Goal: Information Seeking & Learning: Learn about a topic

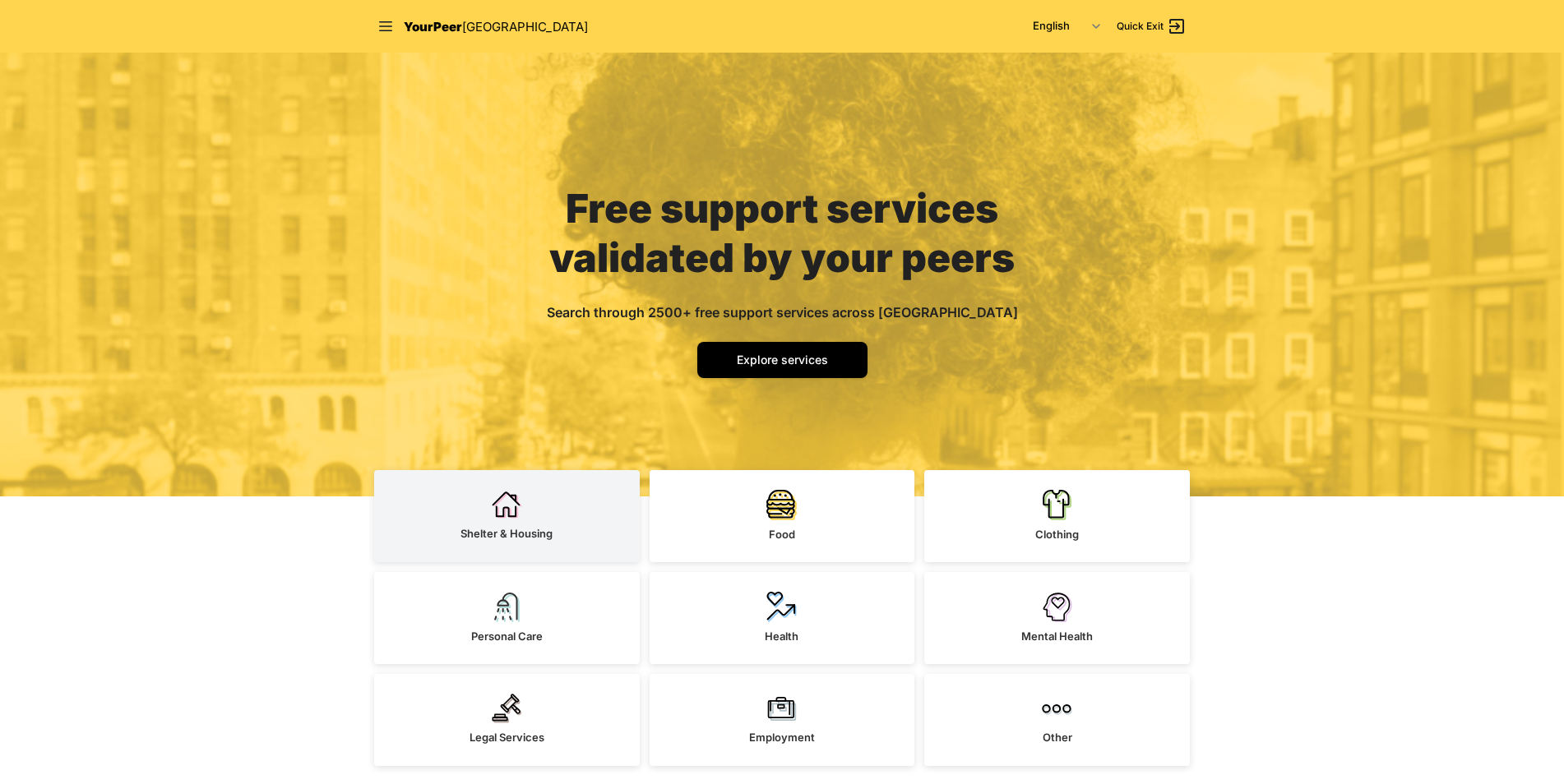
scroll to position [329, 0]
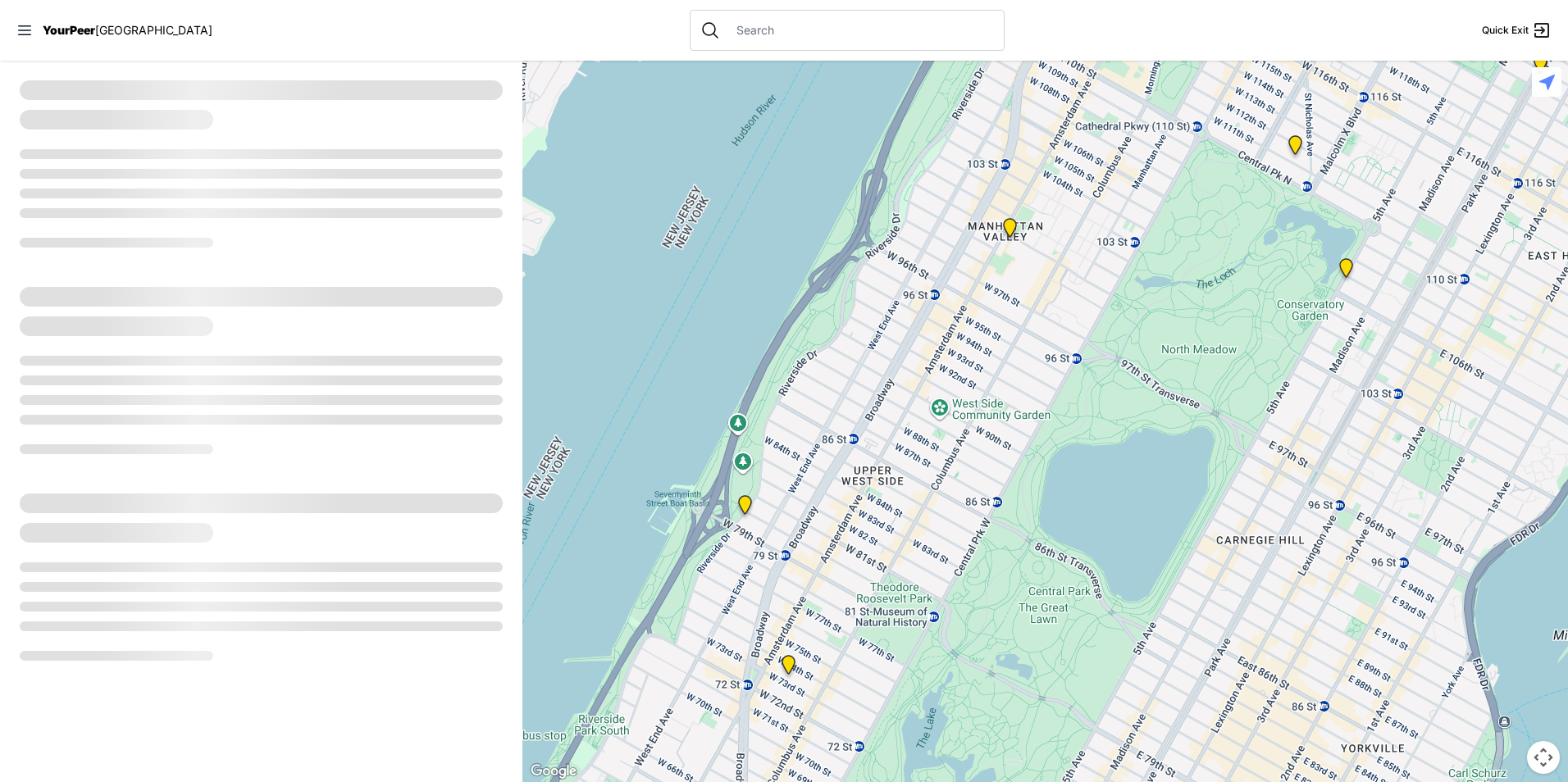
select select "recentlyUpdated"
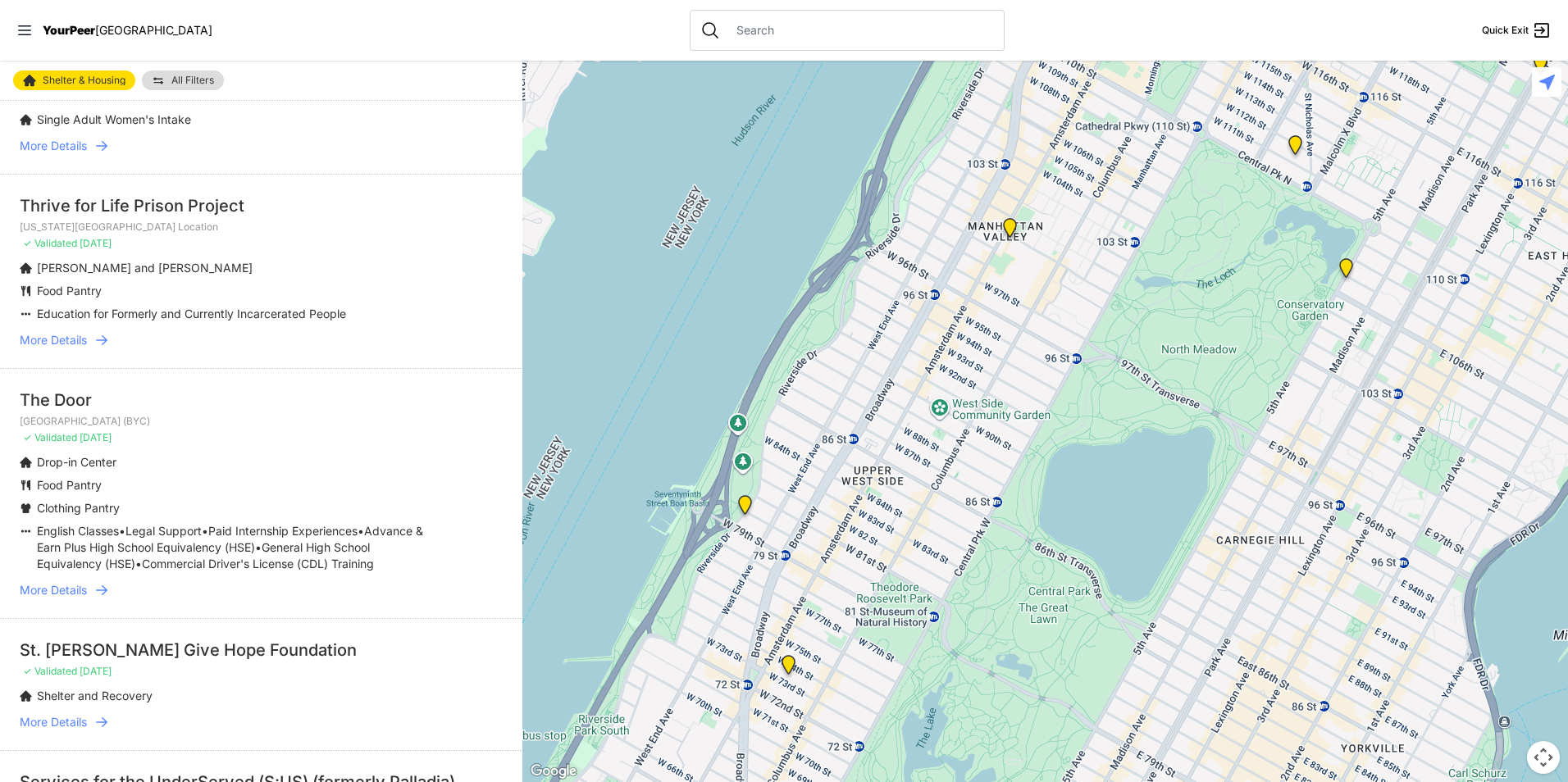
scroll to position [410, 0]
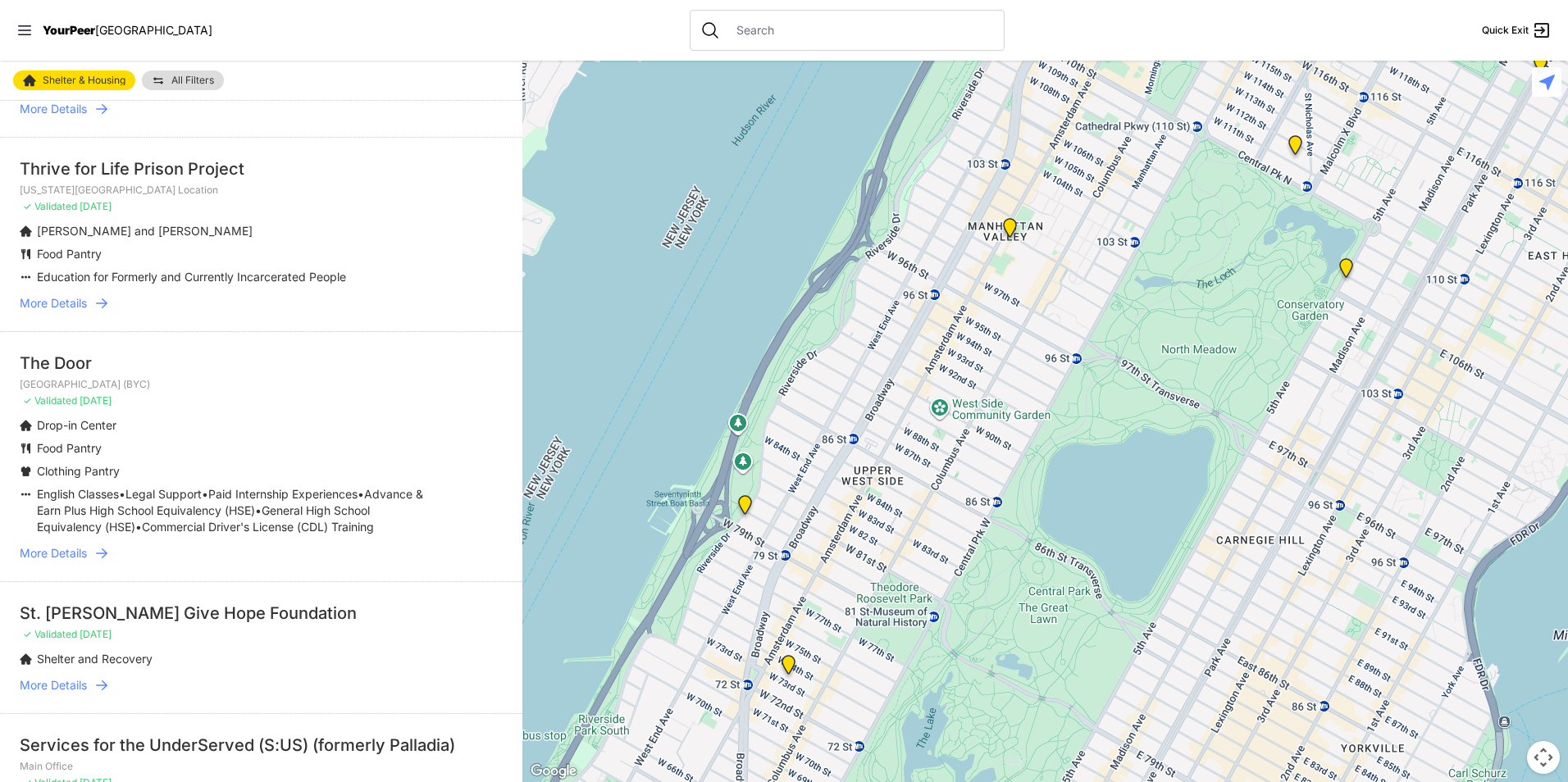
click at [84, 562] on span "More Details" at bounding box center [52, 554] width 67 height 17
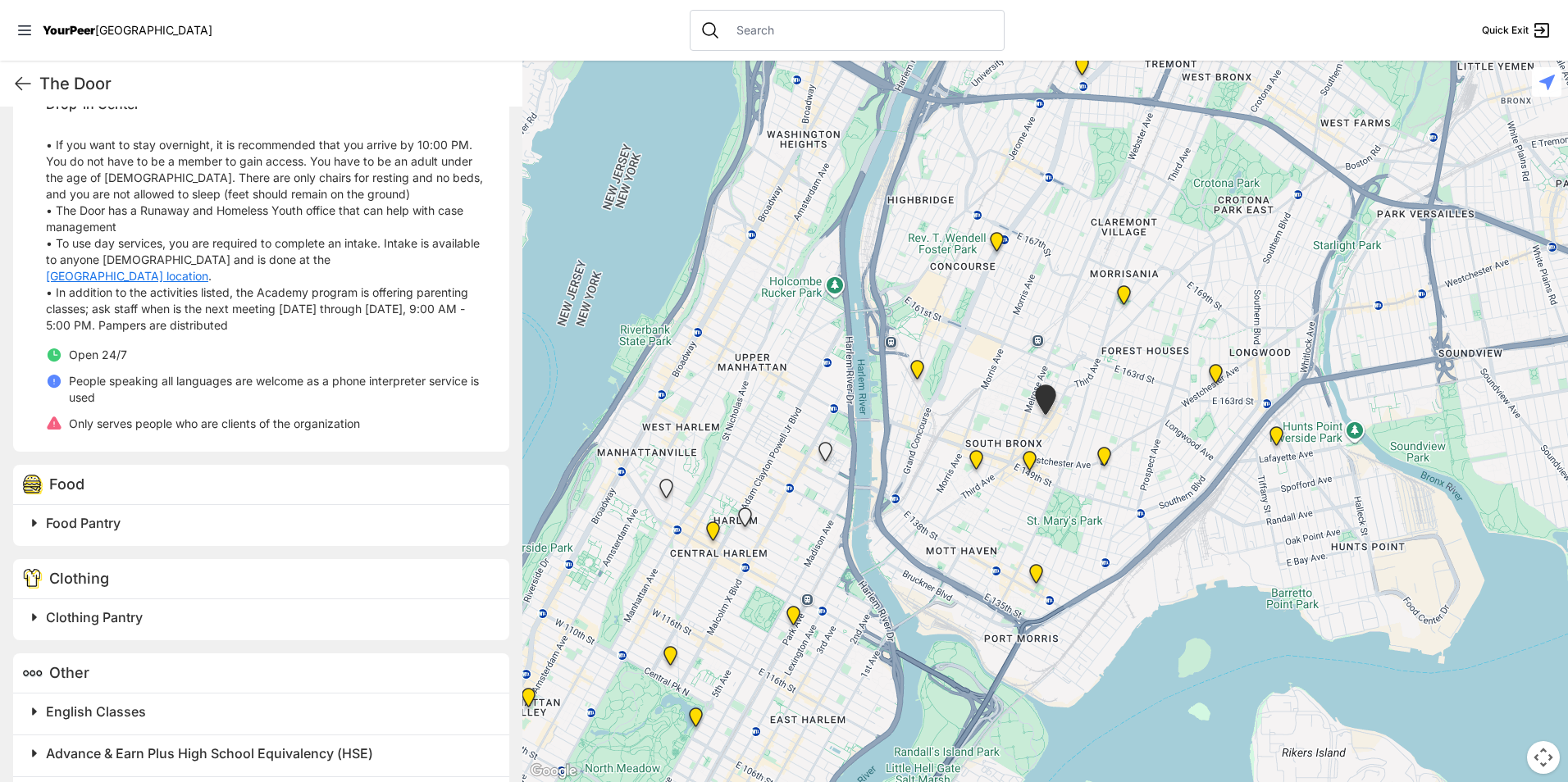
scroll to position [655, 0]
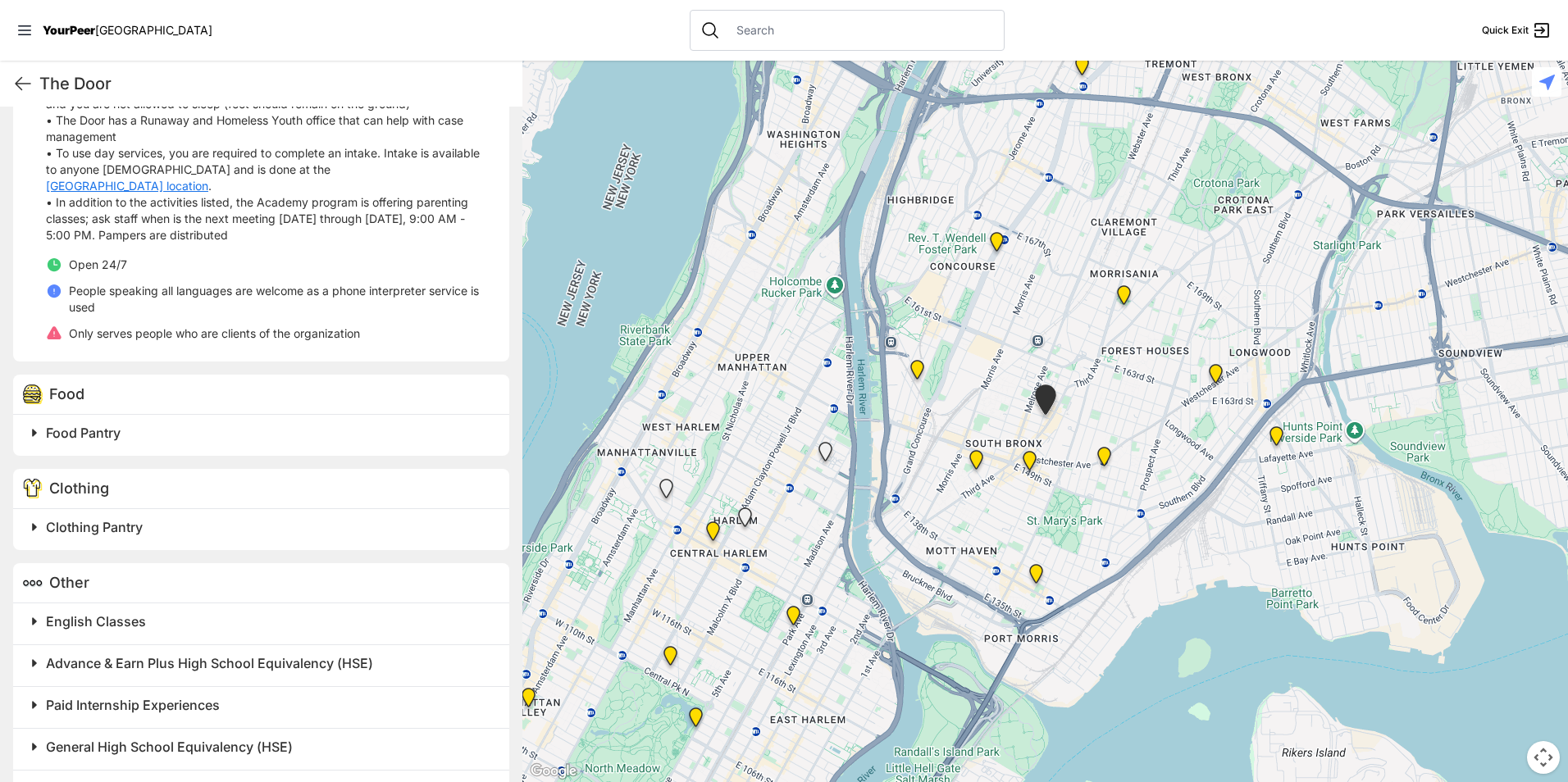
click at [57, 424] on span "Food Pantry" at bounding box center [83, 433] width 74 height 17
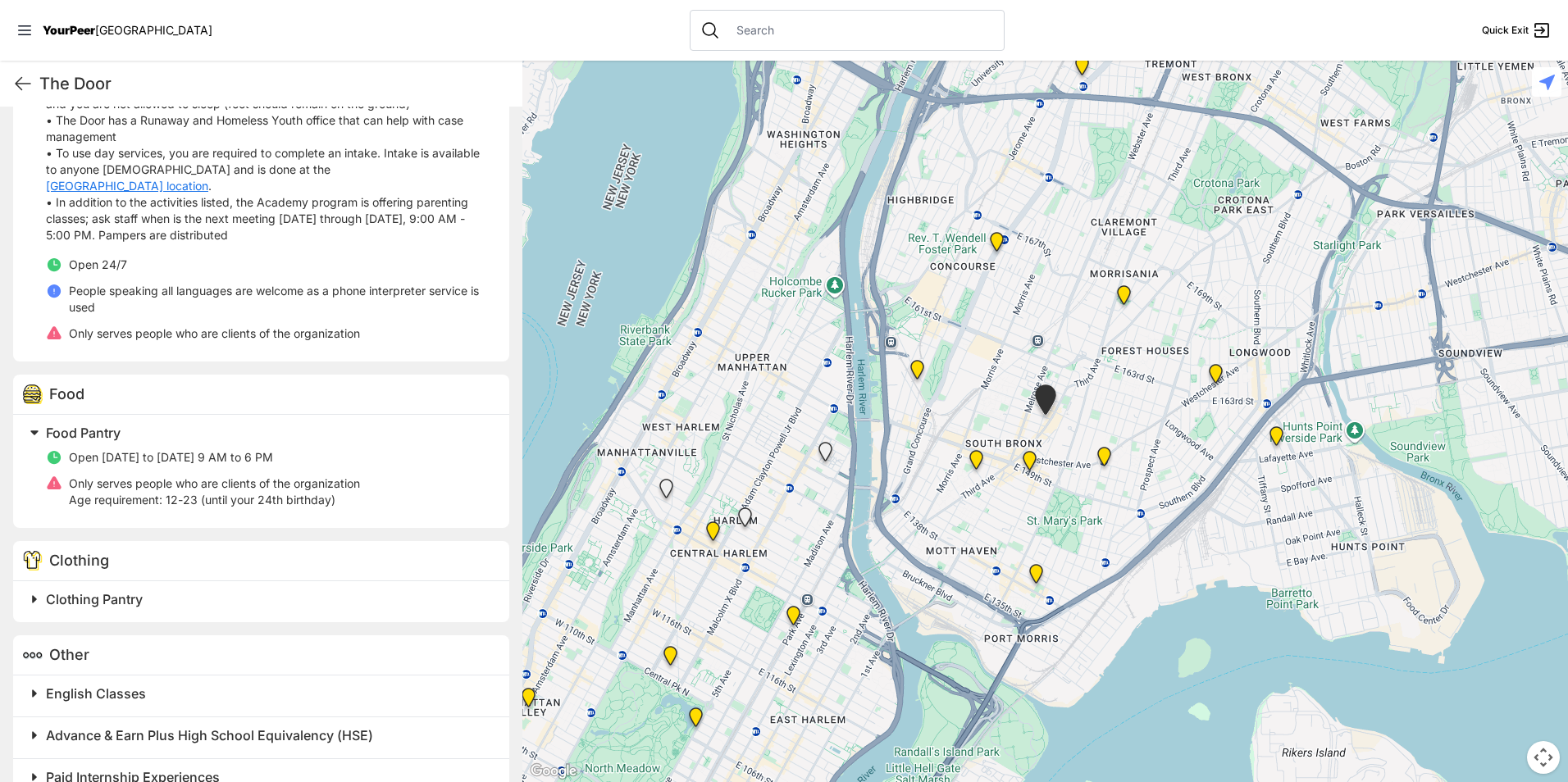
click at [127, 591] on span "Clothing Pantry" at bounding box center [94, 600] width 97 height 17
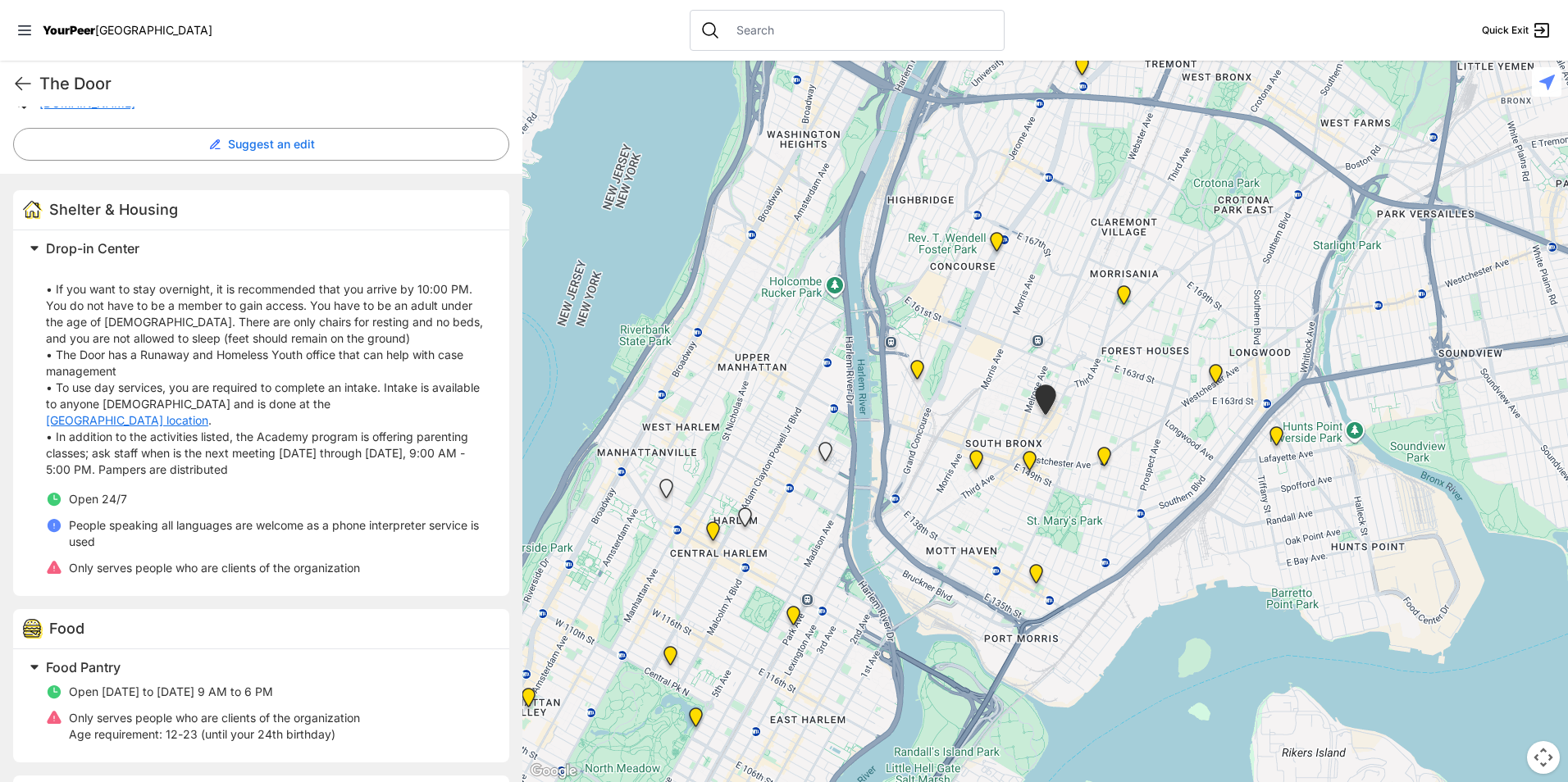
scroll to position [392, 0]
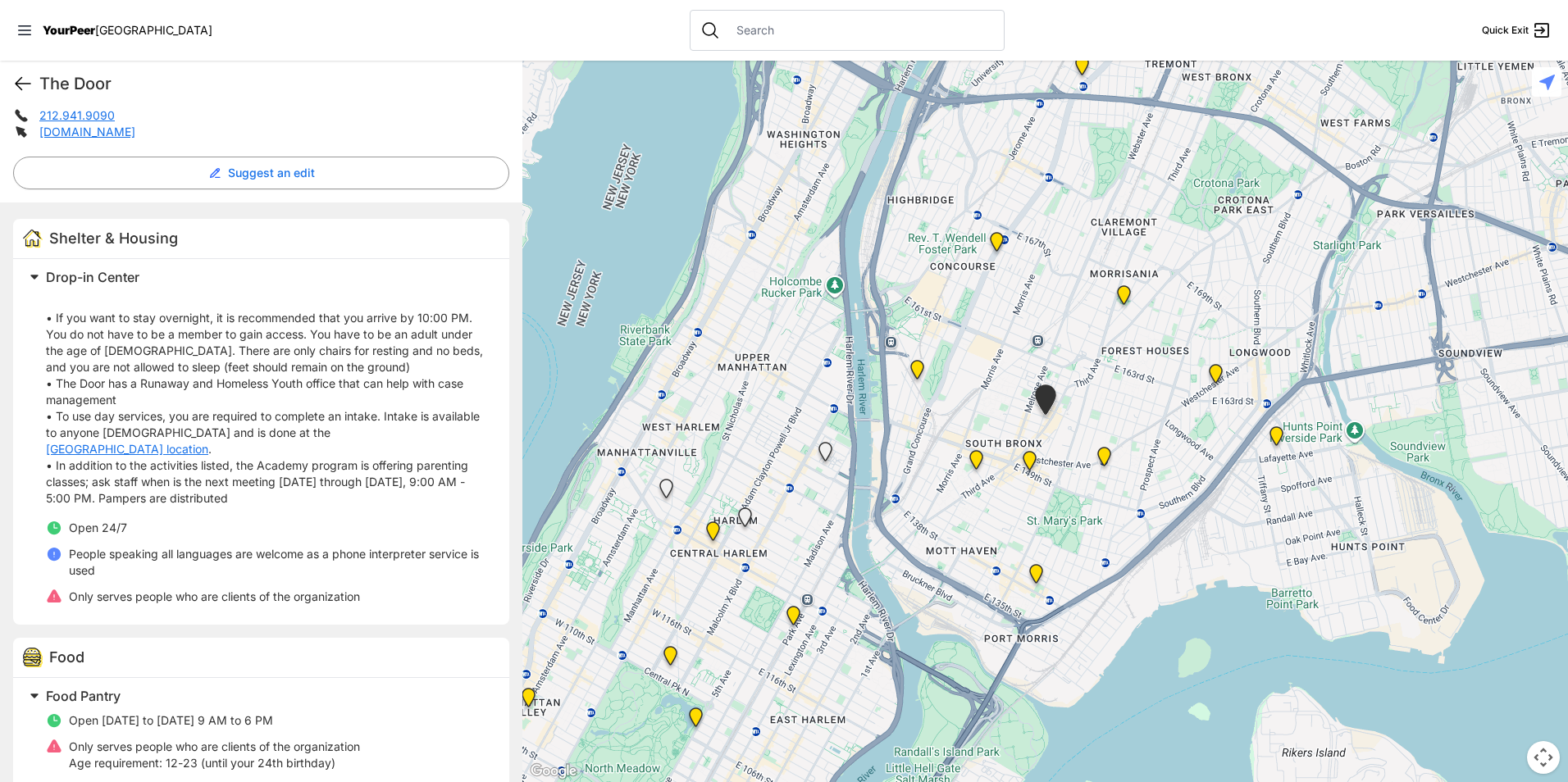
click at [19, 88] on icon at bounding box center [23, 83] width 15 height 12
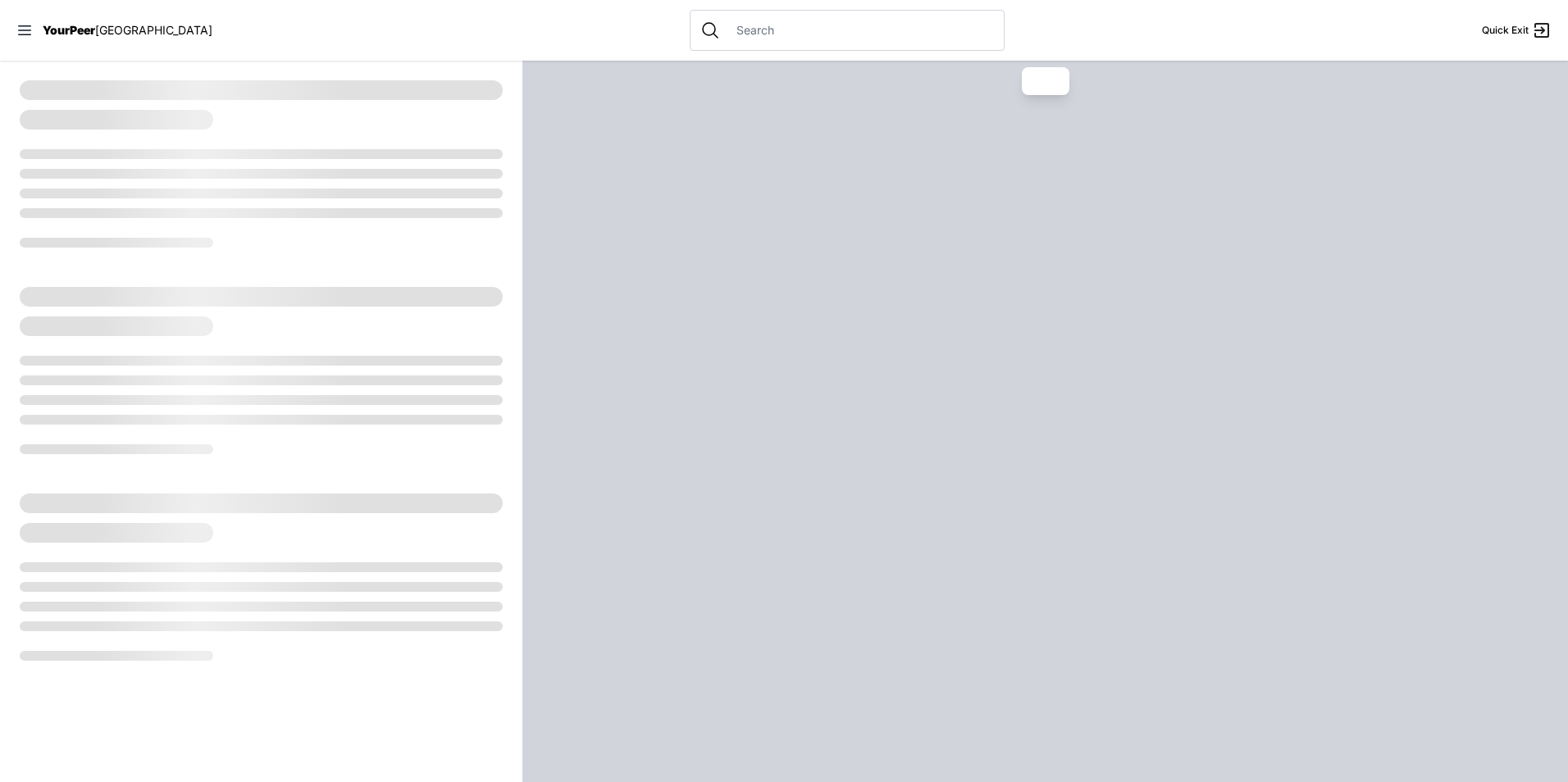
select select "recentlyUpdated"
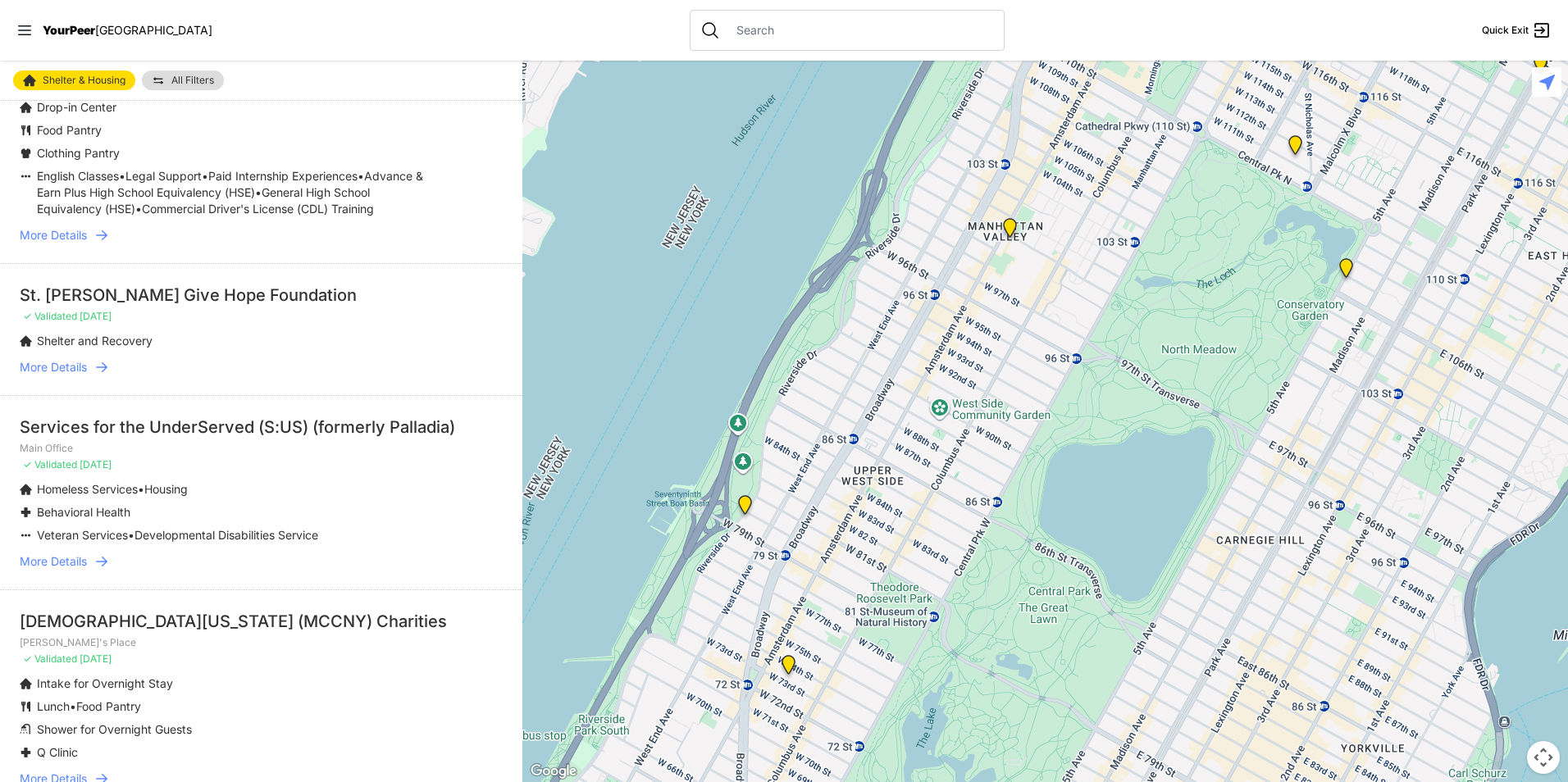
scroll to position [738, 0]
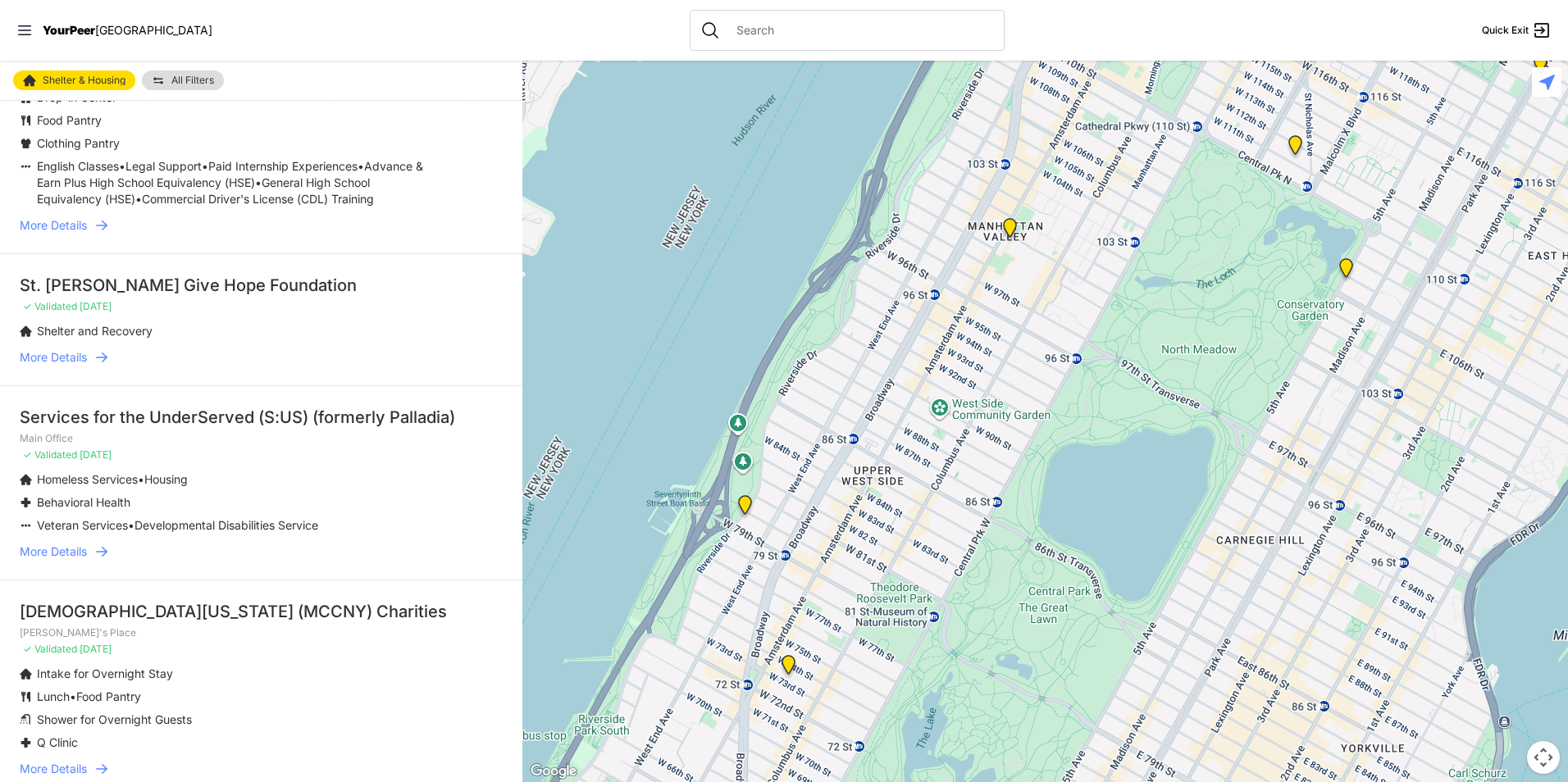
click at [319, 461] on p "✓ Validated 11 days ago" at bounding box center [260, 455] width 483 height 13
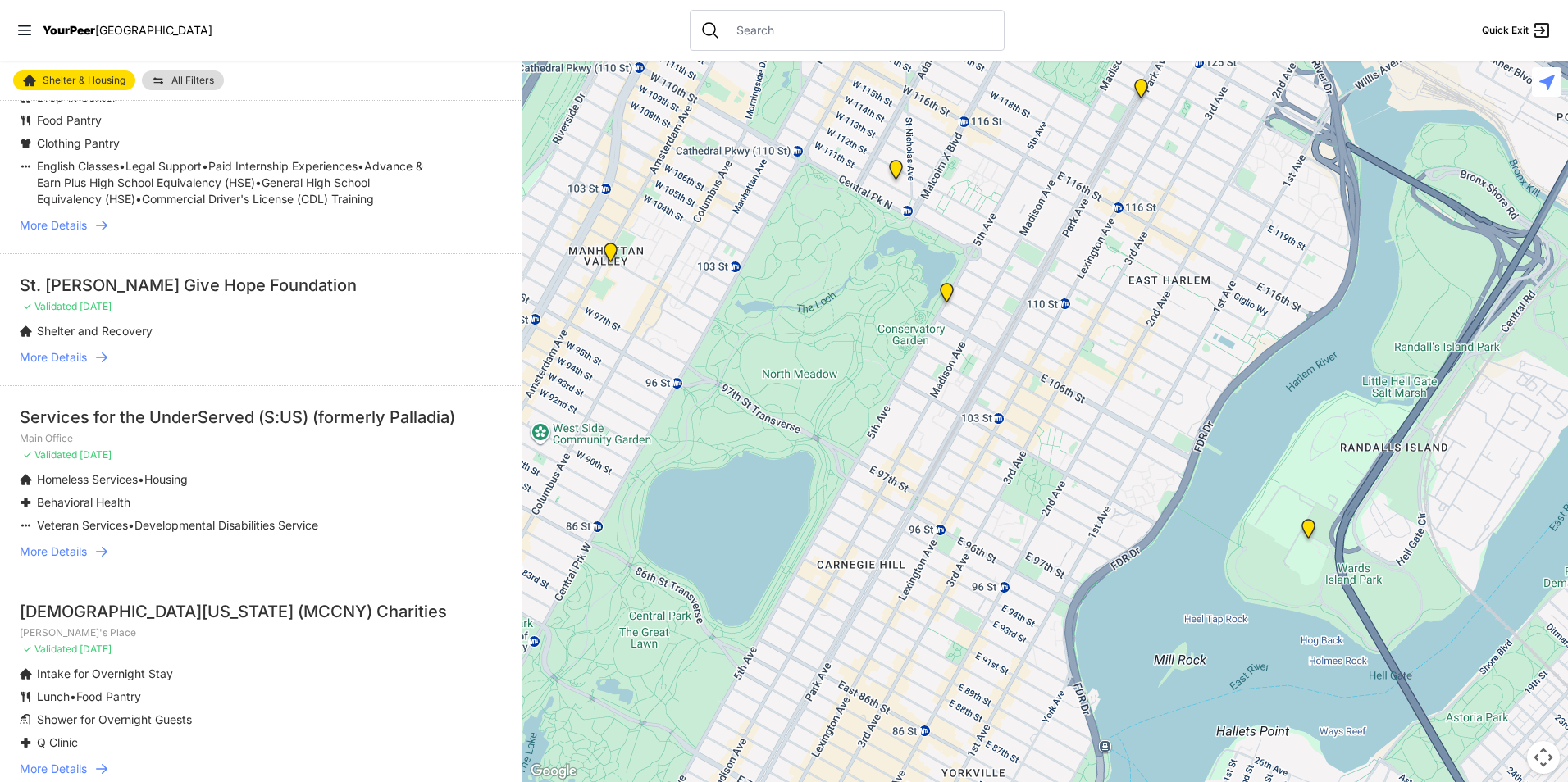
drag, startPoint x: 1301, startPoint y: 507, endPoint x: 899, endPoint y: 531, distance: 402.7
click at [899, 531] on div at bounding box center [1045, 421] width 1045 height 721
click at [944, 293] on img at bounding box center [945, 296] width 20 height 27
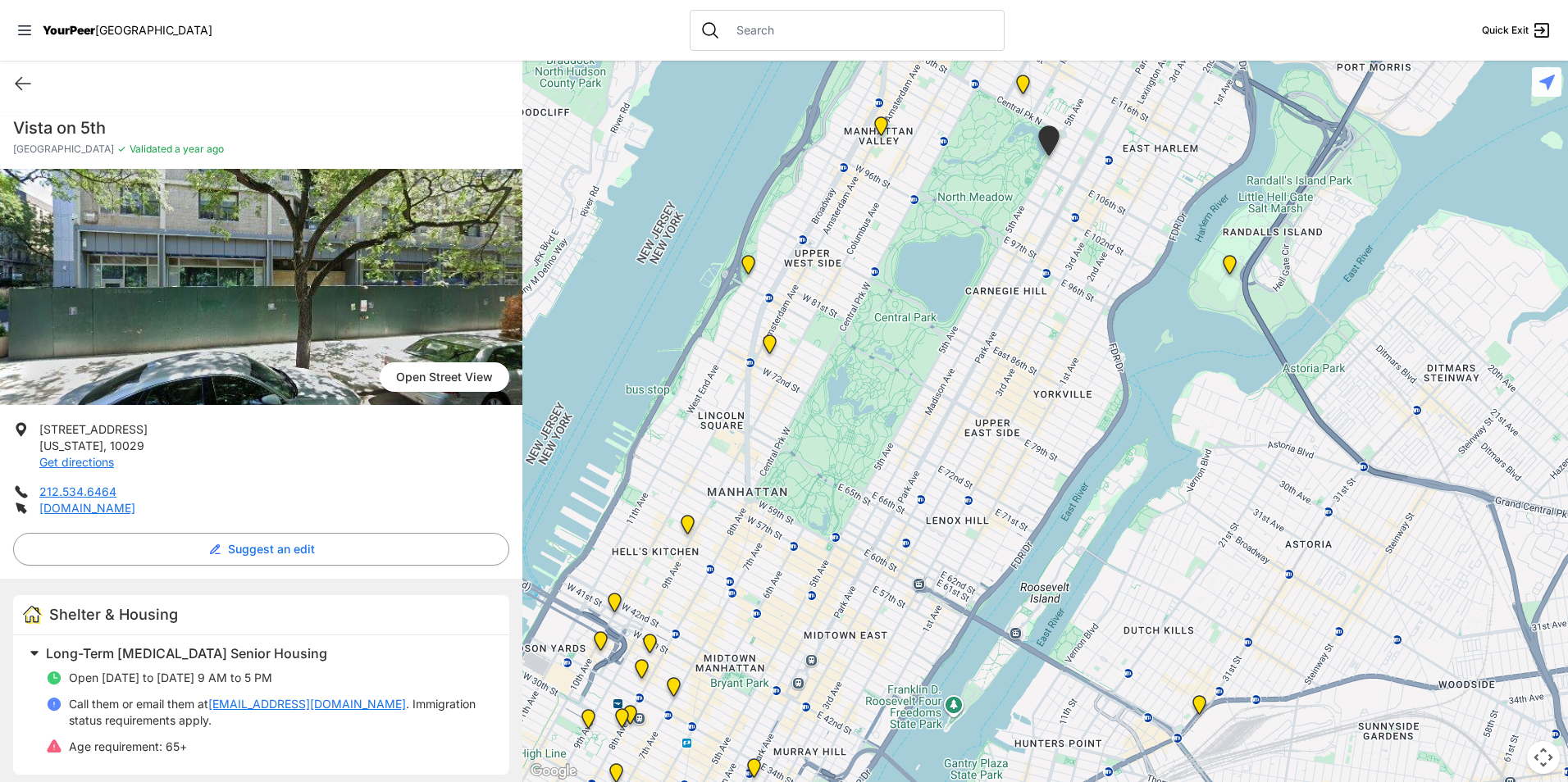
drag, startPoint x: 1161, startPoint y: 571, endPoint x: 1165, endPoint y: 311, distance: 260.0
click at [1165, 311] on div at bounding box center [1045, 421] width 1045 height 721
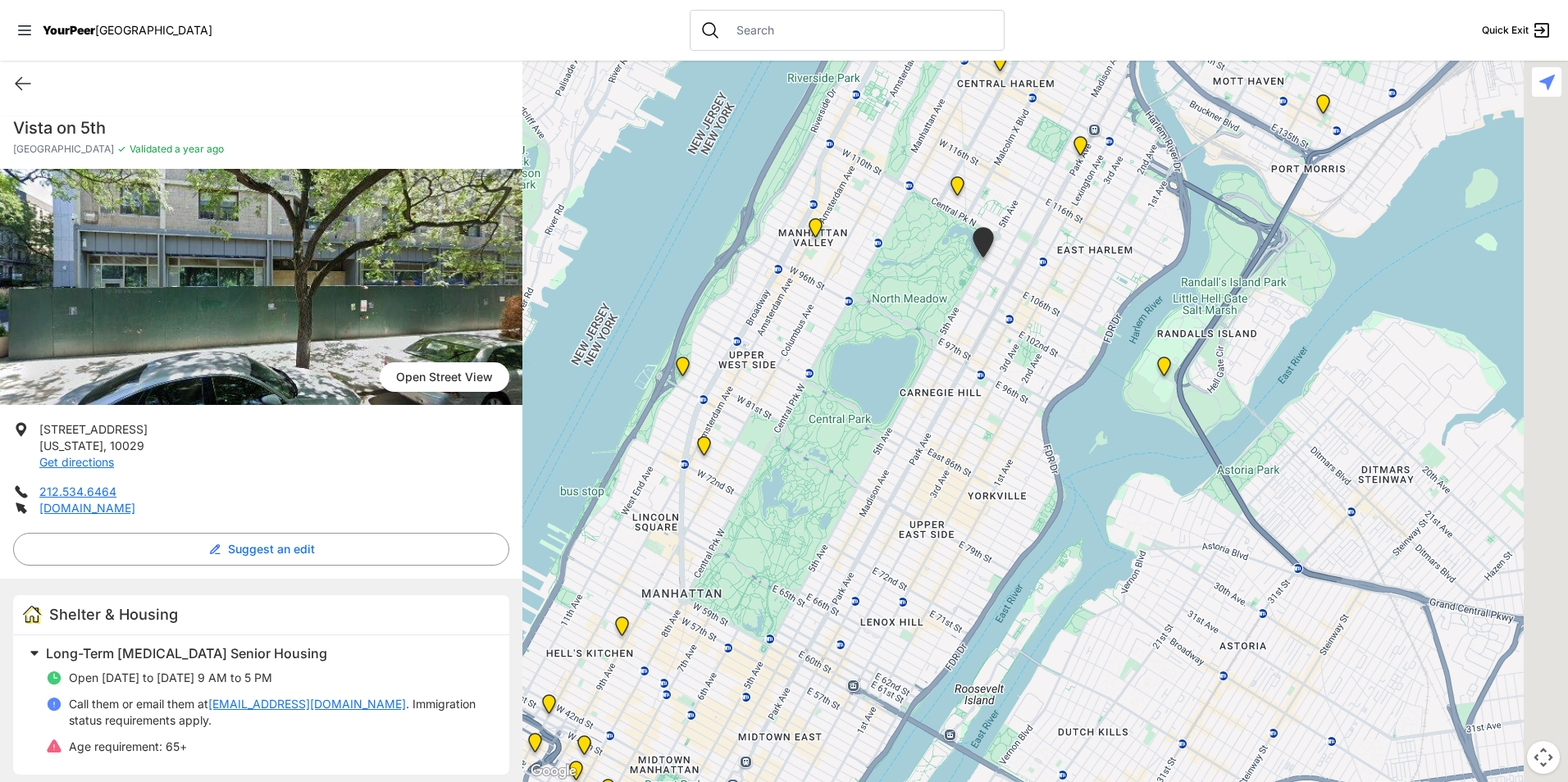
drag, startPoint x: 1121, startPoint y: 400, endPoint x: 1114, endPoint y: 408, distance: 10.6
click at [1114, 408] on div at bounding box center [1045, 421] width 1045 height 721
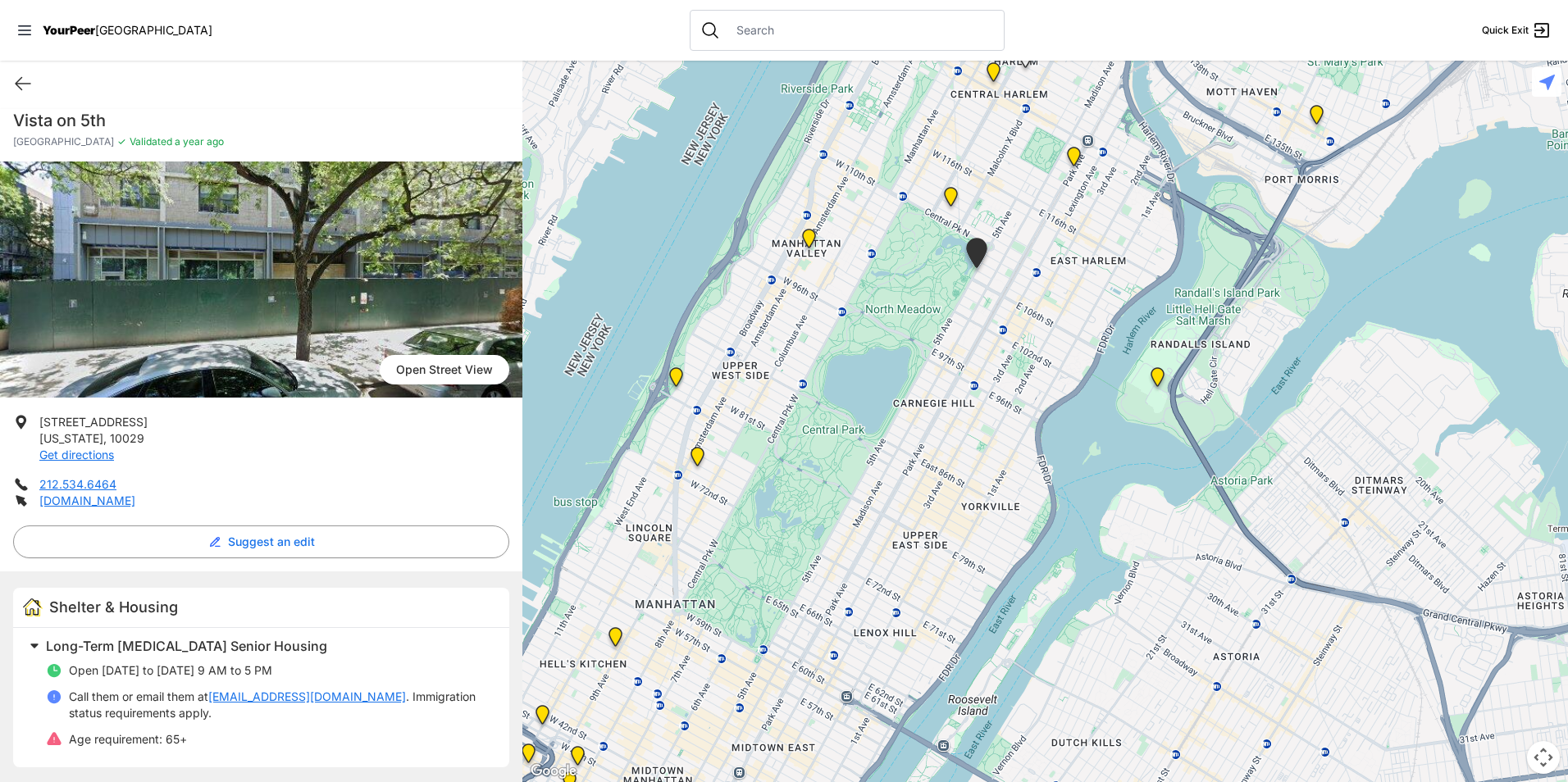
scroll to position [9, 0]
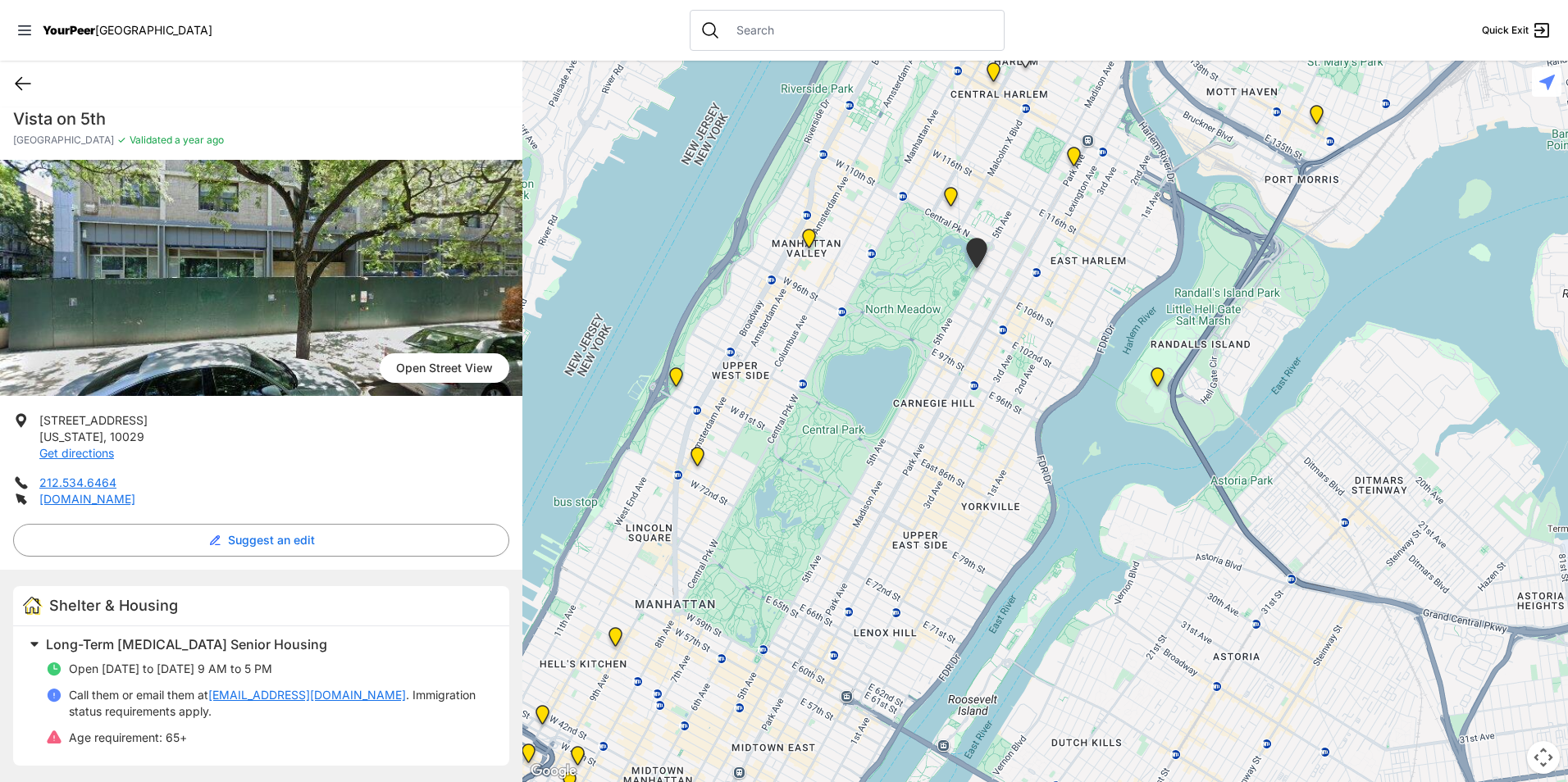
click at [26, 83] on icon at bounding box center [22, 83] width 19 height 19
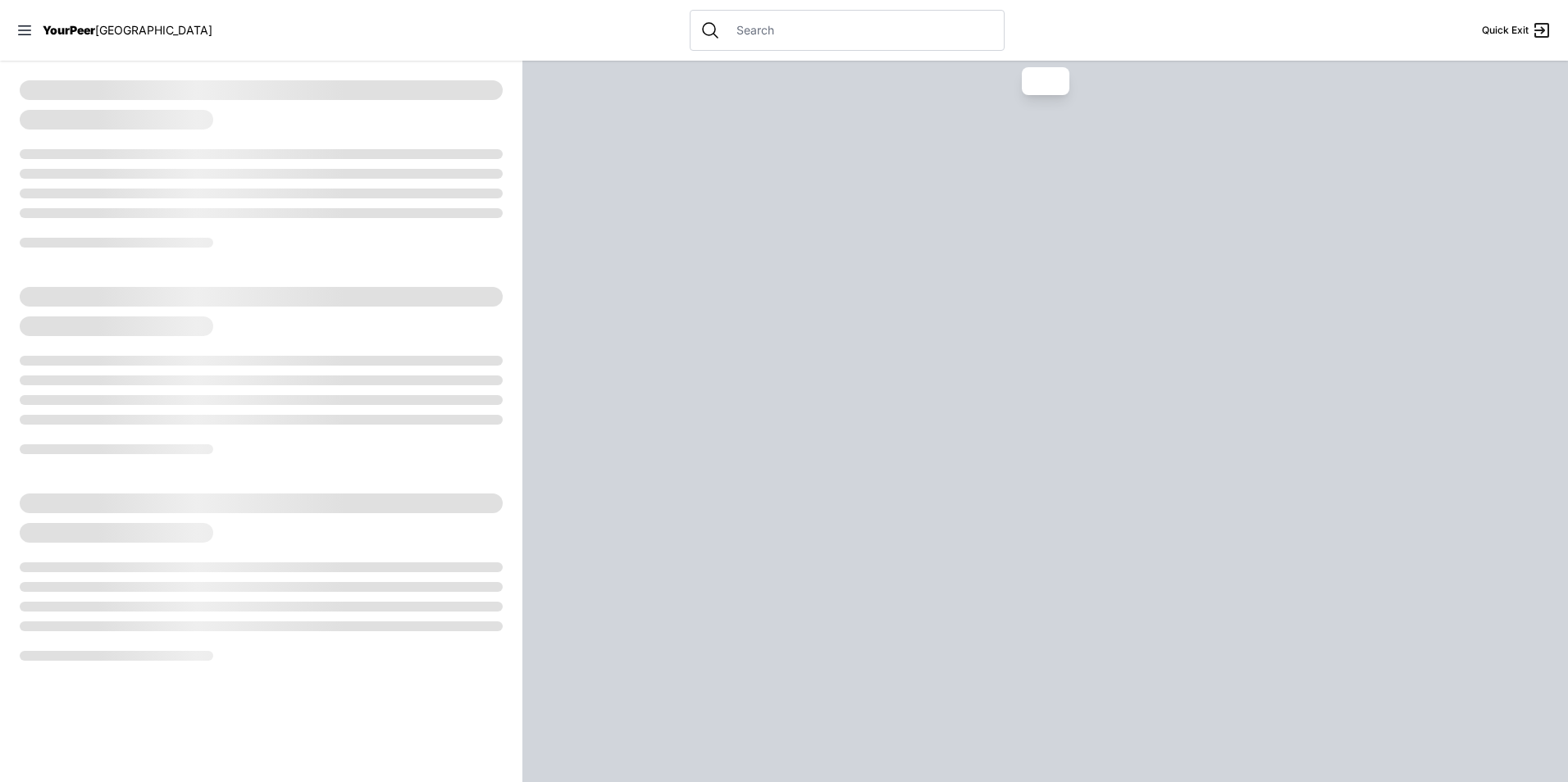
select select "recentlyUpdated"
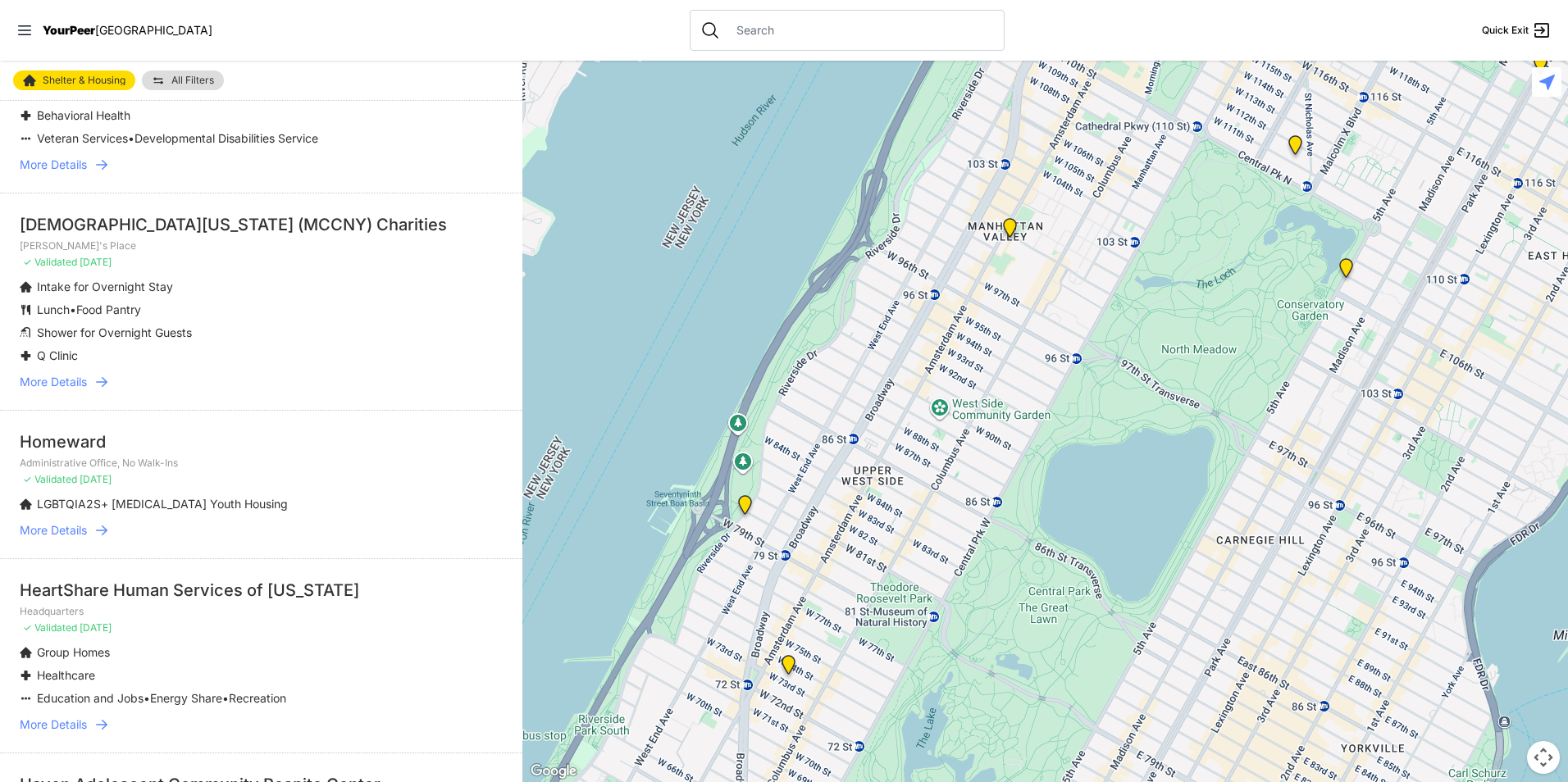
scroll to position [1148, 0]
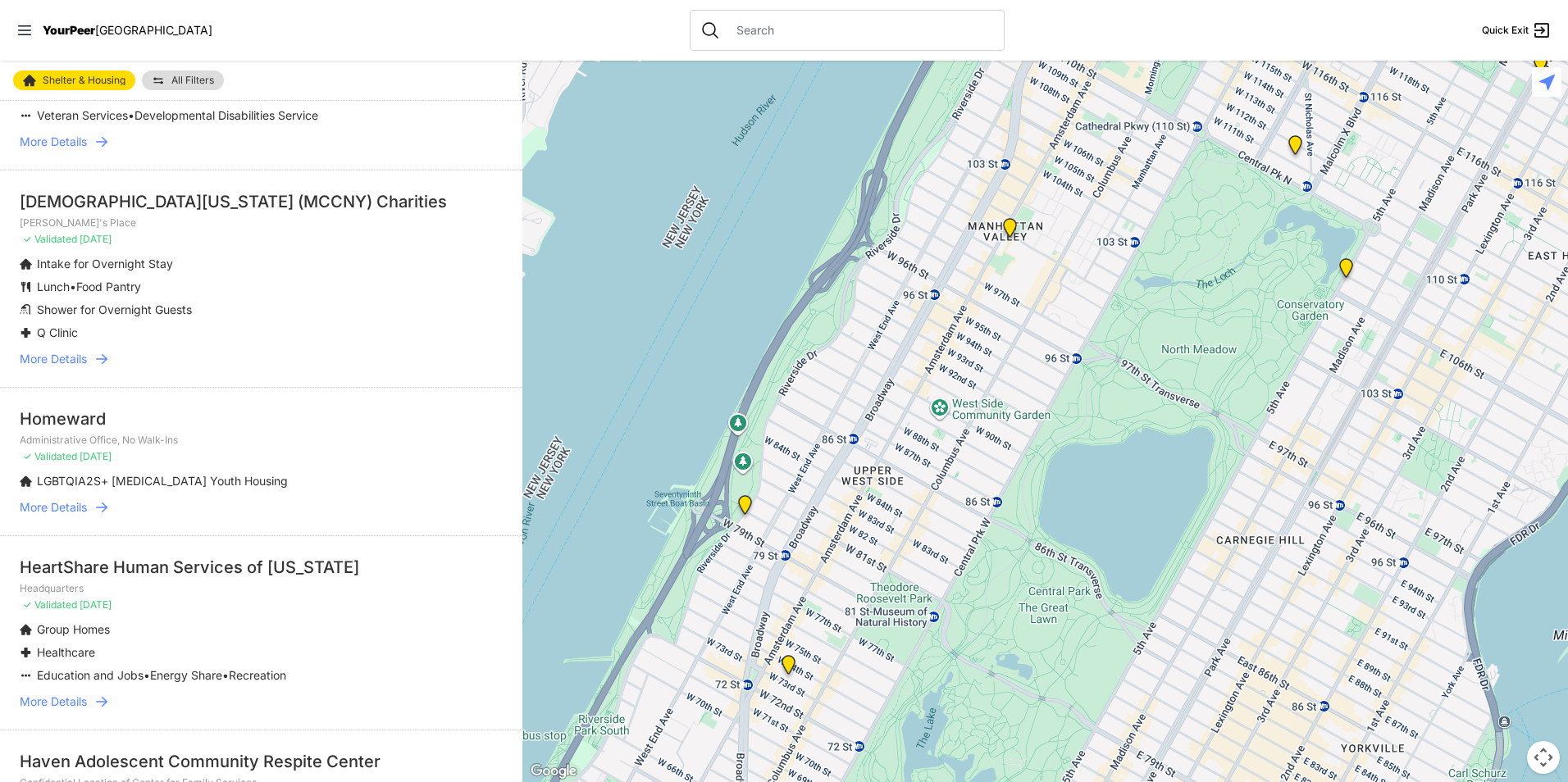
click at [306, 295] on li "Lunch • Food Pantry" at bounding box center [227, 287] width 417 height 17
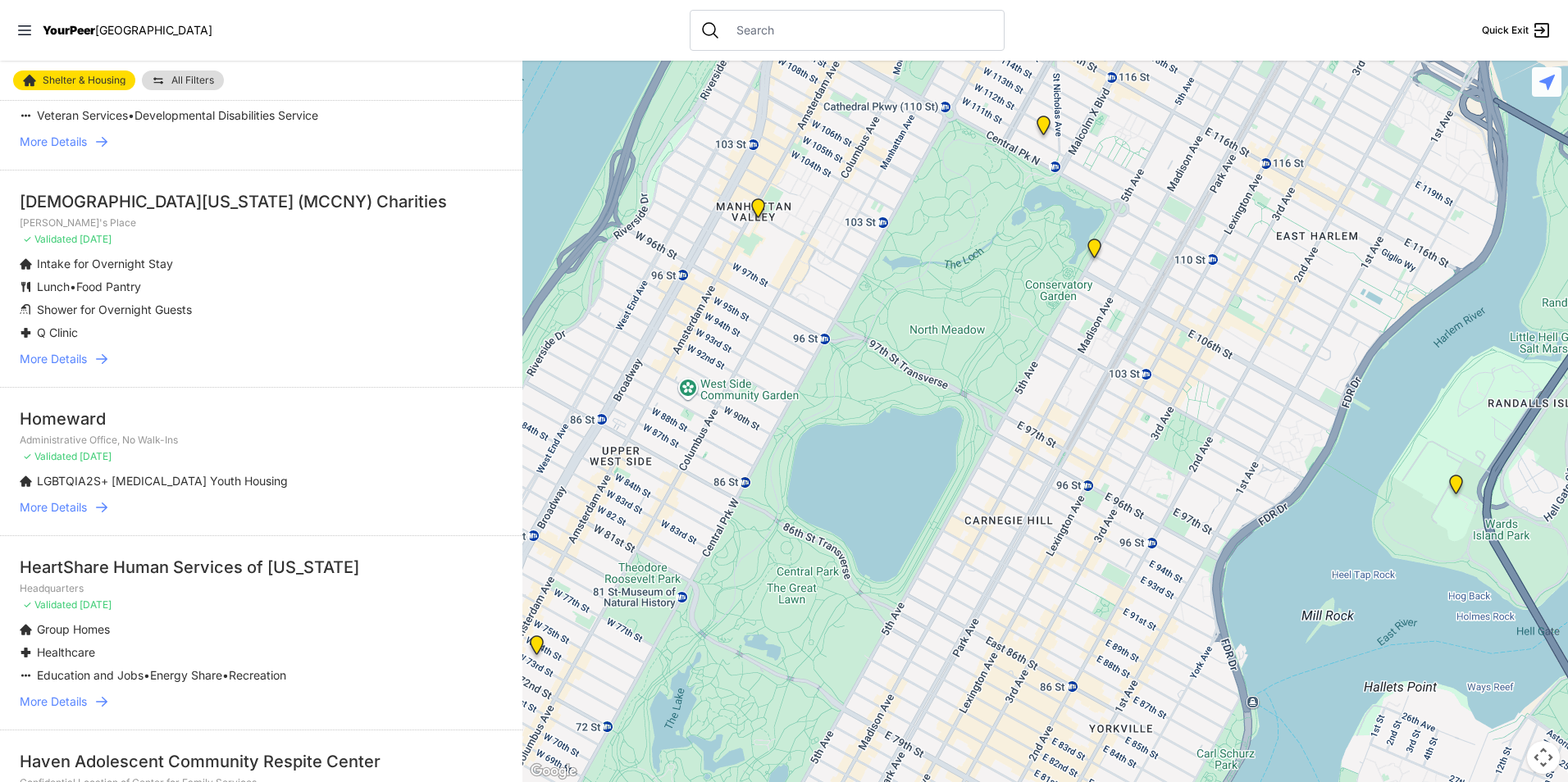
drag, startPoint x: 1298, startPoint y: 514, endPoint x: 1046, endPoint y: 492, distance: 253.0
click at [1046, 492] on div at bounding box center [1045, 421] width 1045 height 721
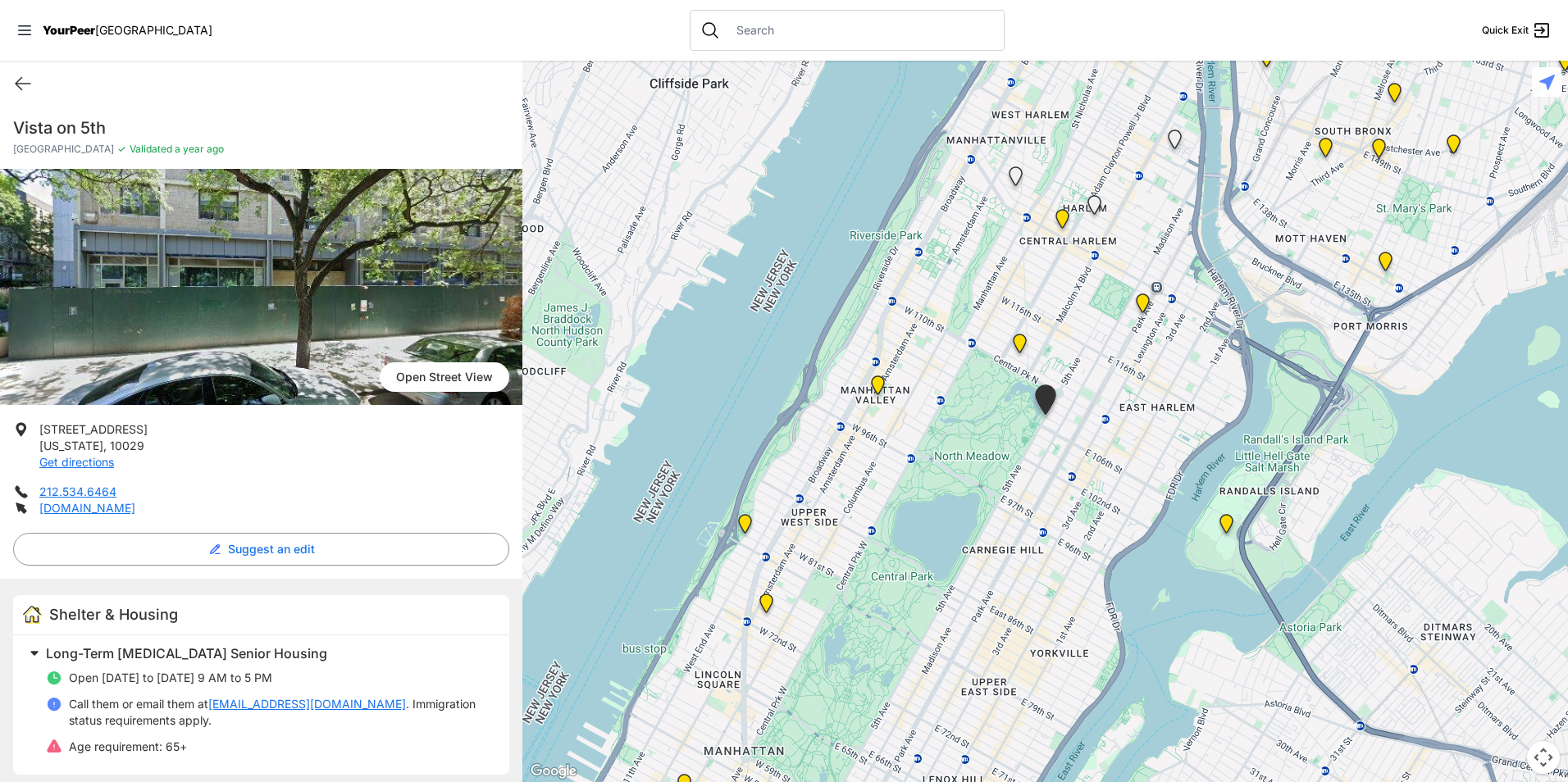
select select "recentlyUpdated"
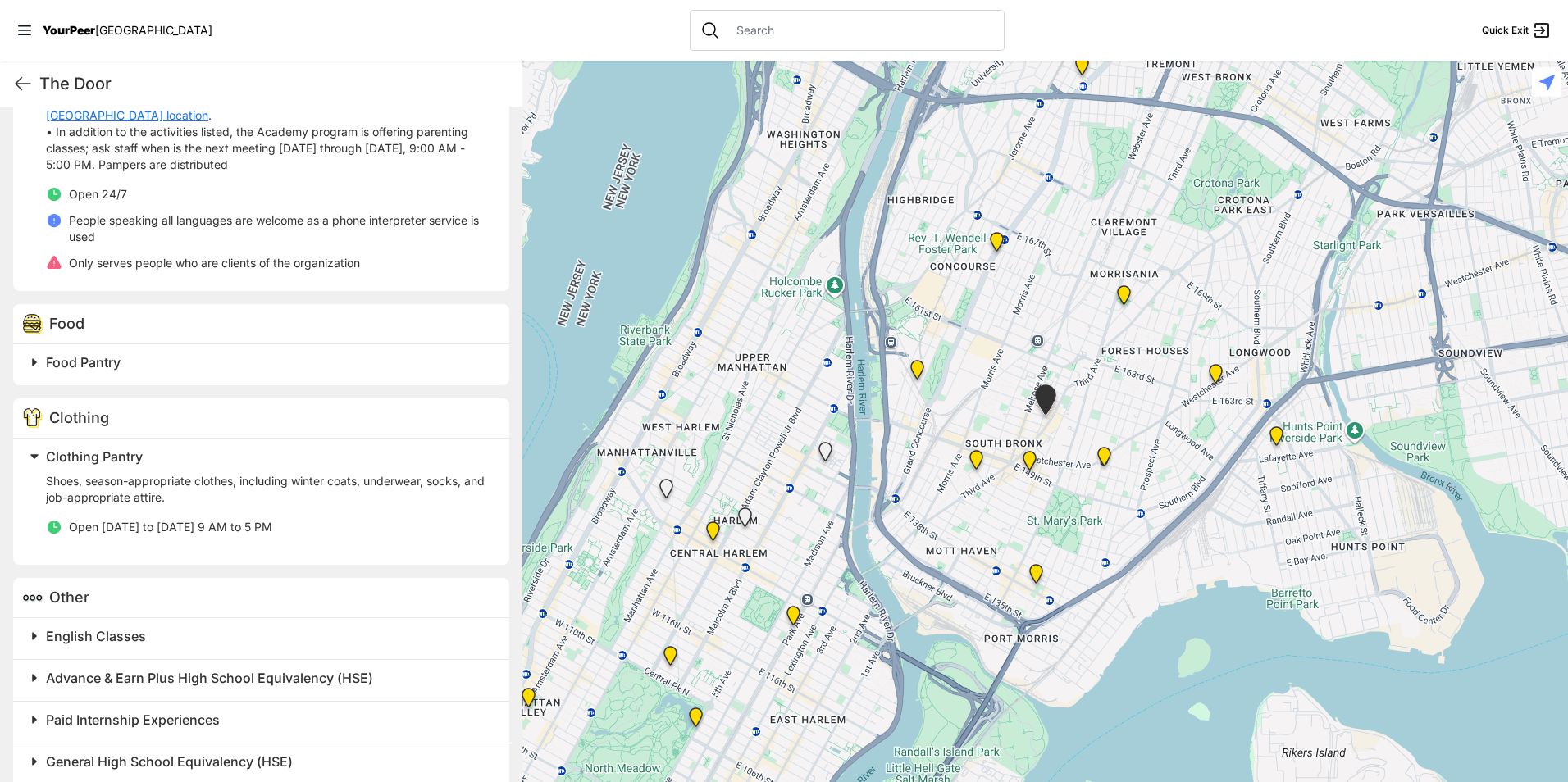
scroll to position [727, 0]
select select "recentlyUpdated"
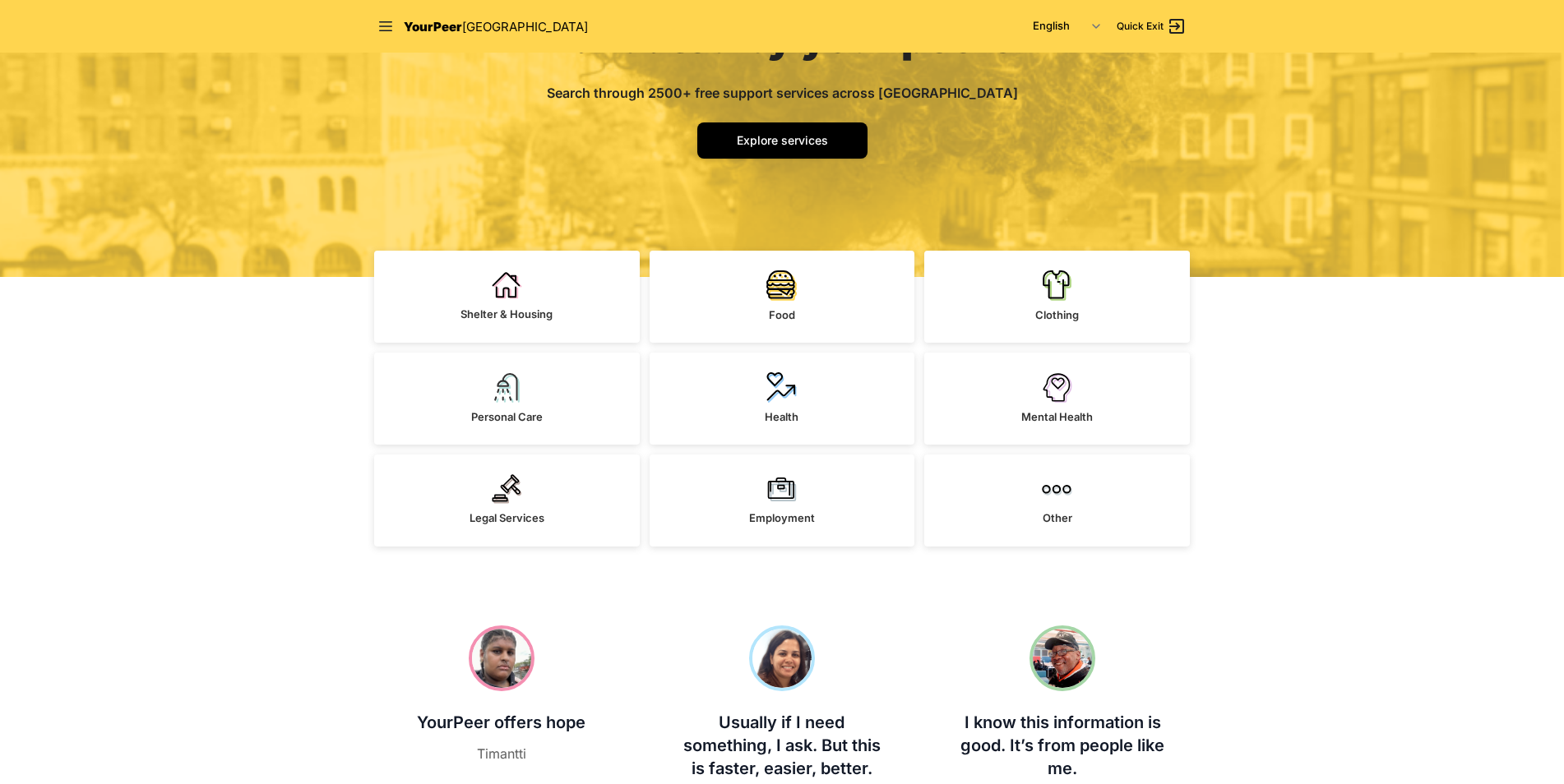
scroll to position [329, 0]
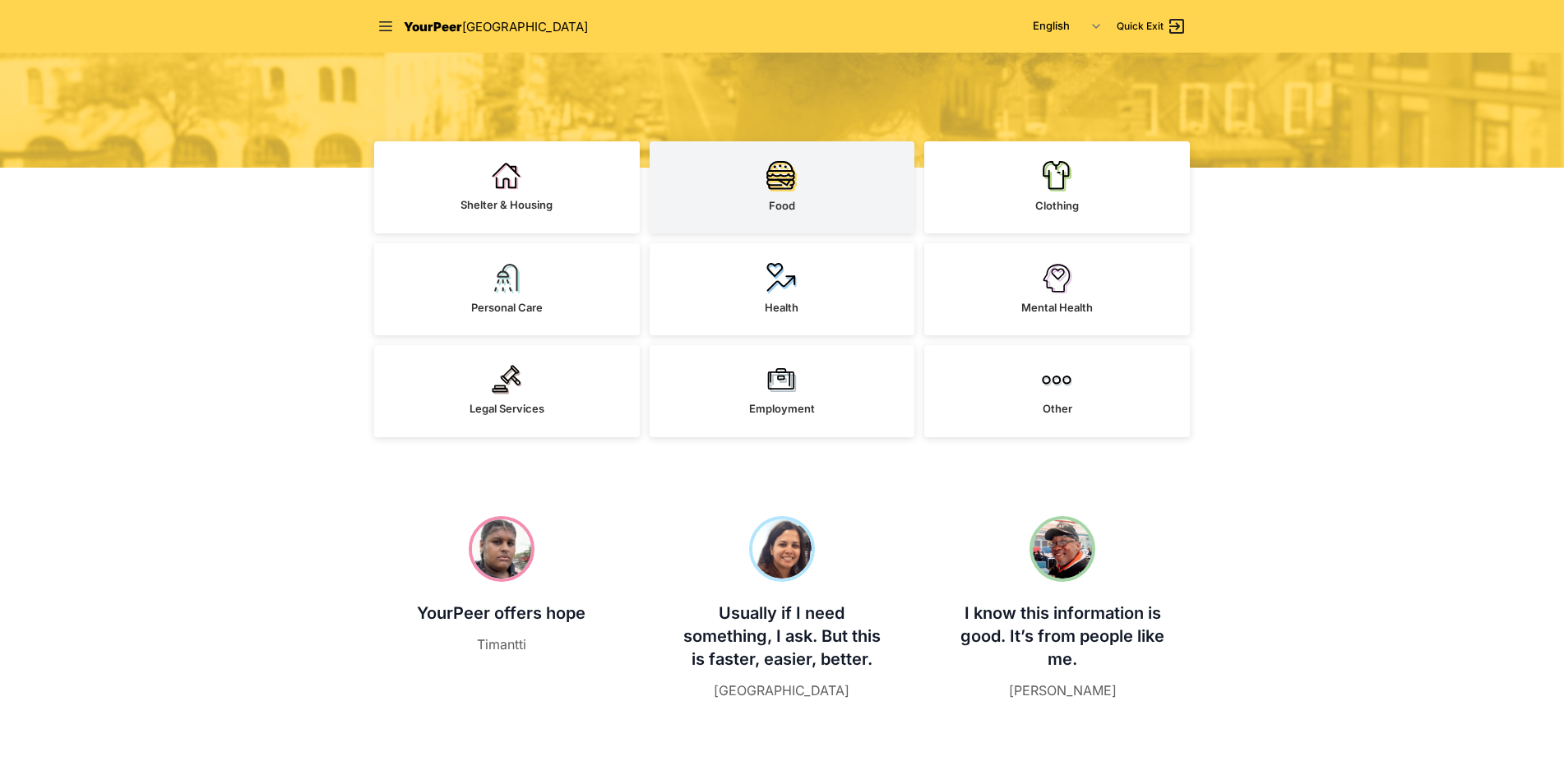
click at [763, 183] on link "Food" at bounding box center [782, 187] width 266 height 92
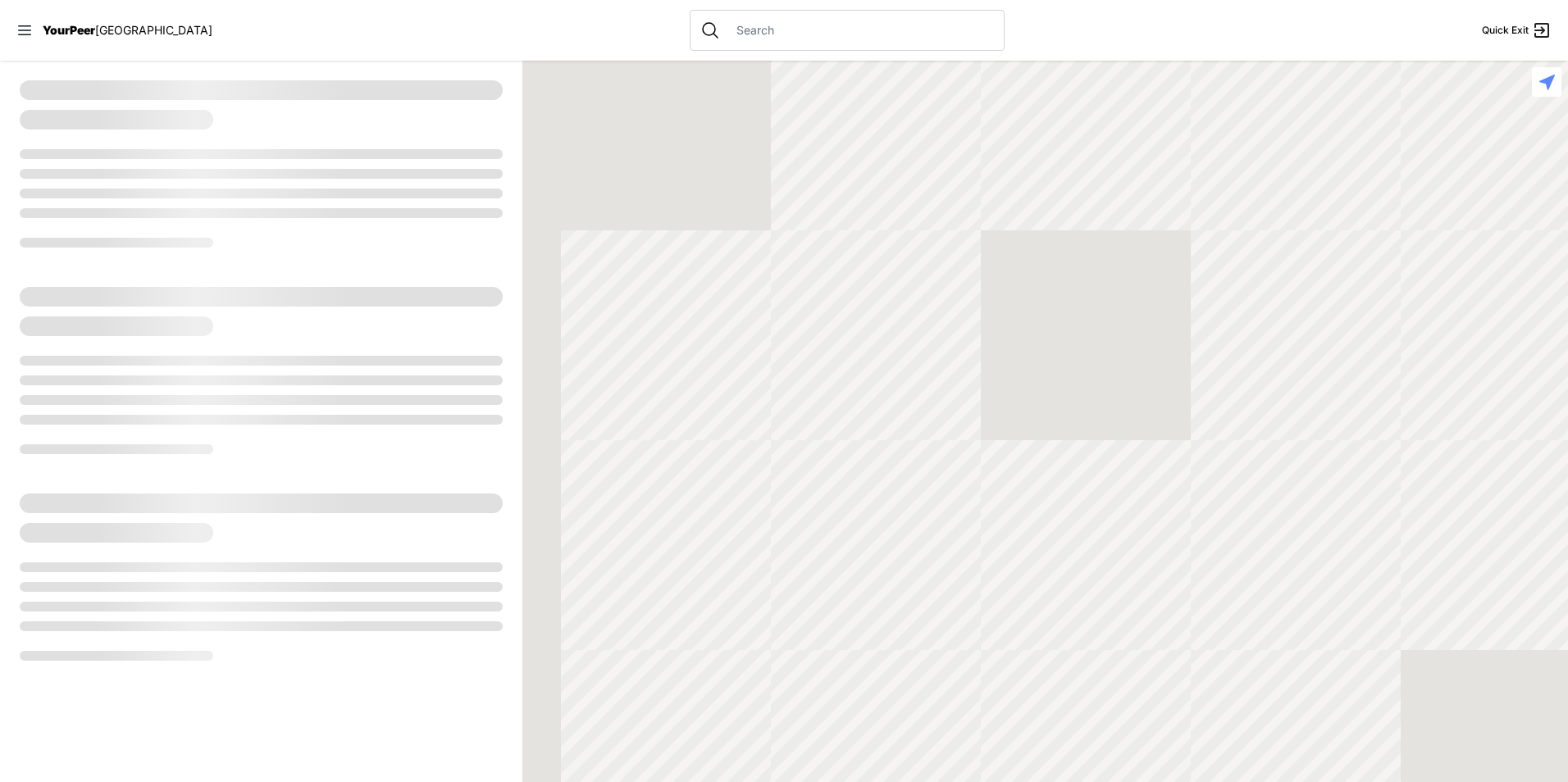
select select "recentlyUpdated"
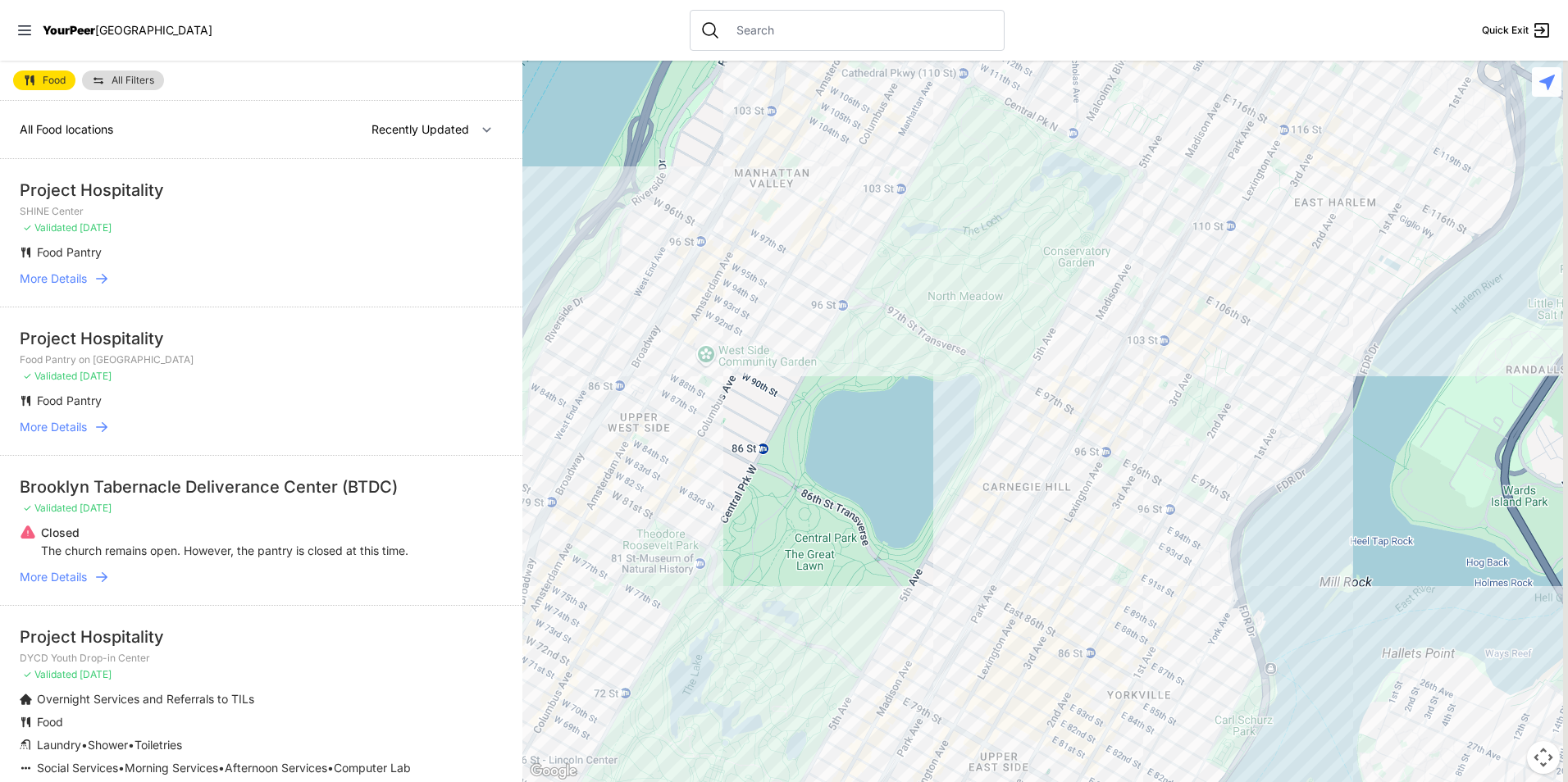
drag, startPoint x: 1285, startPoint y: 296, endPoint x: 1018, endPoint y: 432, distance: 299.6
click at [1022, 443] on div at bounding box center [1045, 421] width 1045 height 721
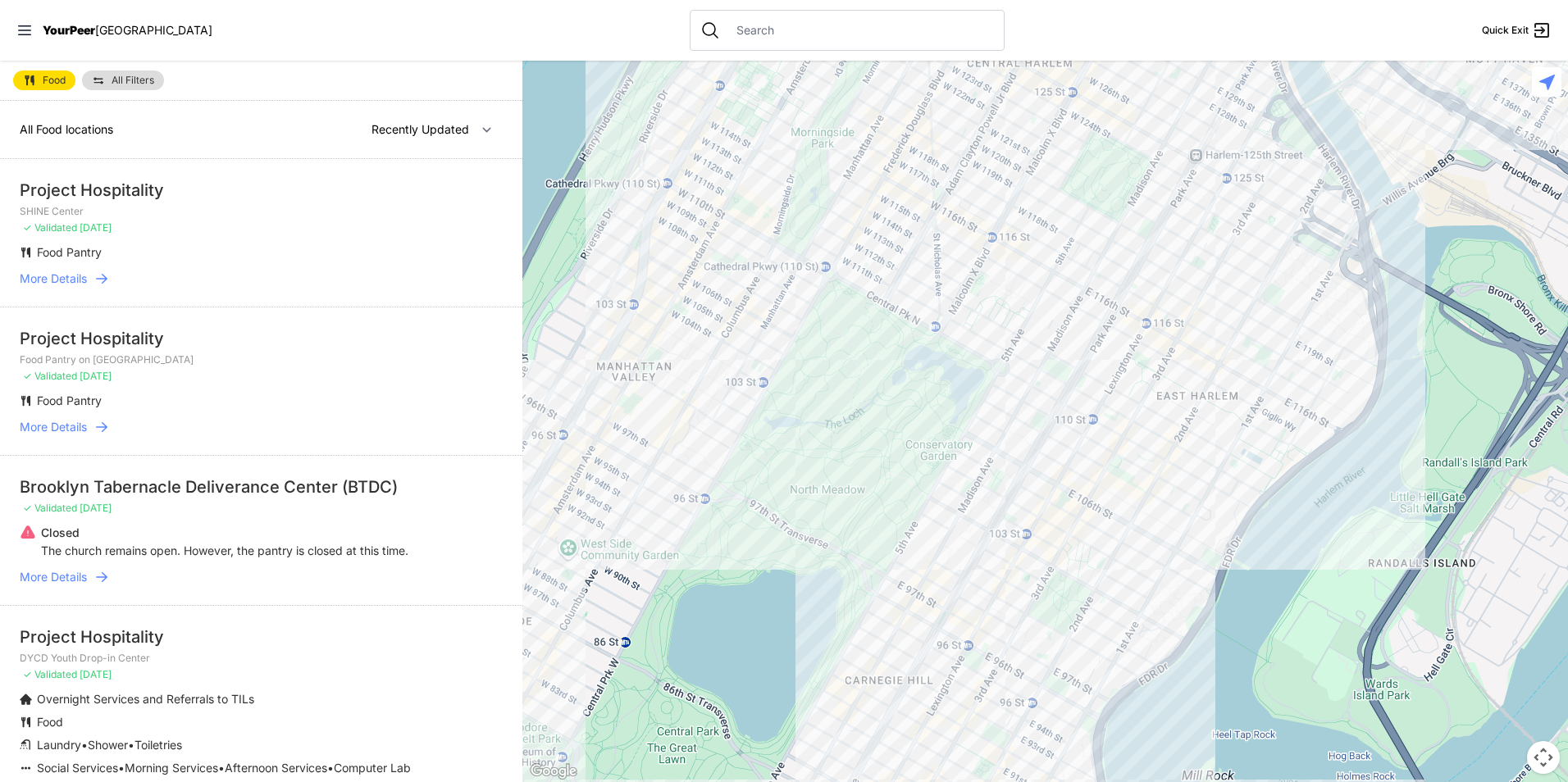
drag, startPoint x: 1430, startPoint y: 178, endPoint x: 1296, endPoint y: 372, distance: 235.8
click at [1296, 372] on div at bounding box center [1045, 421] width 1045 height 721
click at [1085, 278] on div at bounding box center [1045, 421] width 1045 height 721
click at [1070, 282] on div at bounding box center [1045, 421] width 1045 height 721
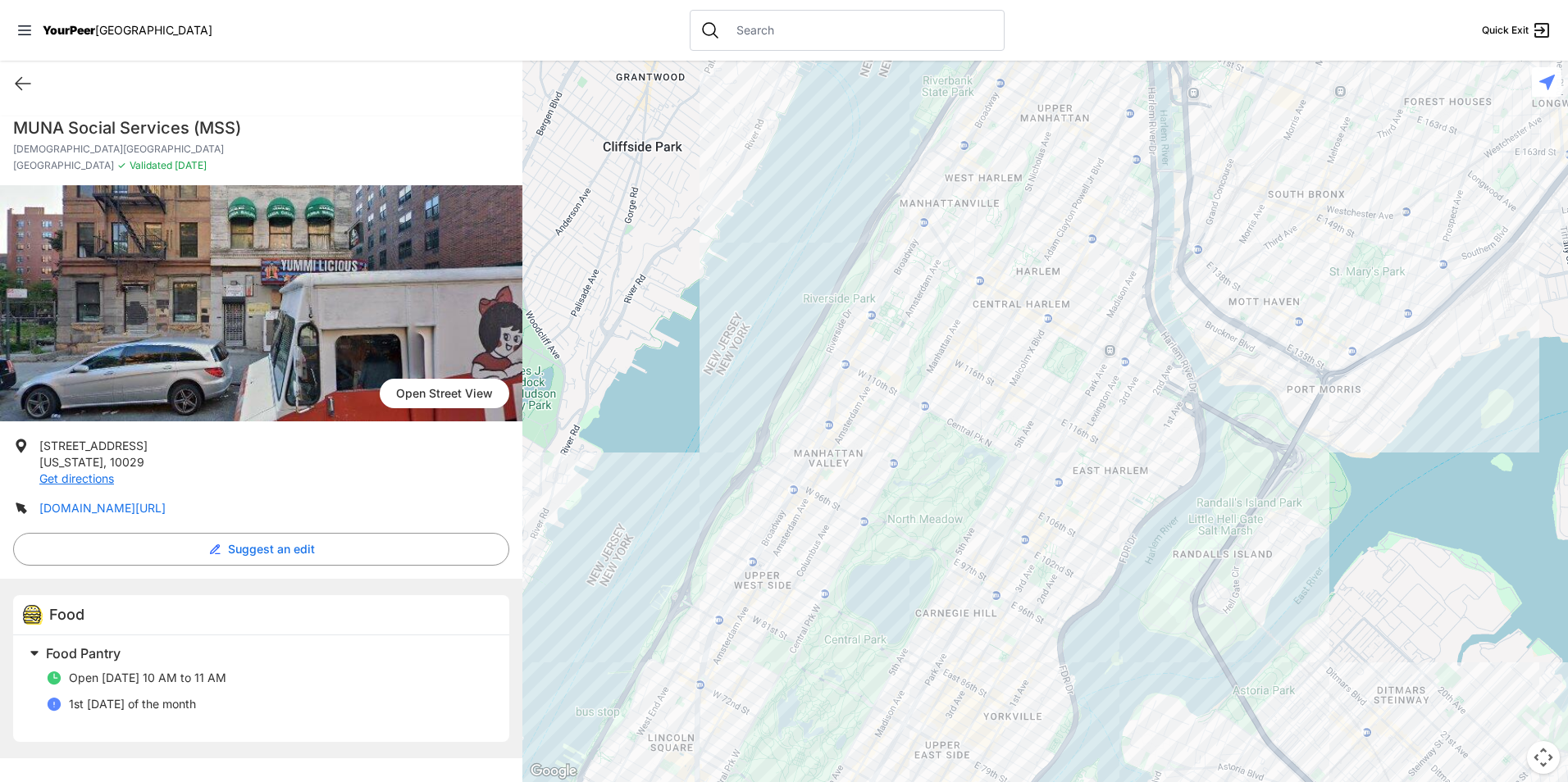
click at [155, 501] on link "[DOMAIN_NAME][URL]" at bounding box center [103, 507] width 127 height 14
click at [19, 91] on icon at bounding box center [22, 83] width 19 height 19
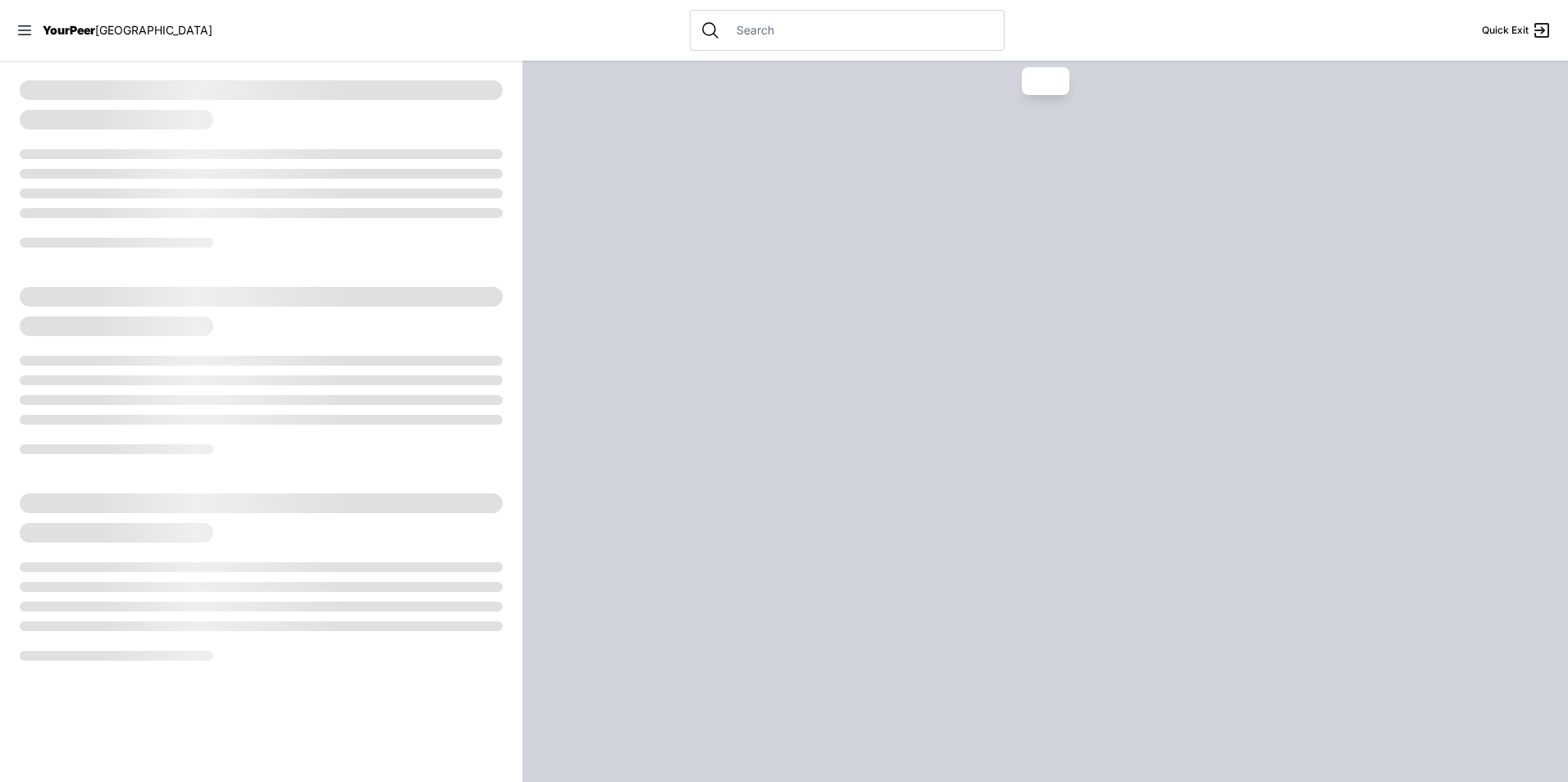
select select "recentlyUpdated"
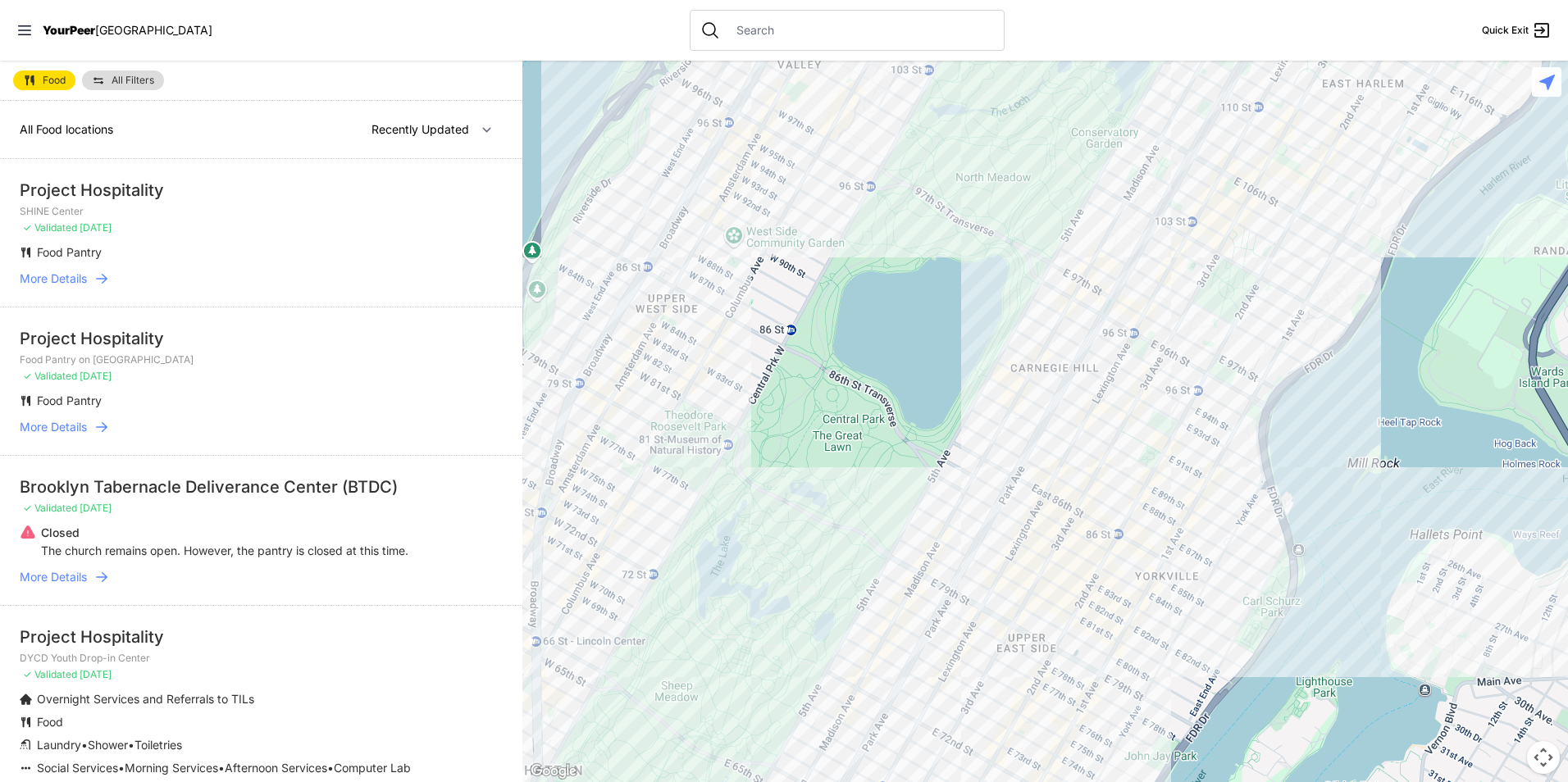
drag, startPoint x: 1353, startPoint y: 457, endPoint x: 1117, endPoint y: 488, distance: 238.0
click at [1117, 488] on div at bounding box center [1045, 421] width 1045 height 721
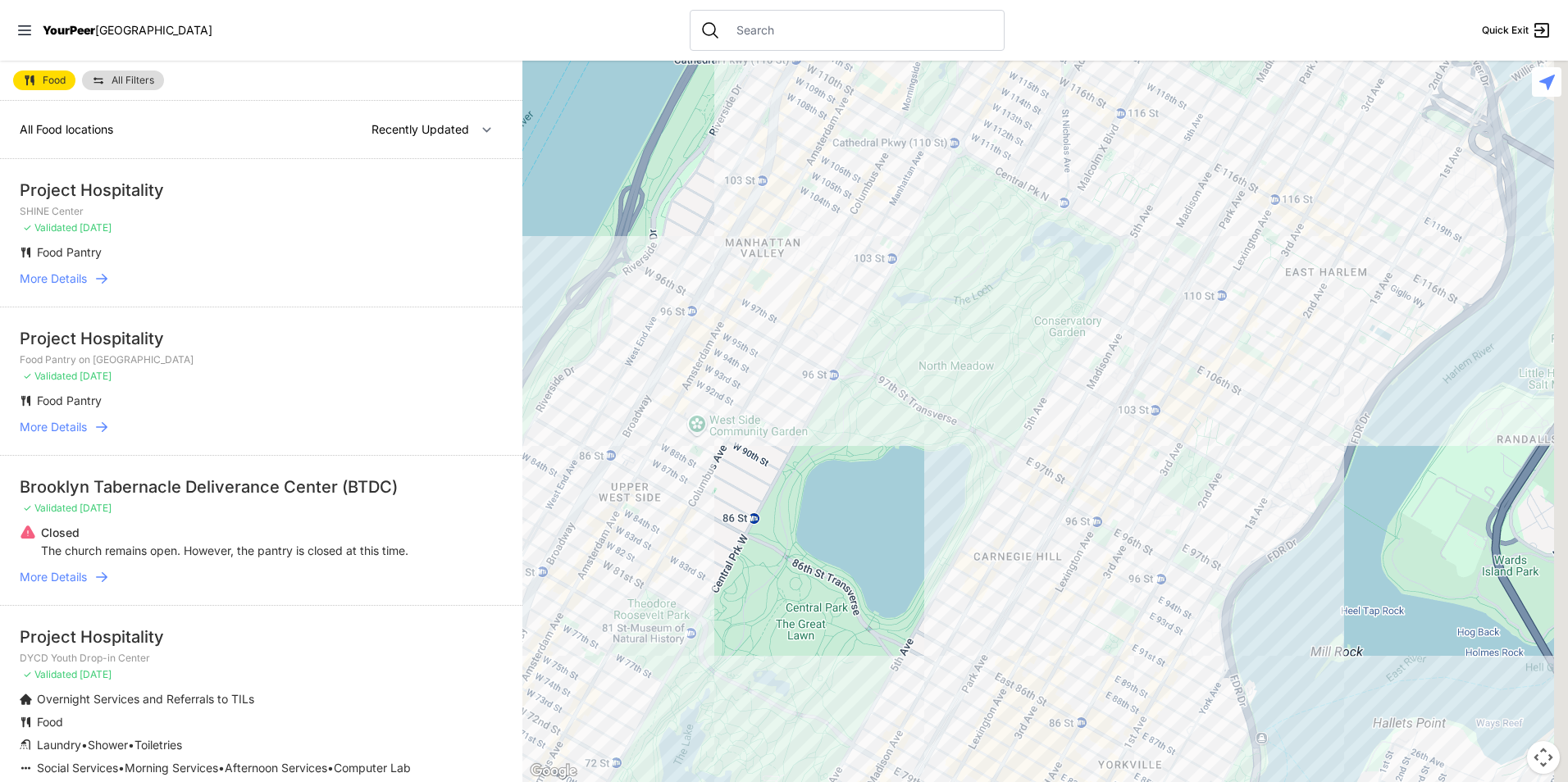
drag, startPoint x: 1221, startPoint y: 379, endPoint x: 1119, endPoint y: 622, distance: 263.5
click at [1119, 622] on div at bounding box center [1045, 421] width 1045 height 721
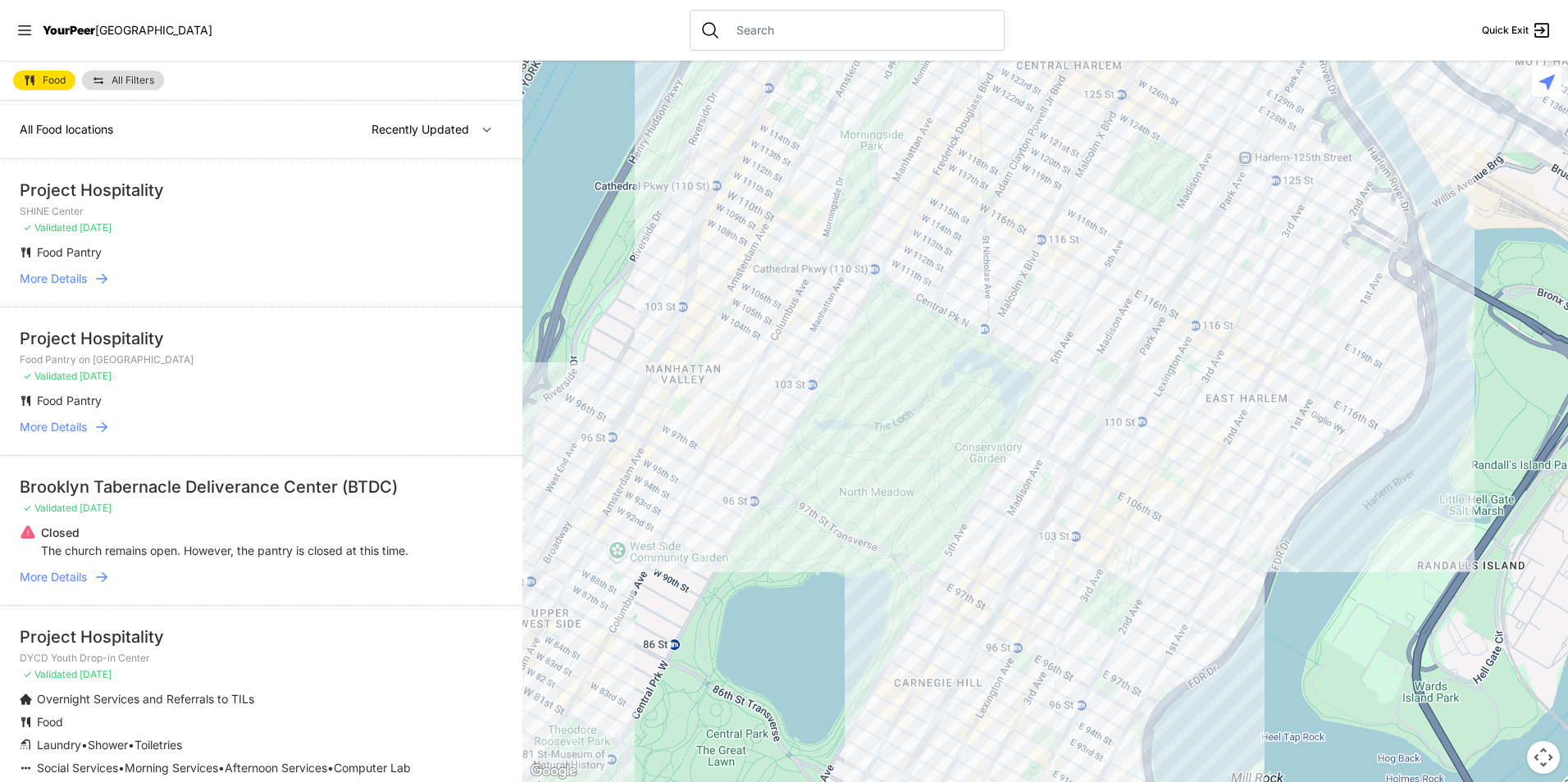
click at [1088, 480] on div at bounding box center [1045, 421] width 1045 height 721
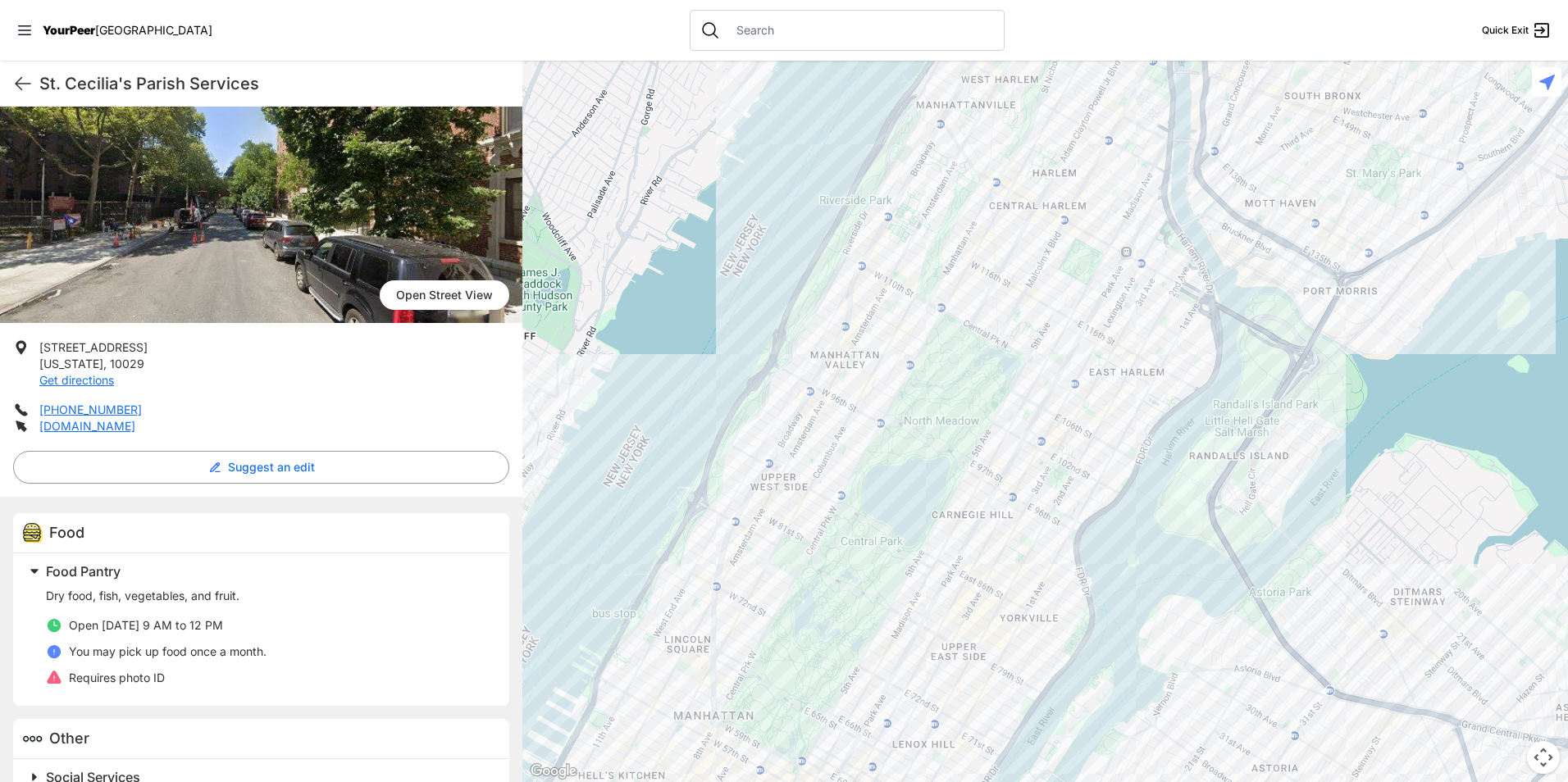
scroll to position [116, 0]
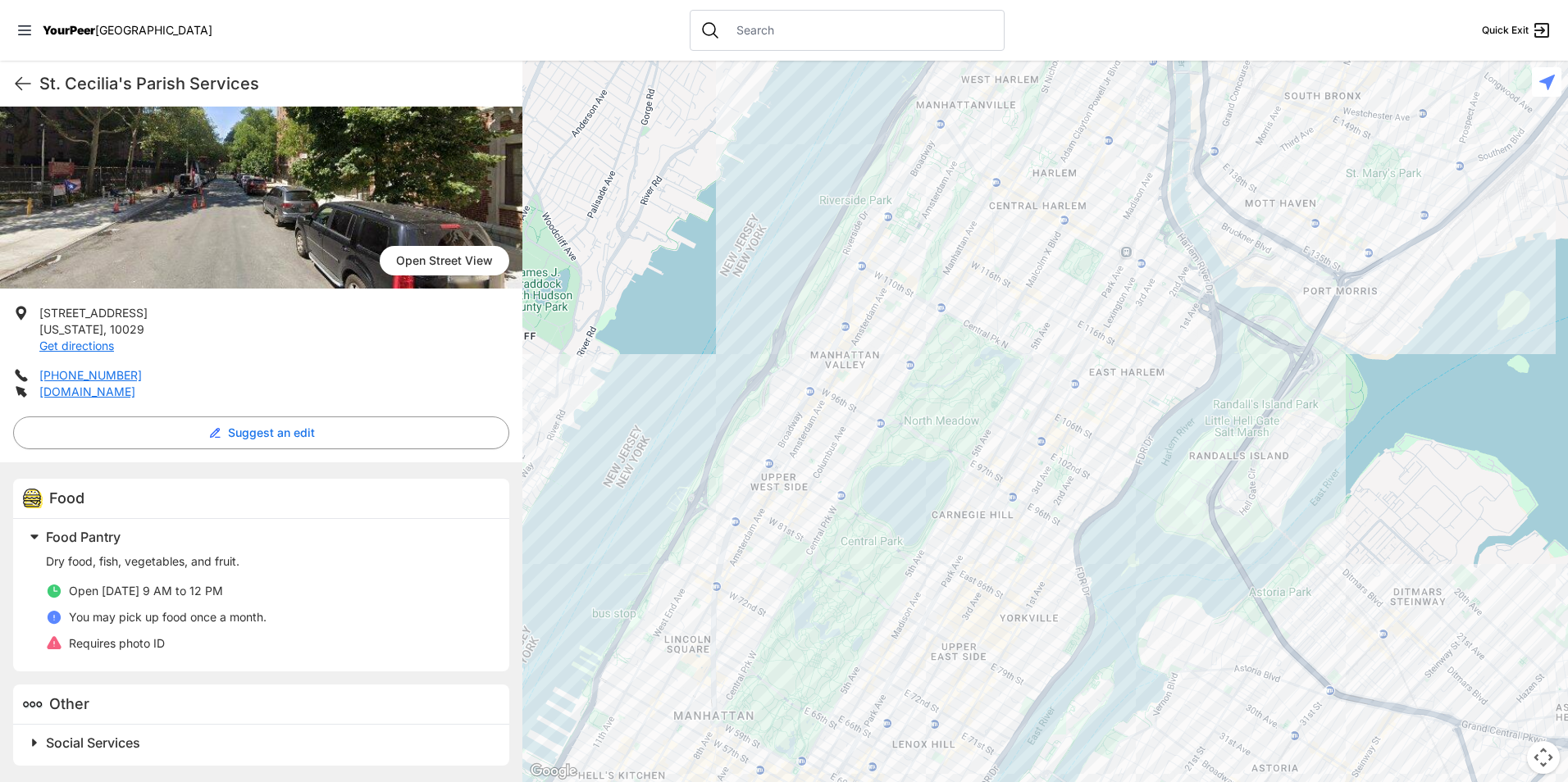
click at [105, 735] on span "Social Services" at bounding box center [93, 743] width 94 height 17
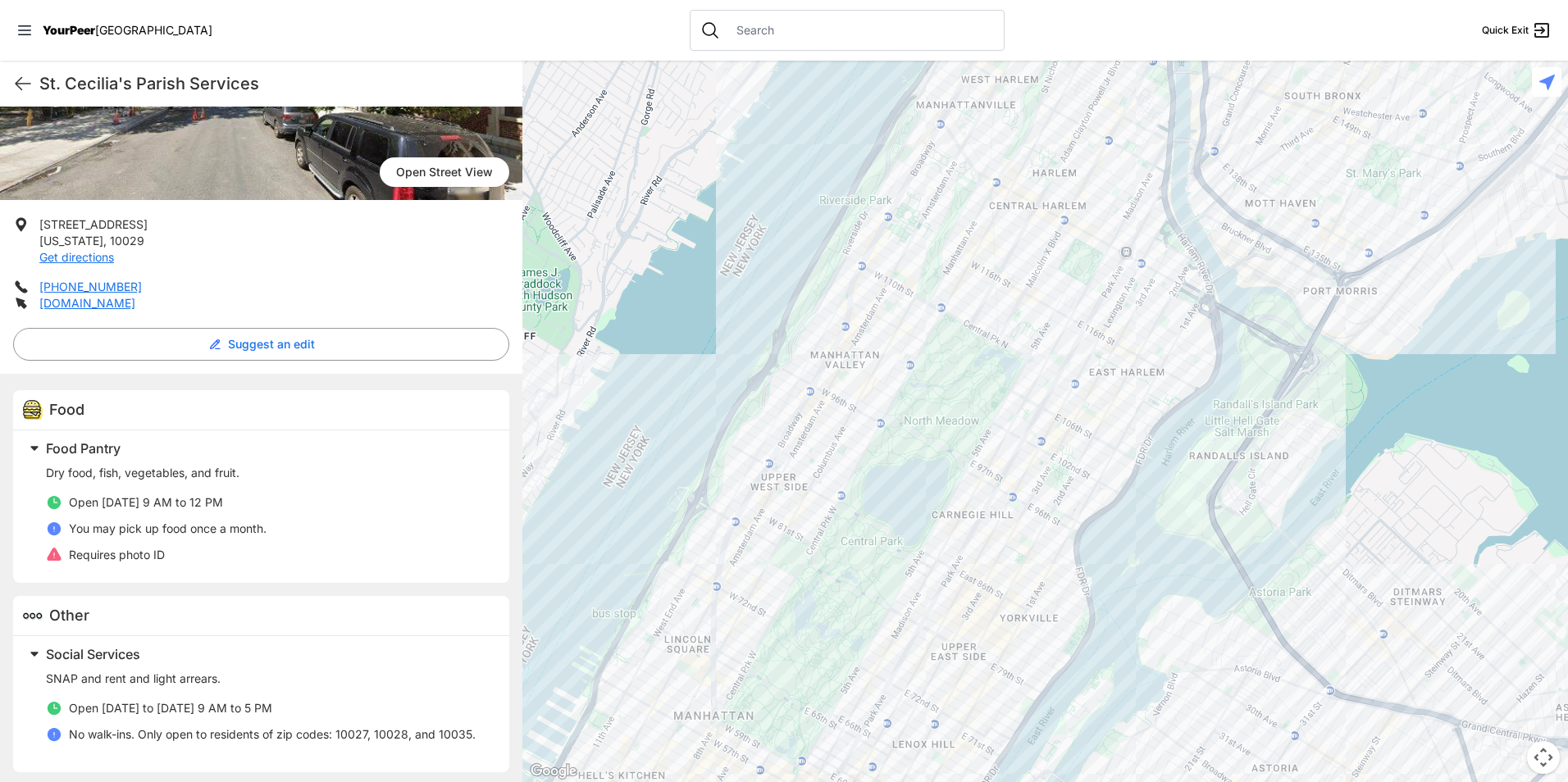
scroll to position [212, 0]
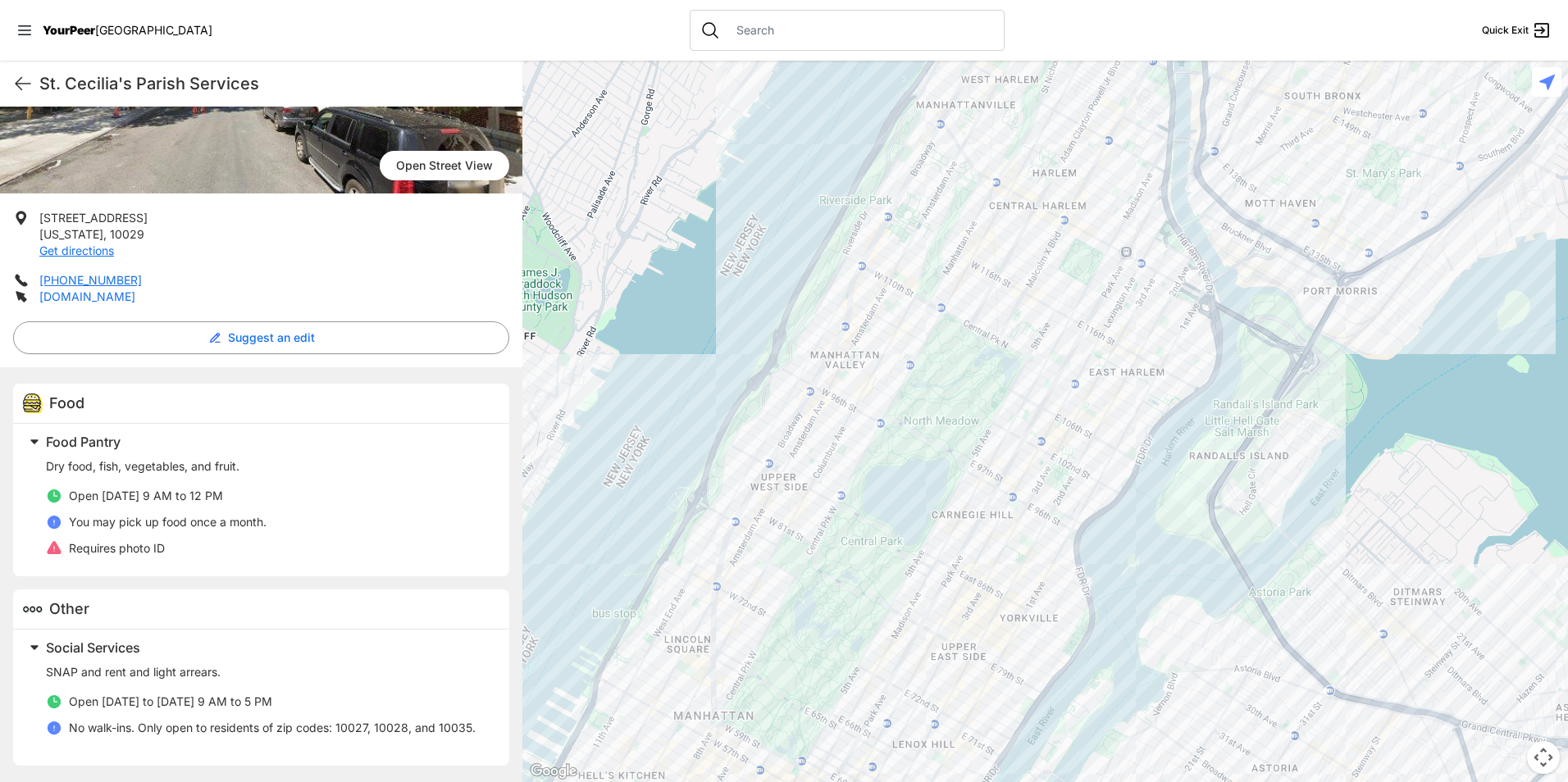
click at [83, 298] on link "[DOMAIN_NAME]" at bounding box center [87, 296] width 96 height 14
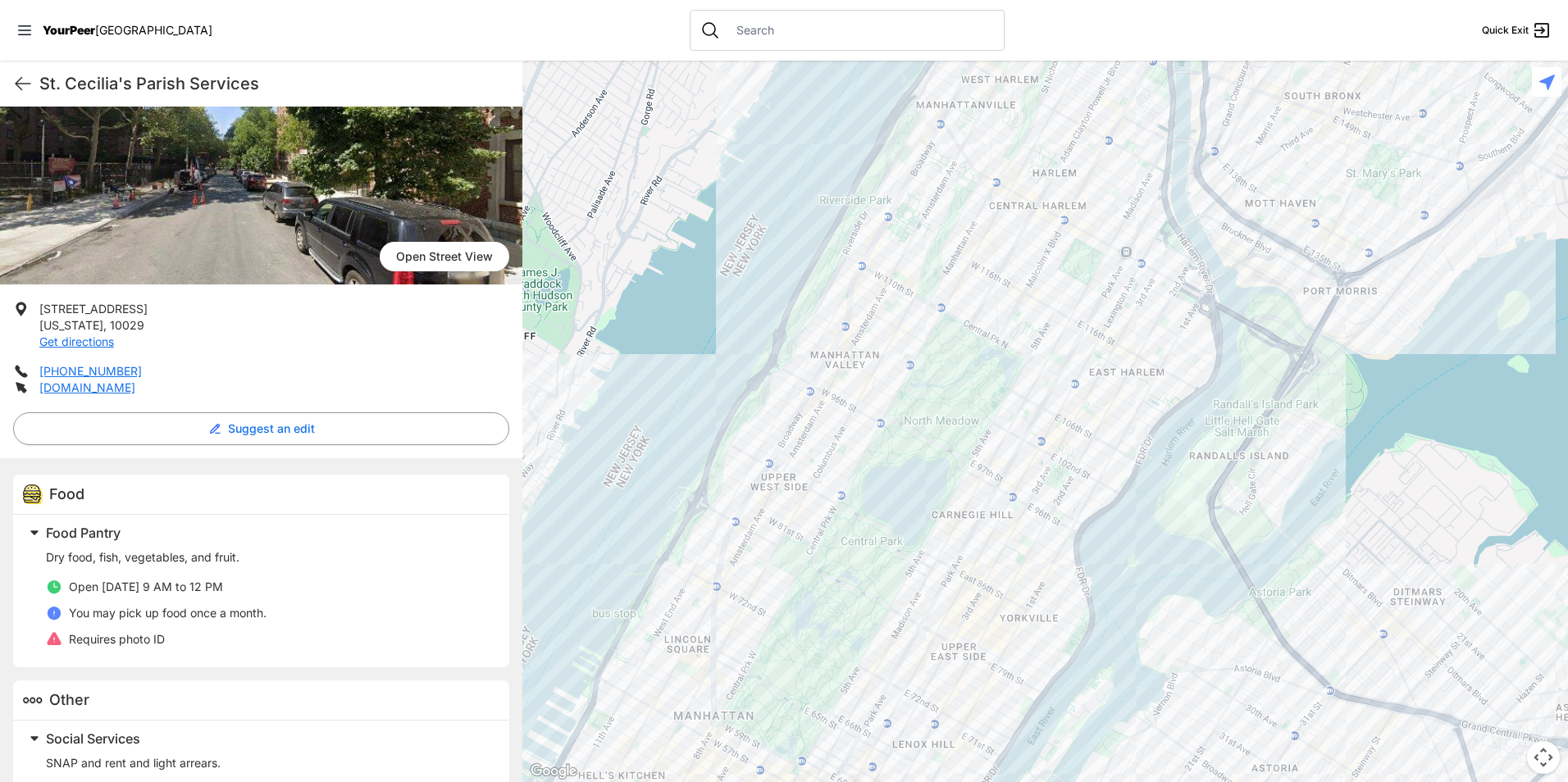
scroll to position [0, 0]
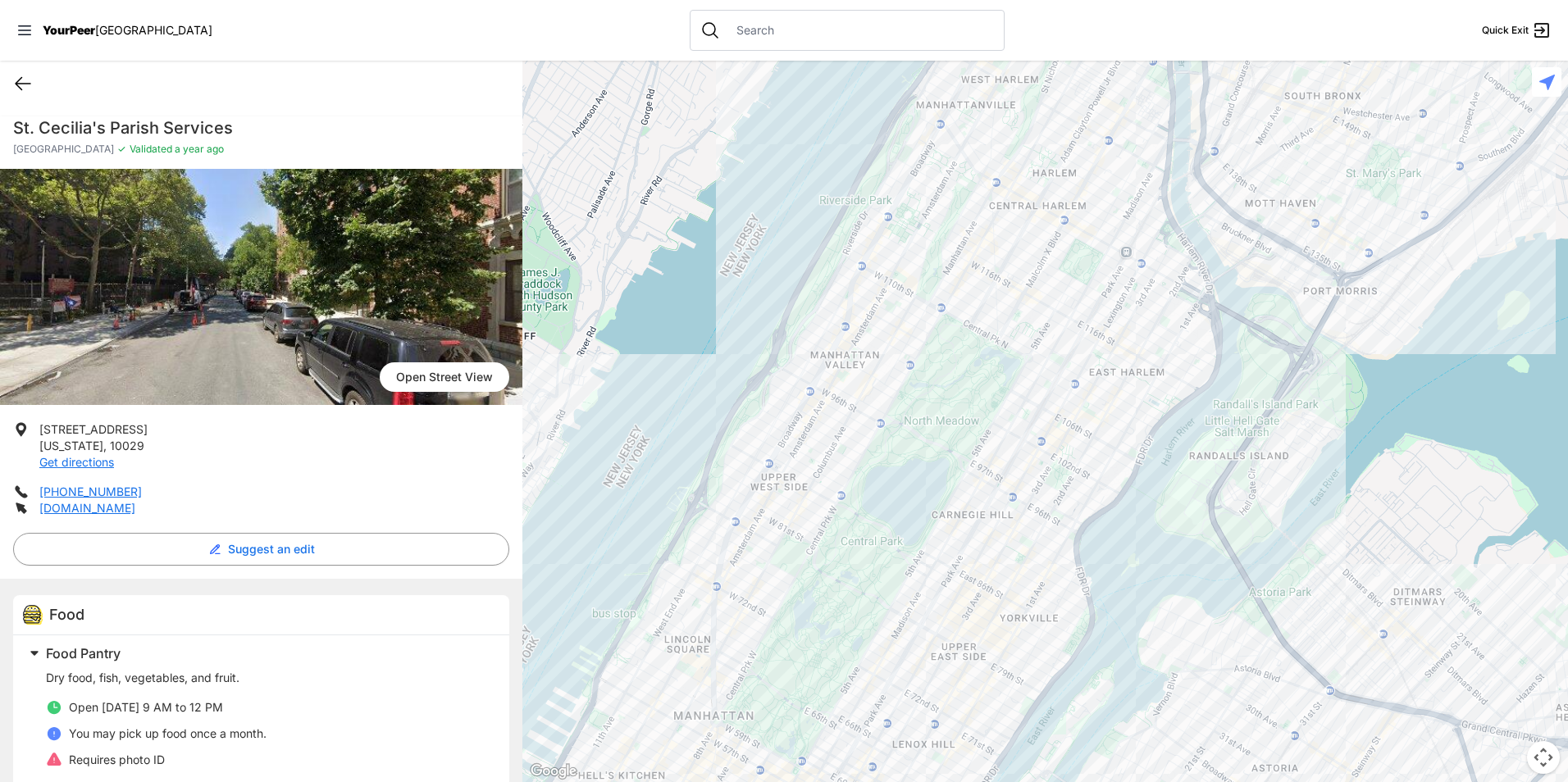
click at [25, 85] on icon at bounding box center [22, 83] width 19 height 19
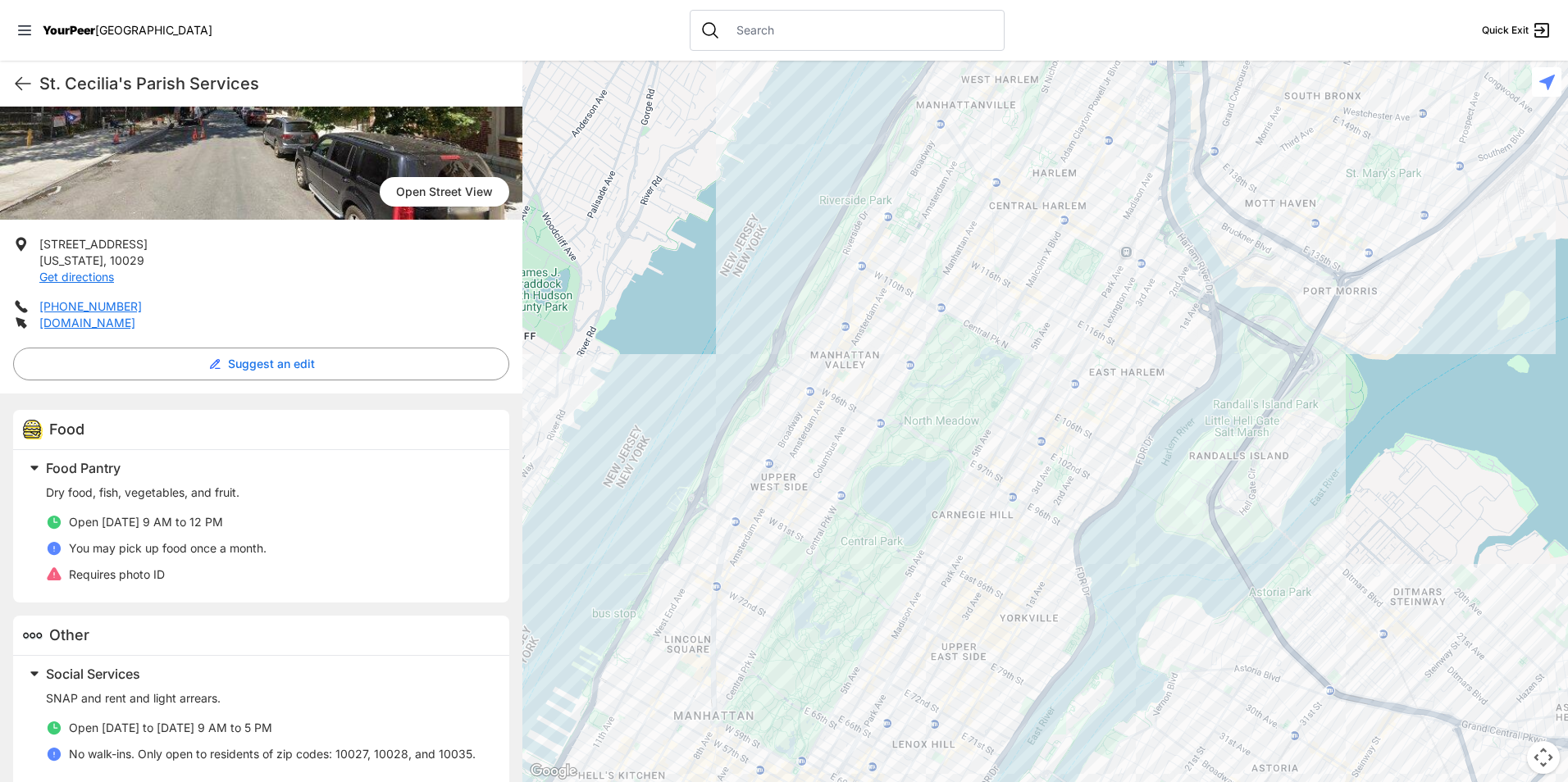
scroll to position [212, 0]
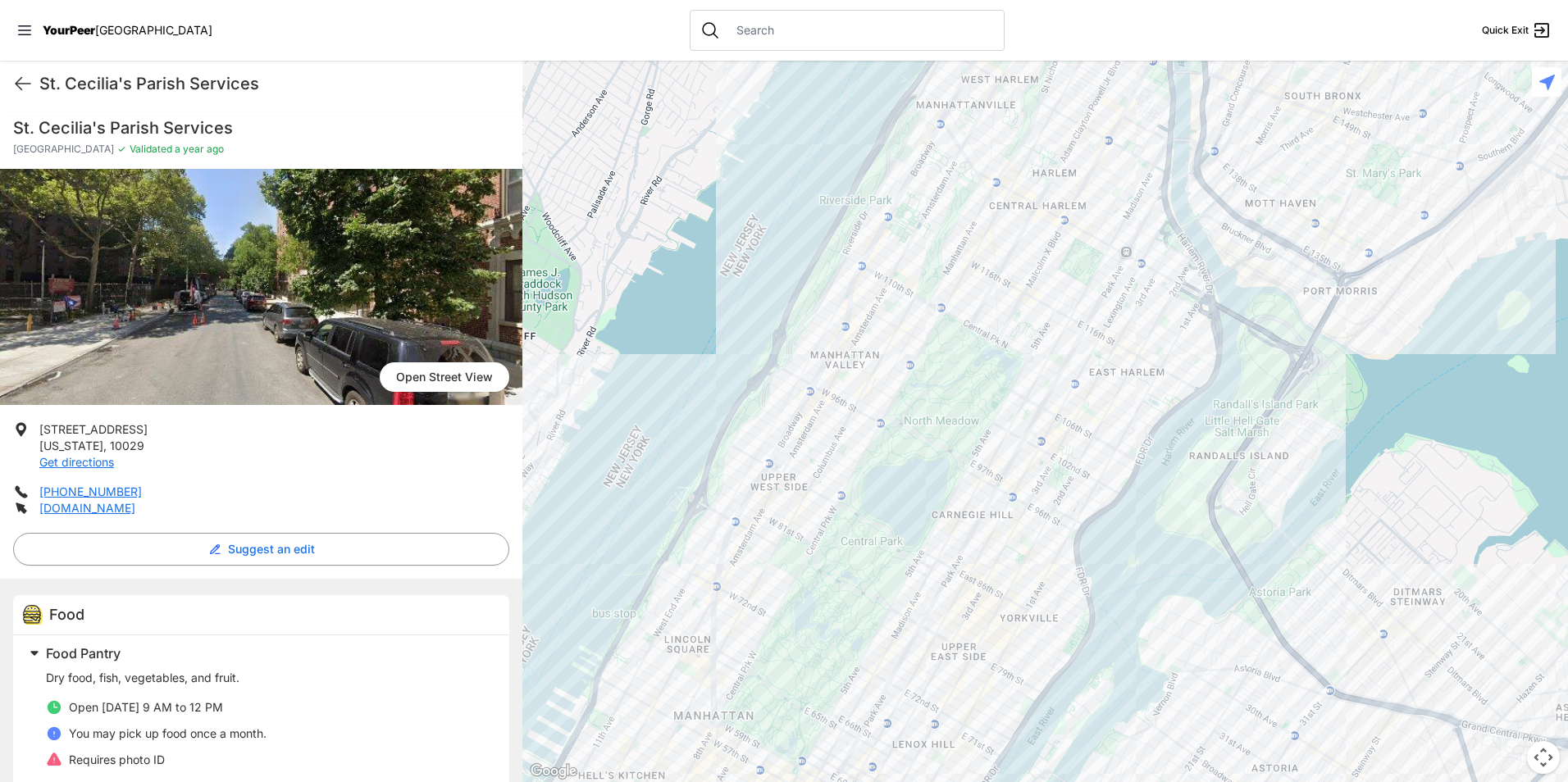
scroll to position [116, 0]
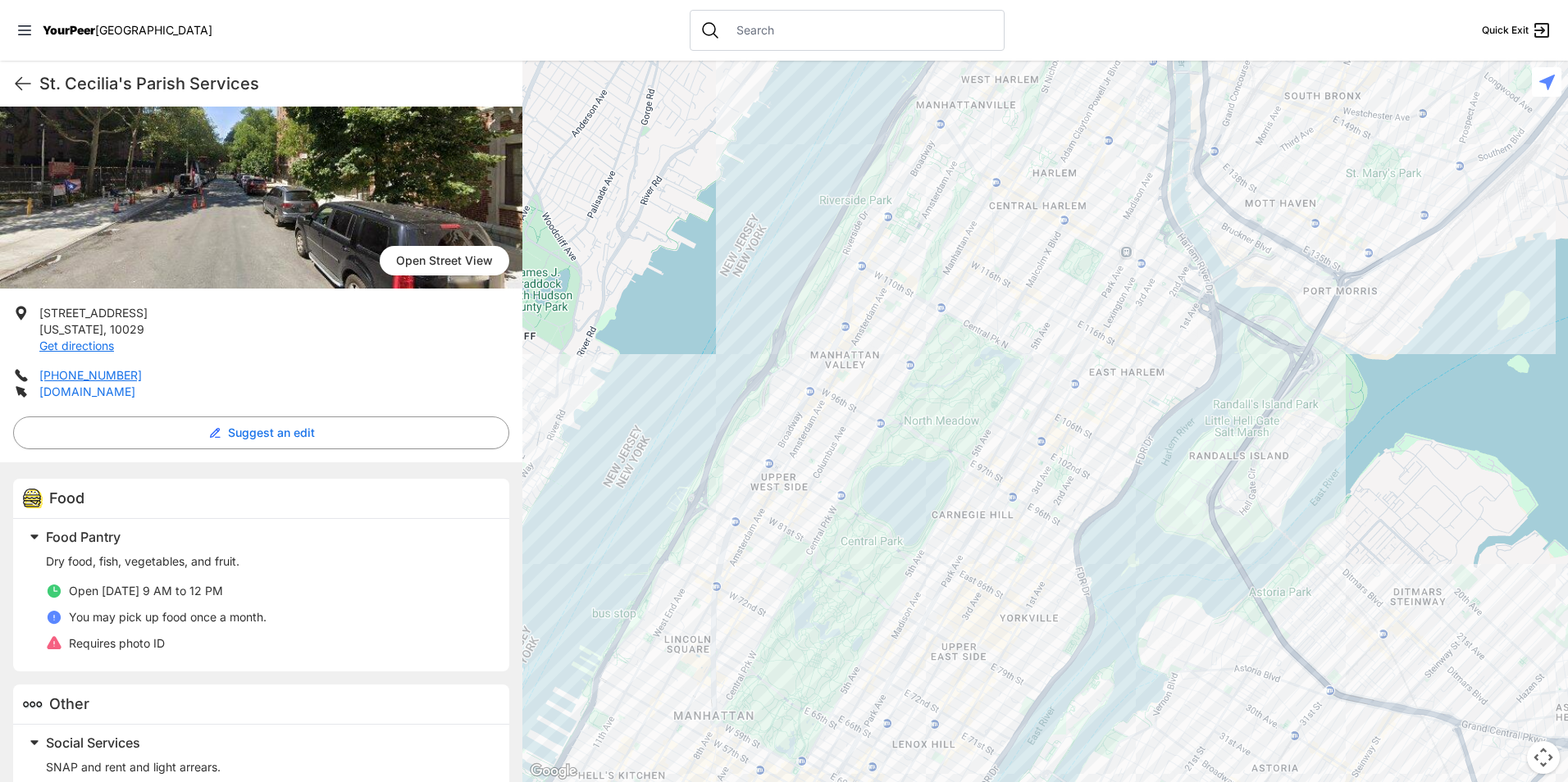
click at [105, 388] on link "[DOMAIN_NAME]" at bounding box center [87, 391] width 96 height 14
click at [25, 91] on icon at bounding box center [22, 83] width 19 height 19
select select "recentlyUpdated"
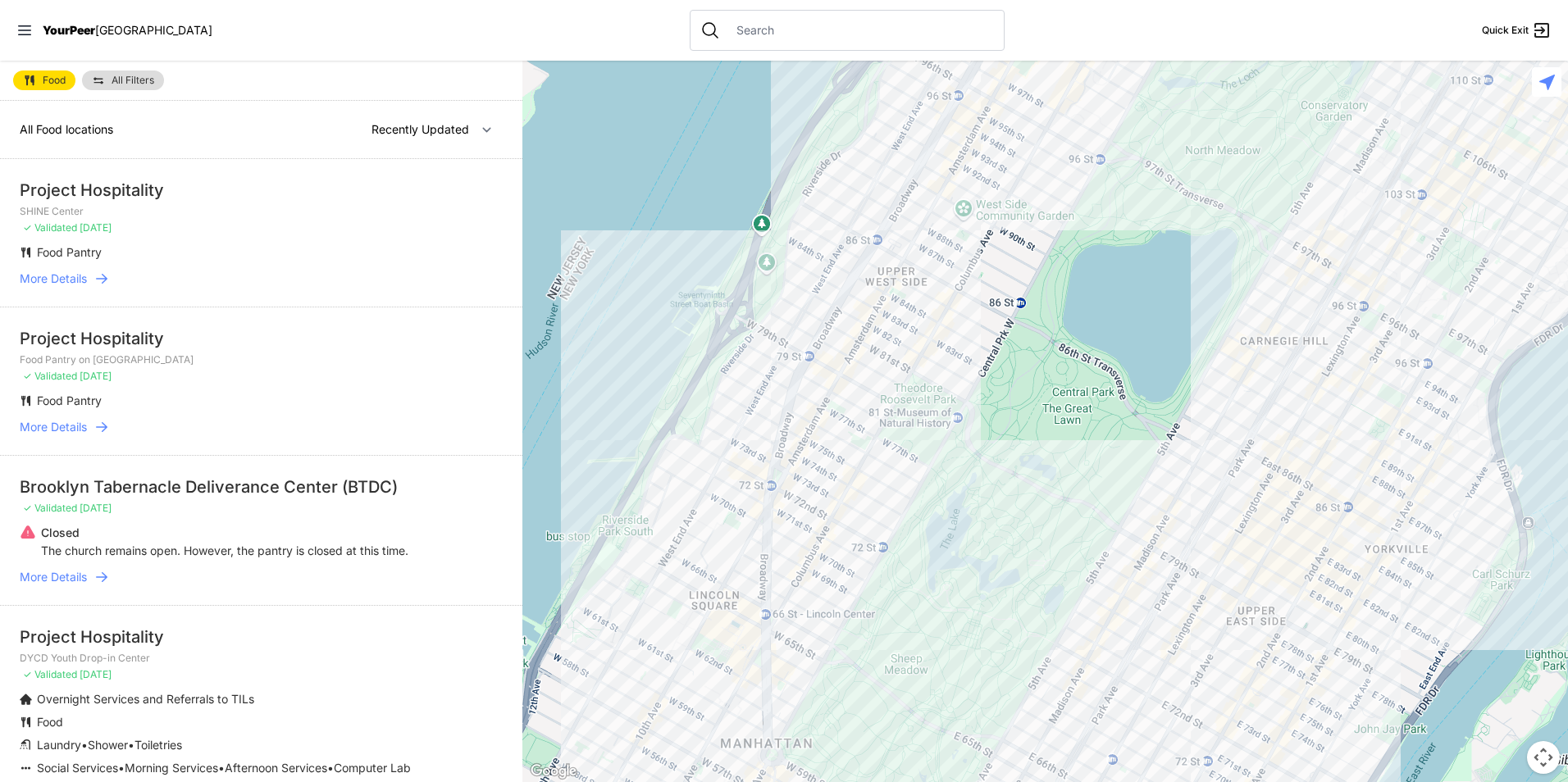
click at [77, 278] on span "More Details" at bounding box center [52, 279] width 67 height 17
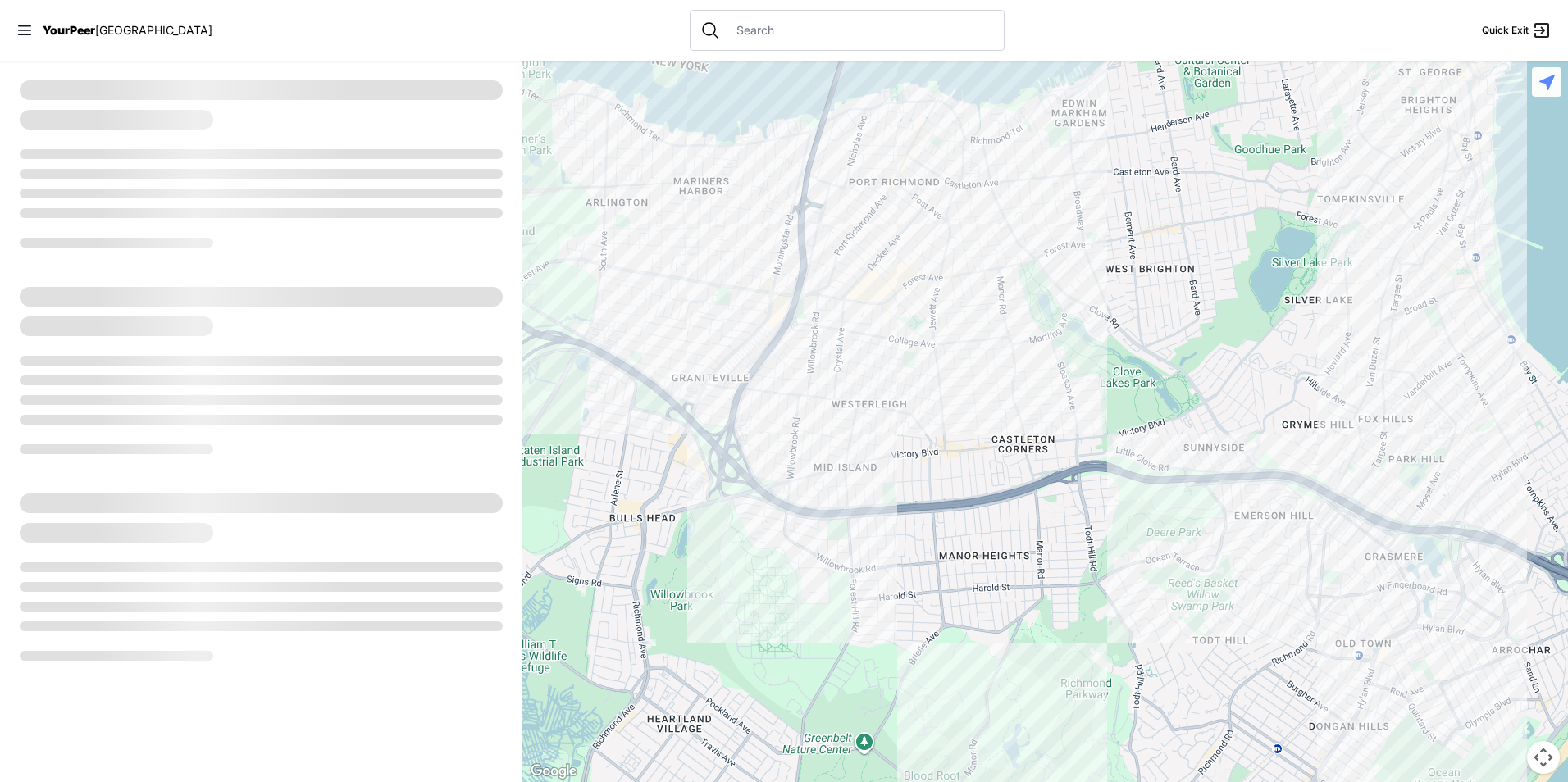
drag, startPoint x: 795, startPoint y: 481, endPoint x: 1182, endPoint y: 353, distance: 407.6
click at [1182, 353] on div at bounding box center [1045, 421] width 1045 height 721
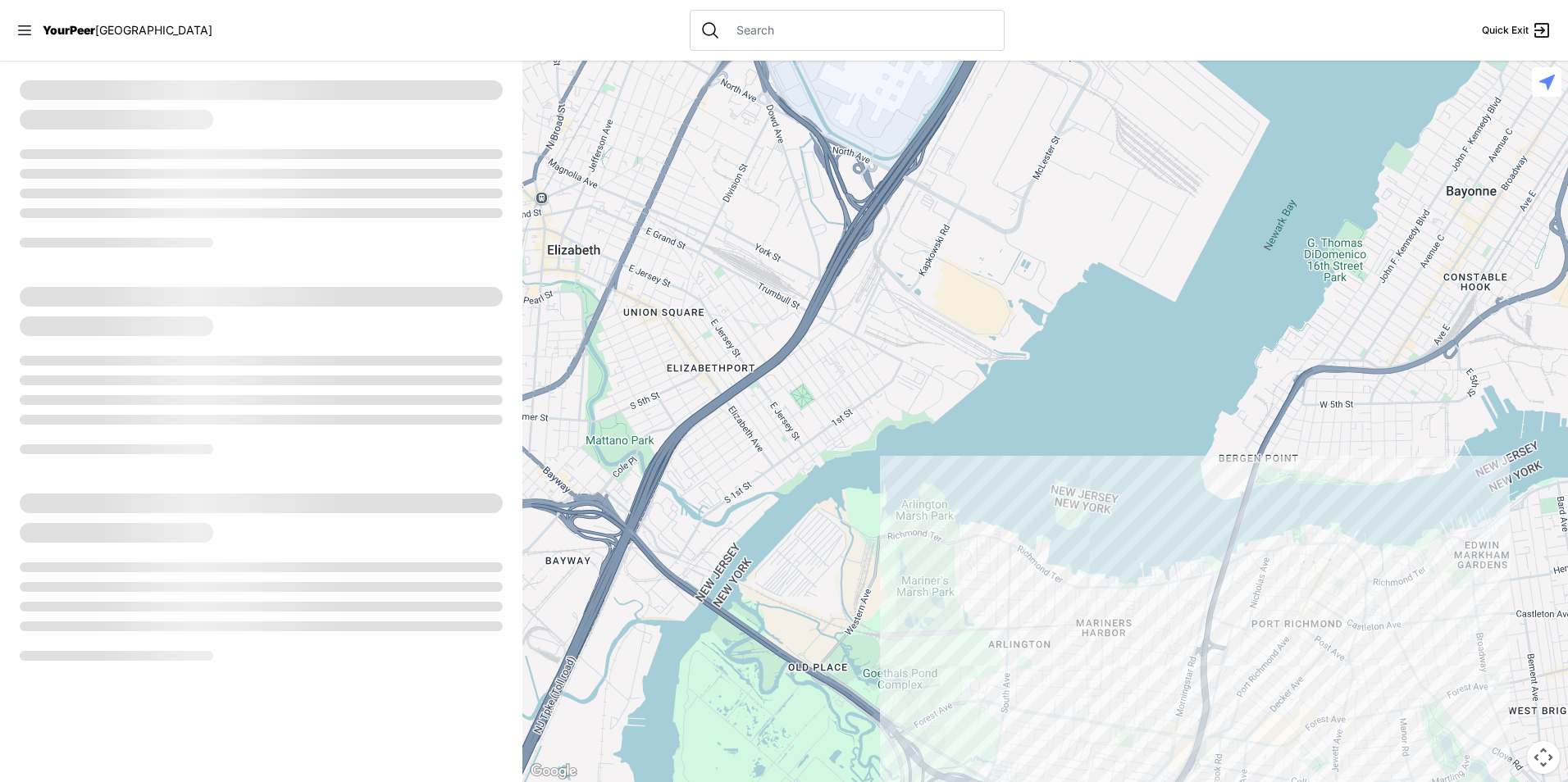
drag, startPoint x: 722, startPoint y: 281, endPoint x: 1113, endPoint y: 726, distance: 592.4
click at [1145, 726] on div at bounding box center [1045, 421] width 1045 height 721
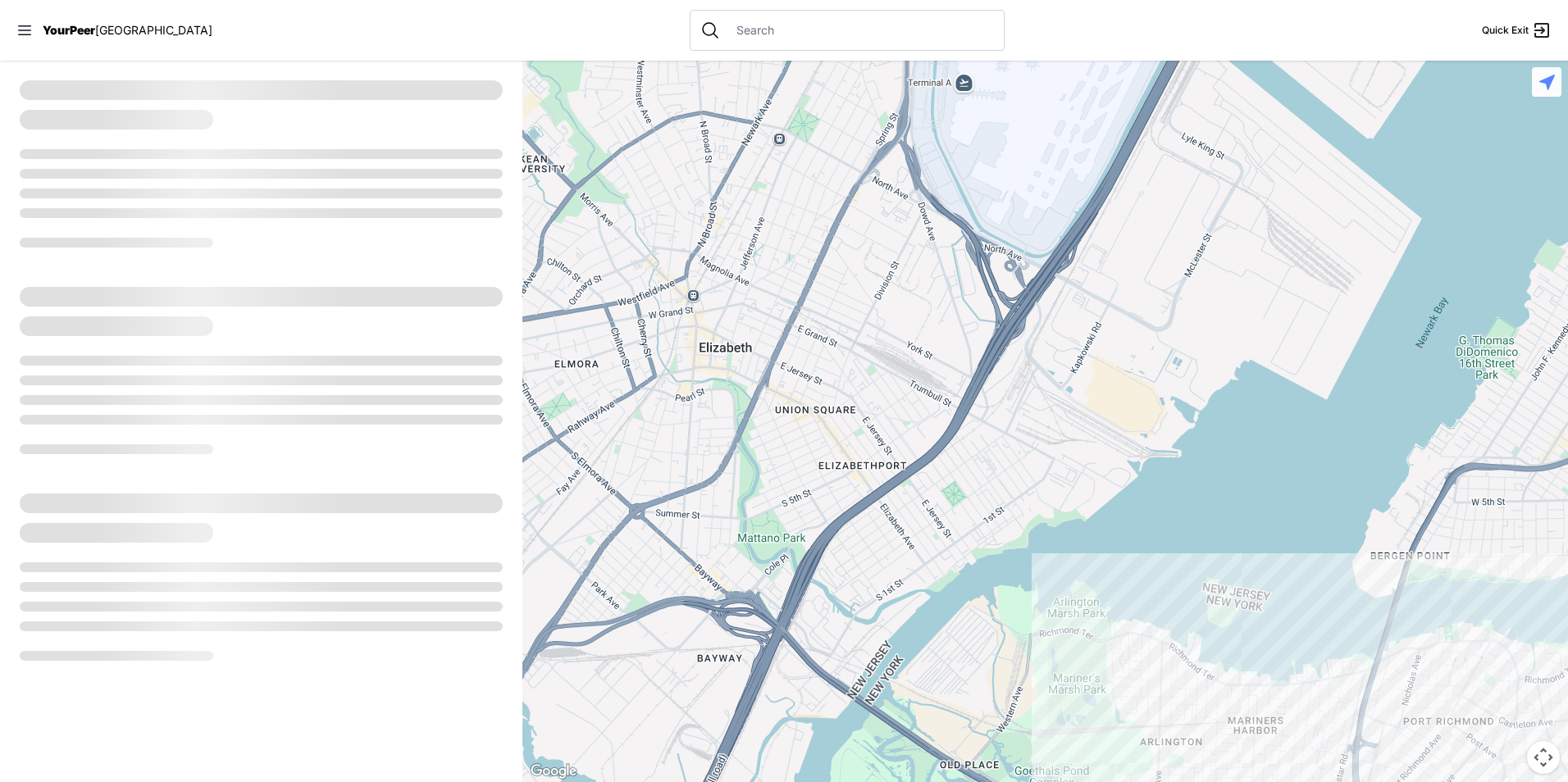
drag, startPoint x: 907, startPoint y: 380, endPoint x: 904, endPoint y: 298, distance: 82.1
click at [905, 301] on div at bounding box center [1045, 421] width 1045 height 721
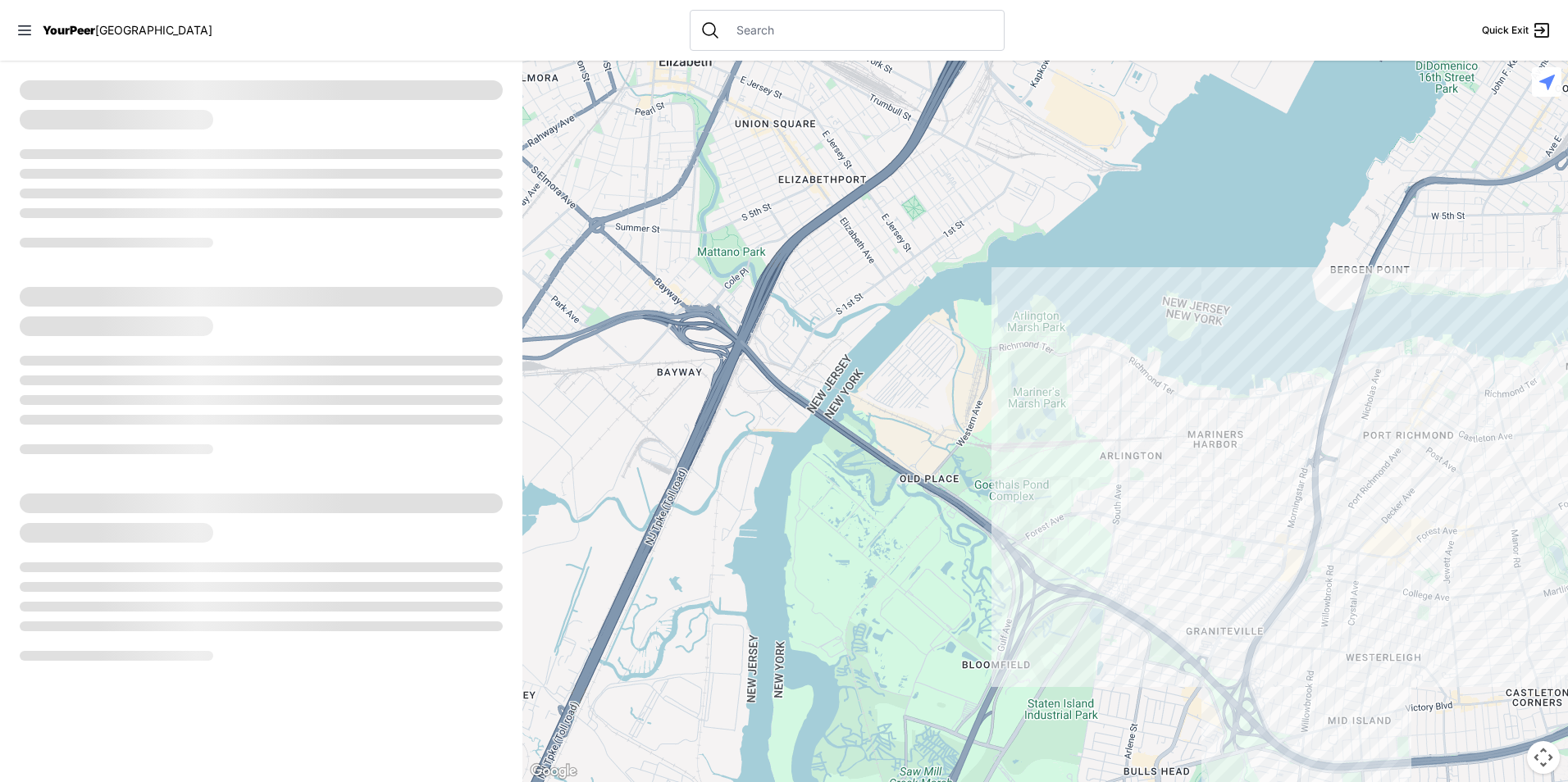
select select "recentlyUpdated"
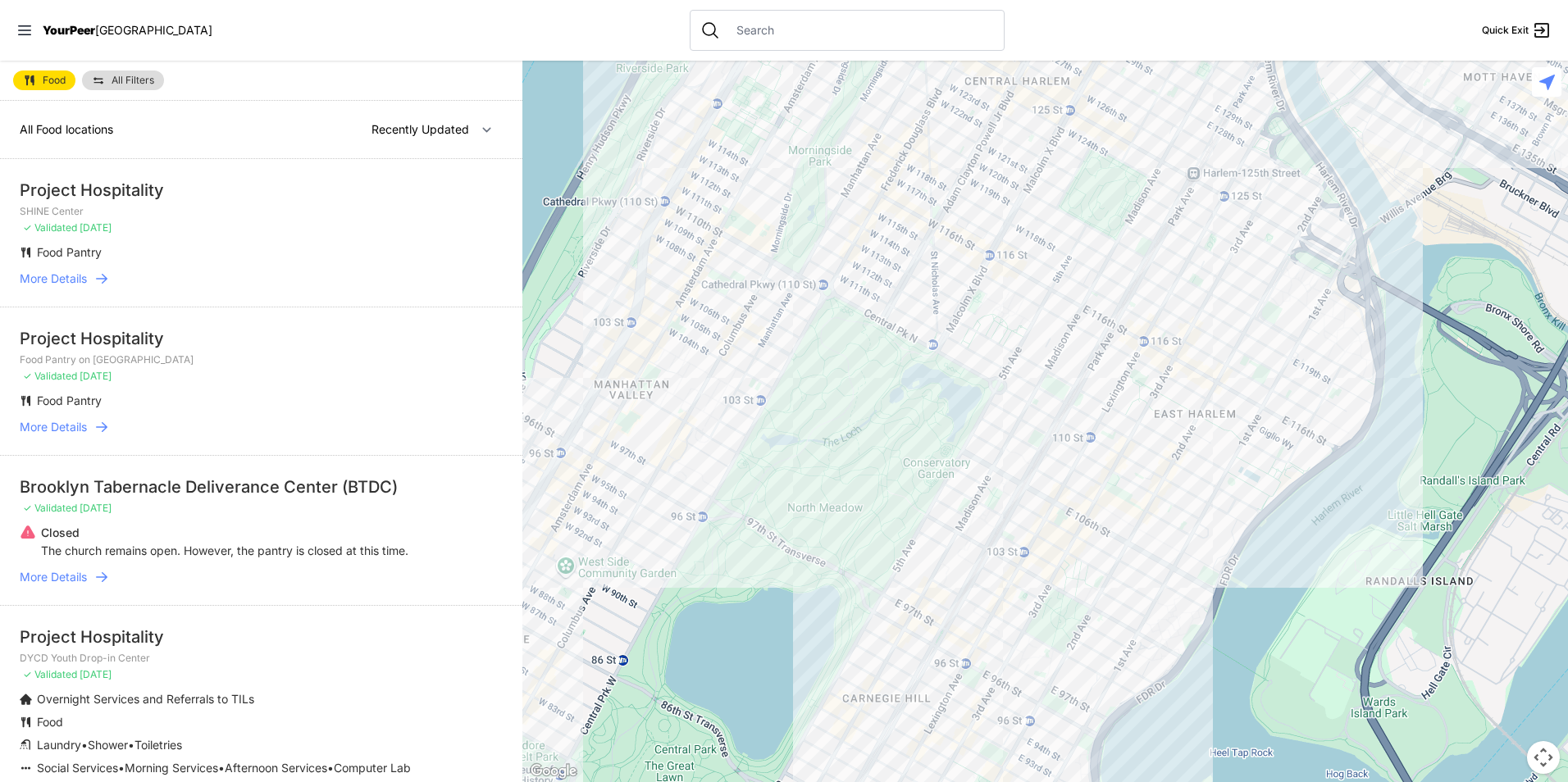
drag, startPoint x: 1320, startPoint y: 477, endPoint x: 956, endPoint y: 810, distance: 493.3
click at [956, 781] on html "View map Close panel YourPeer [GEOGRAPHIC_DATA] Quick Exit Single Adult Familie…" at bounding box center [784, 391] width 1568 height 782
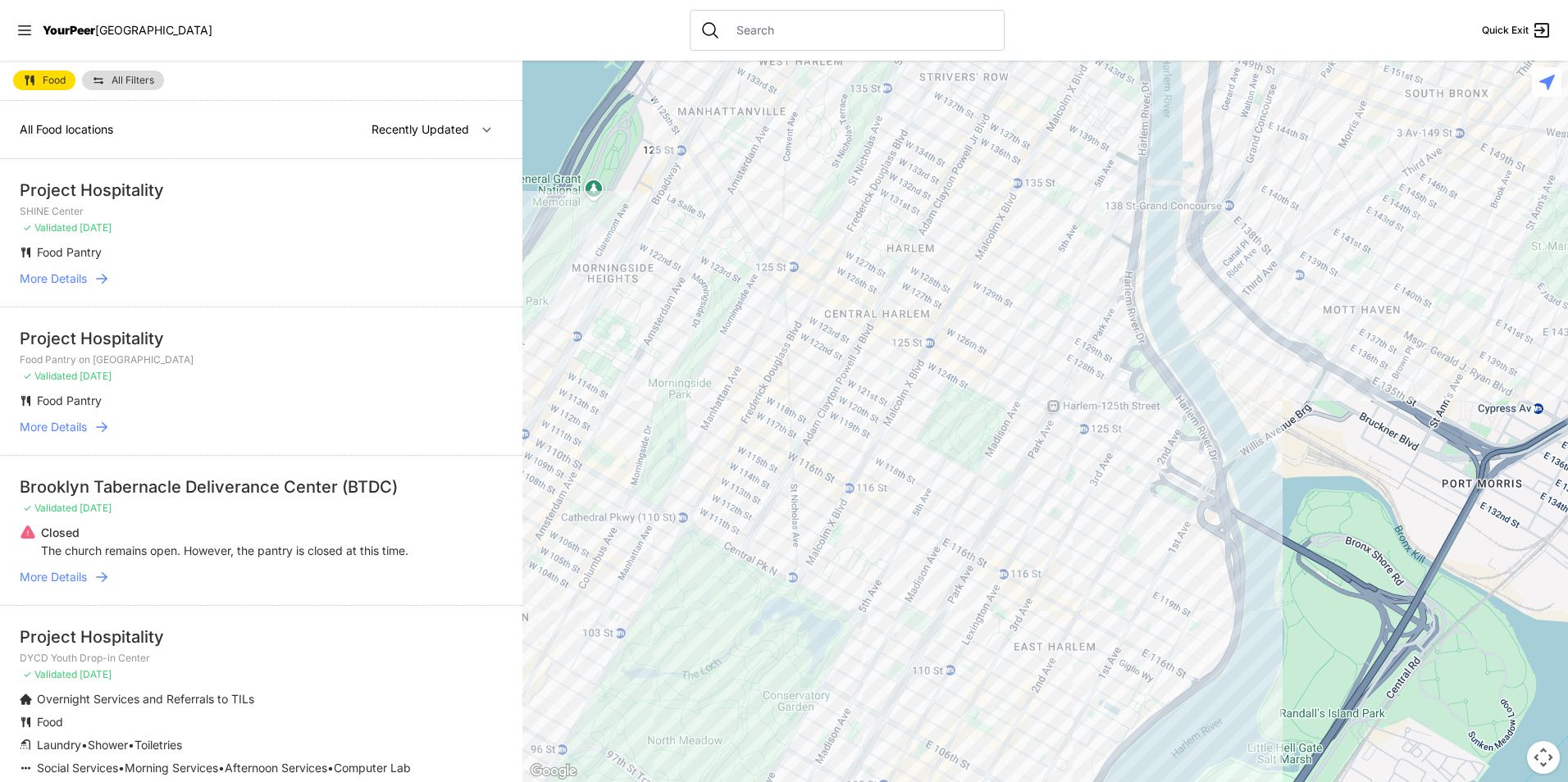
drag, startPoint x: 1109, startPoint y: 496, endPoint x: 979, endPoint y: 716, distance: 255.5
click at [979, 716] on div at bounding box center [1045, 421] width 1045 height 721
click at [1075, 390] on div at bounding box center [1045, 421] width 1045 height 721
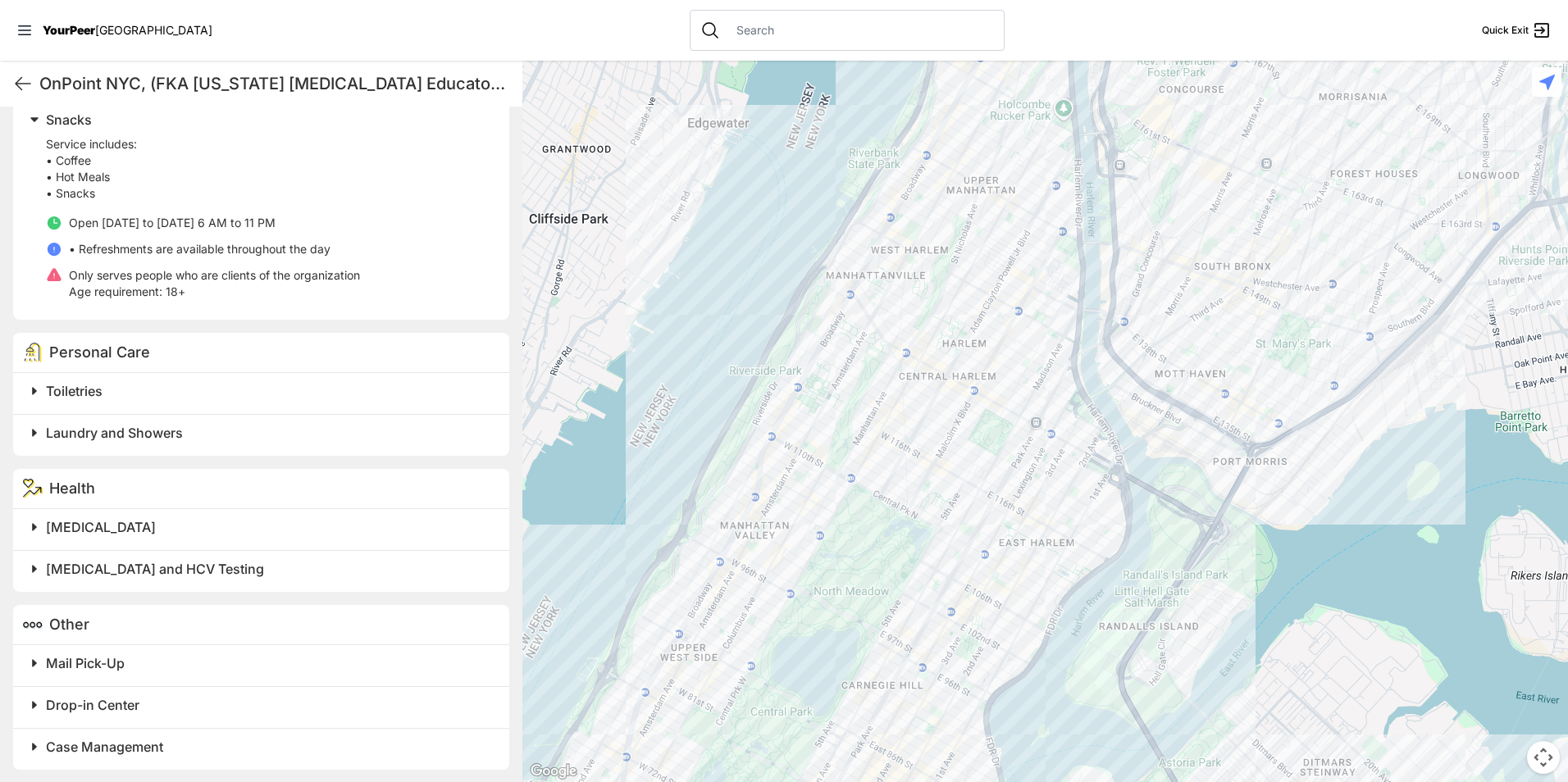
scroll to position [578, 0]
click at [131, 701] on span "Drop-in Center" at bounding box center [93, 701] width 94 height 17
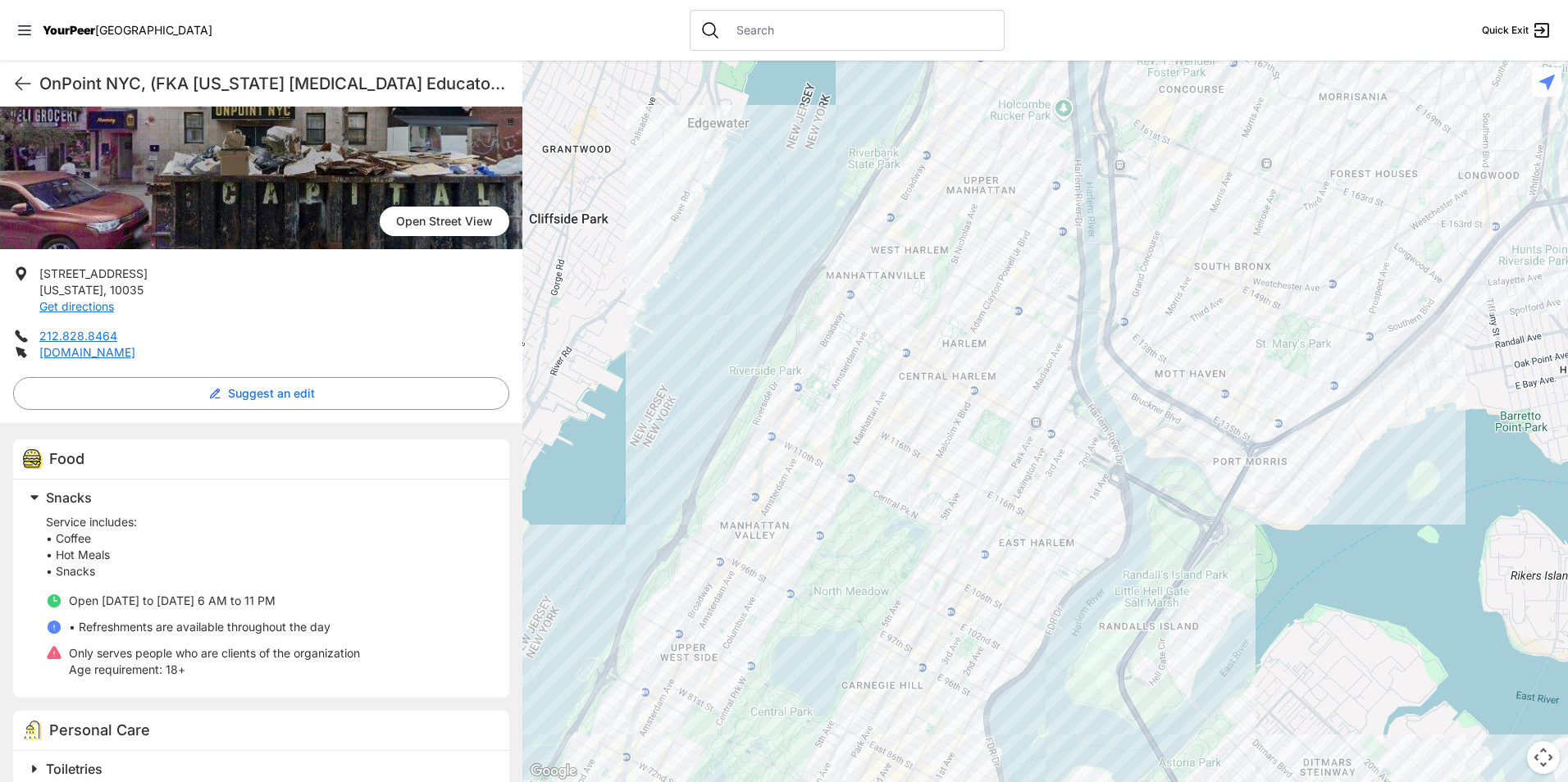
scroll to position [167, 0]
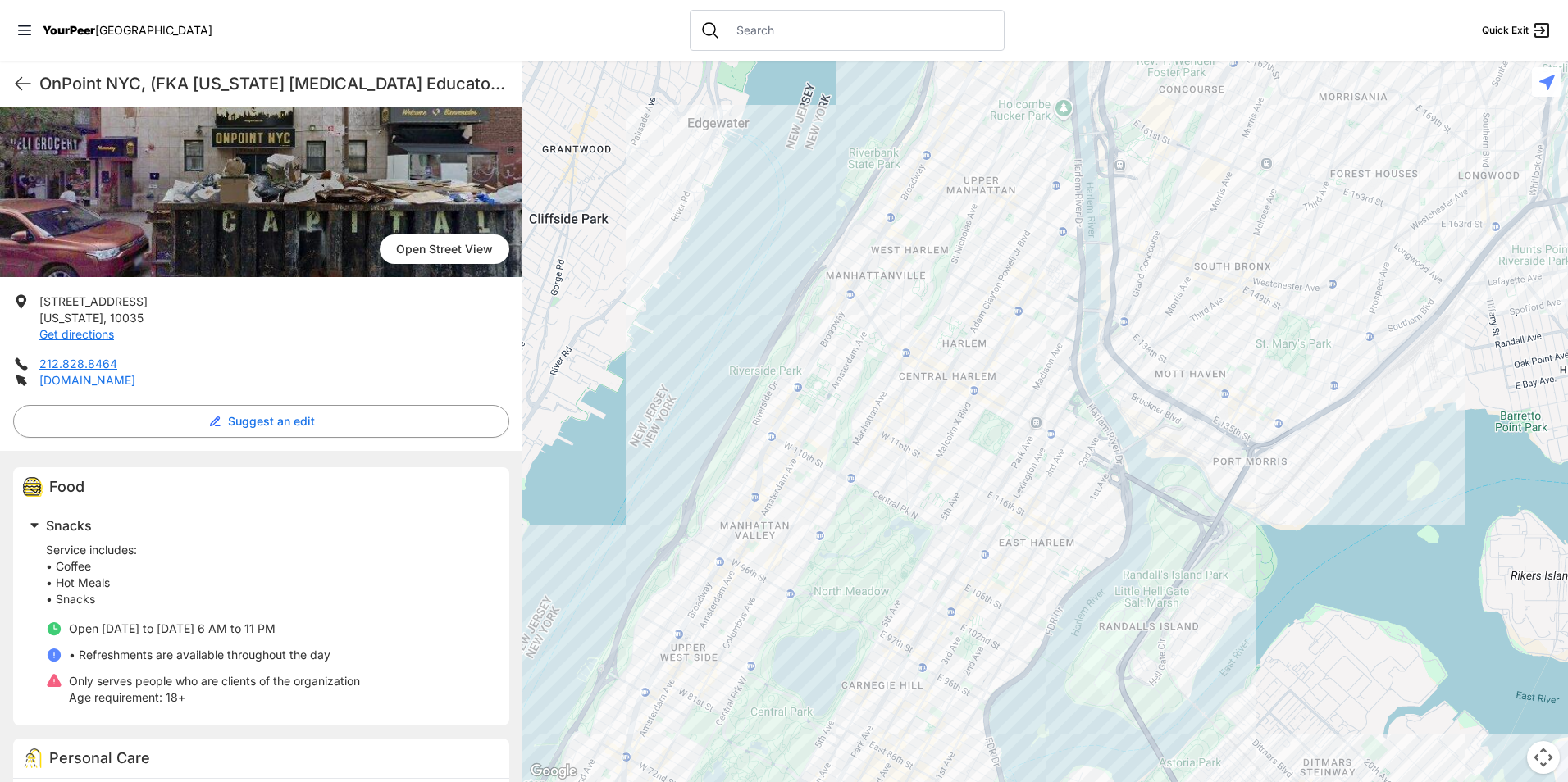
click at [103, 378] on link "[DOMAIN_NAME]" at bounding box center [87, 380] width 96 height 14
click at [17, 79] on icon at bounding box center [22, 83] width 19 height 19
select select "recentlyUpdated"
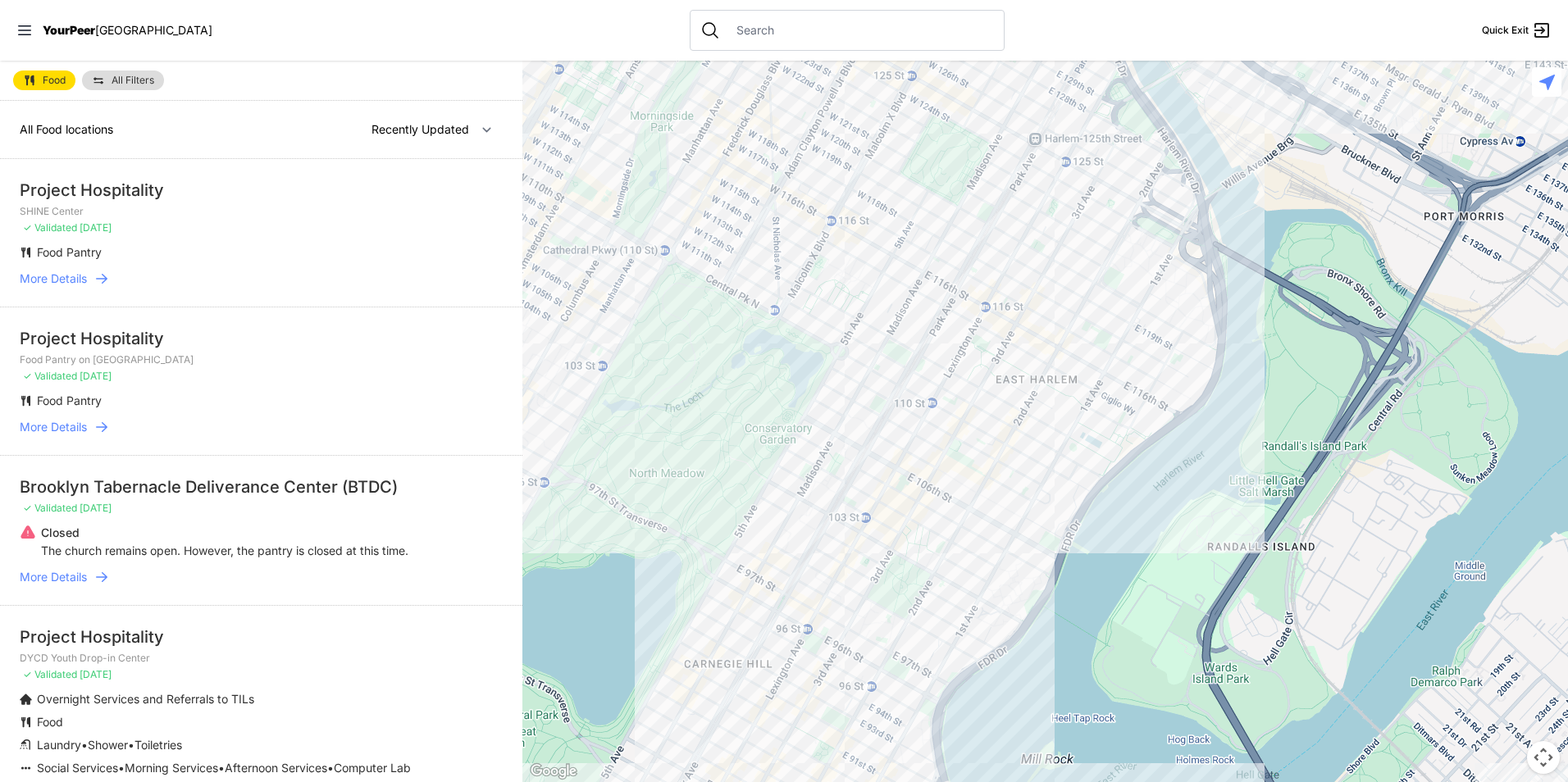
drag, startPoint x: 1320, startPoint y: 417, endPoint x: 764, endPoint y: 743, distance: 644.5
click at [764, 743] on div at bounding box center [1045, 421] width 1045 height 721
click at [949, 199] on div at bounding box center [1045, 421] width 1045 height 721
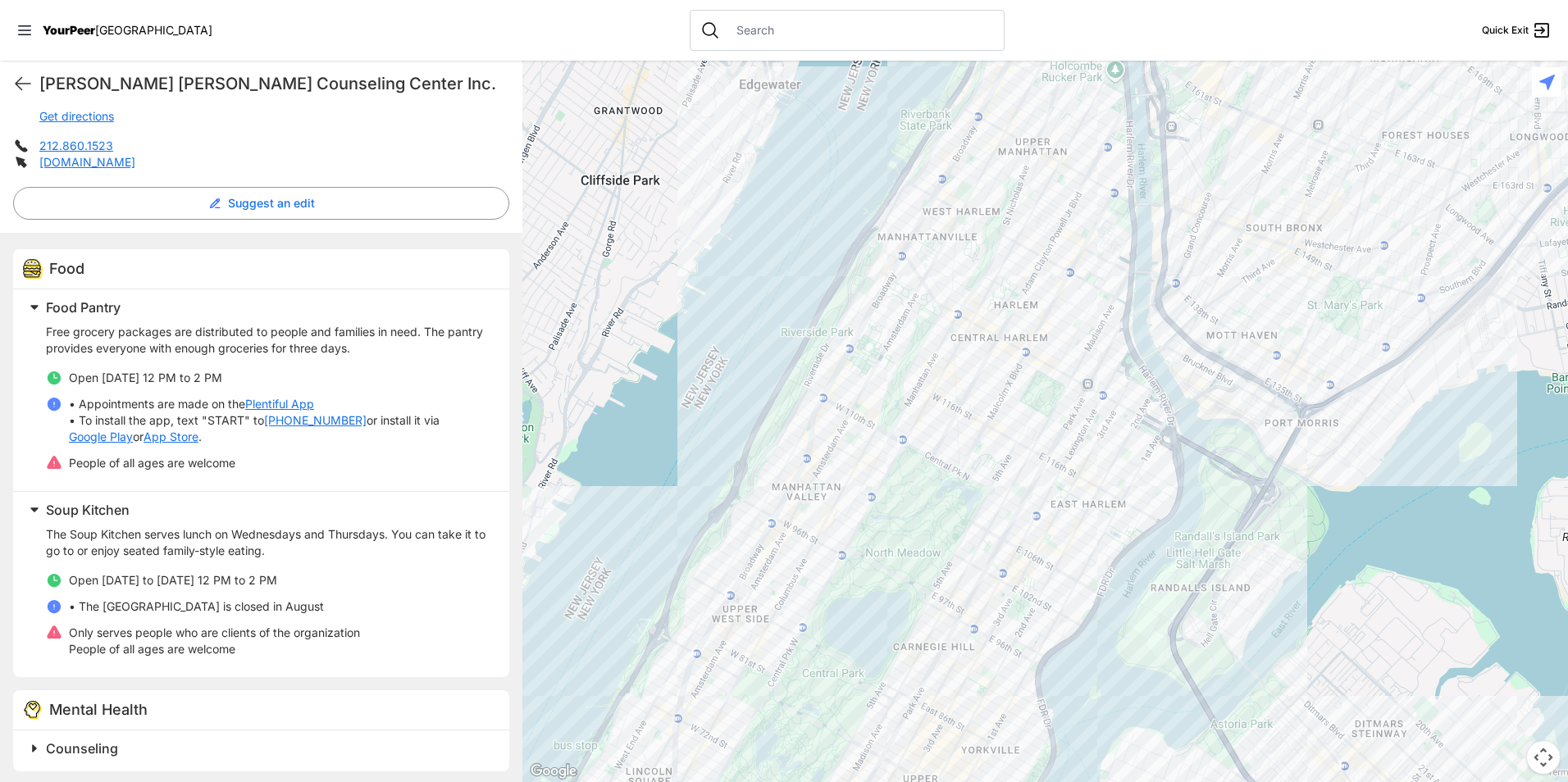
scroll to position [352, 0]
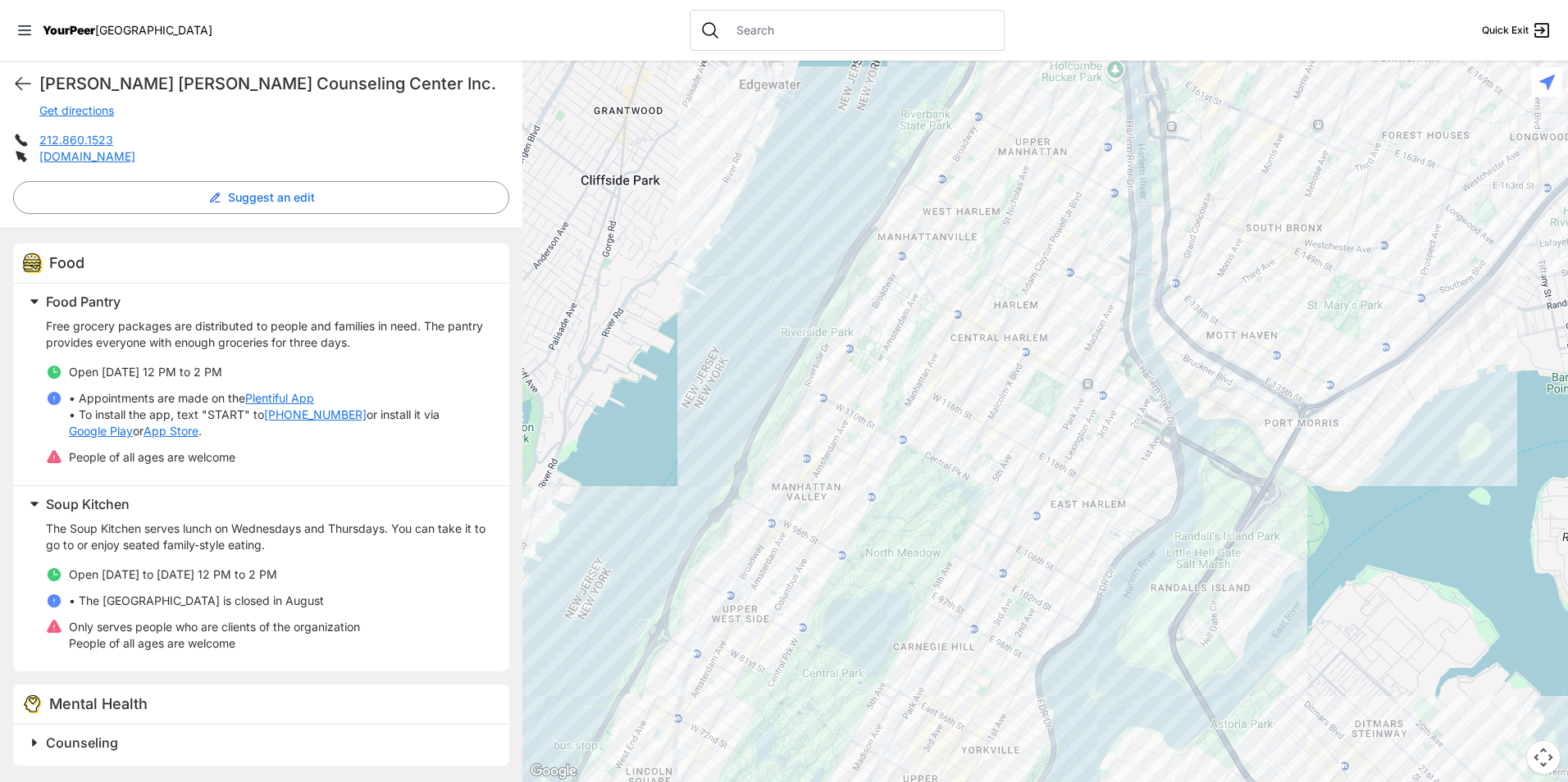
click at [149, 775] on div "Food Food Pantry Free grocery packages are distributed to people and families i…" at bounding box center [261, 504] width 523 height 555
click at [140, 750] on h2 "Counseling" at bounding box center [268, 742] width 444 height 19
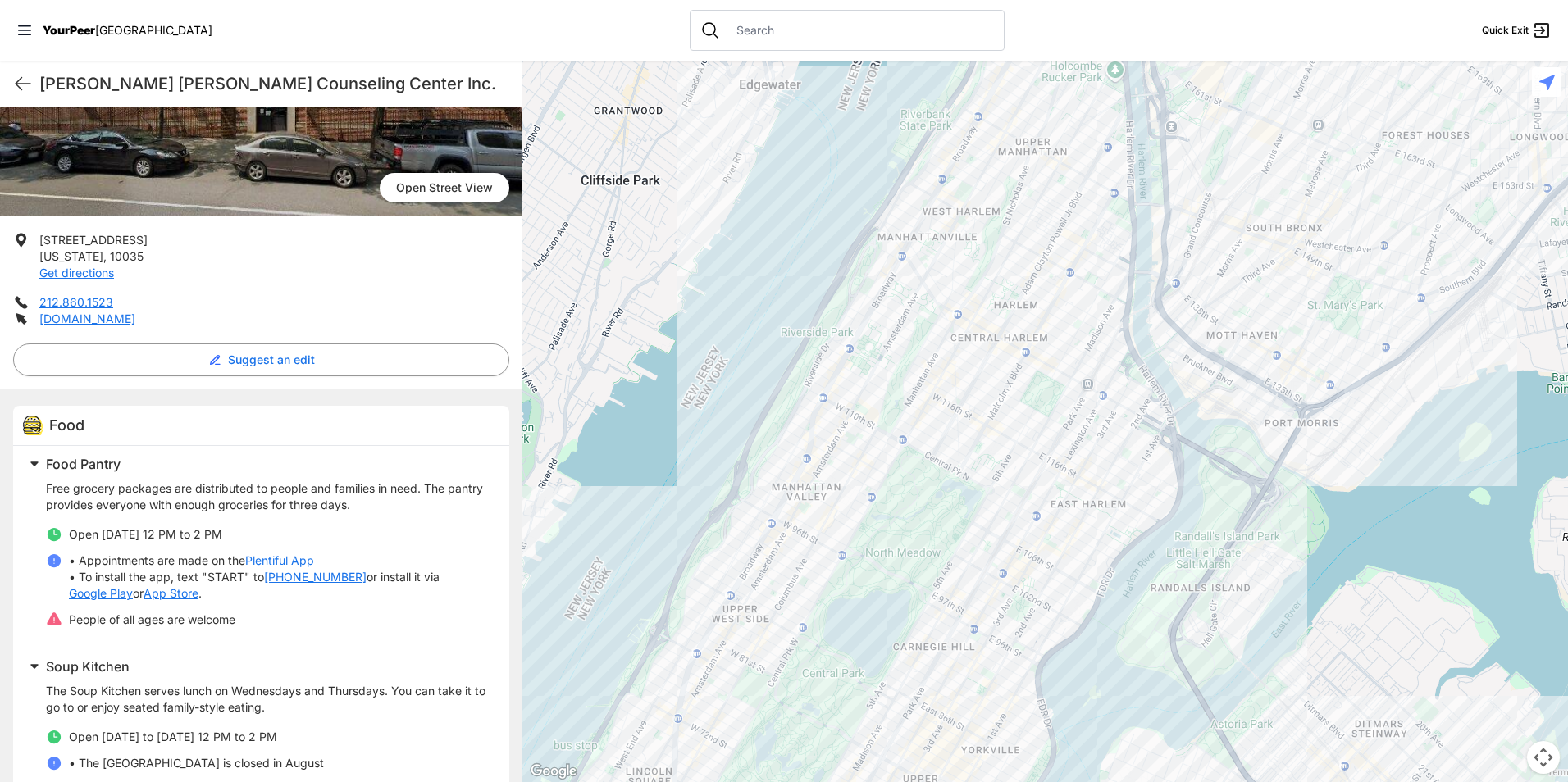
scroll to position [37, 0]
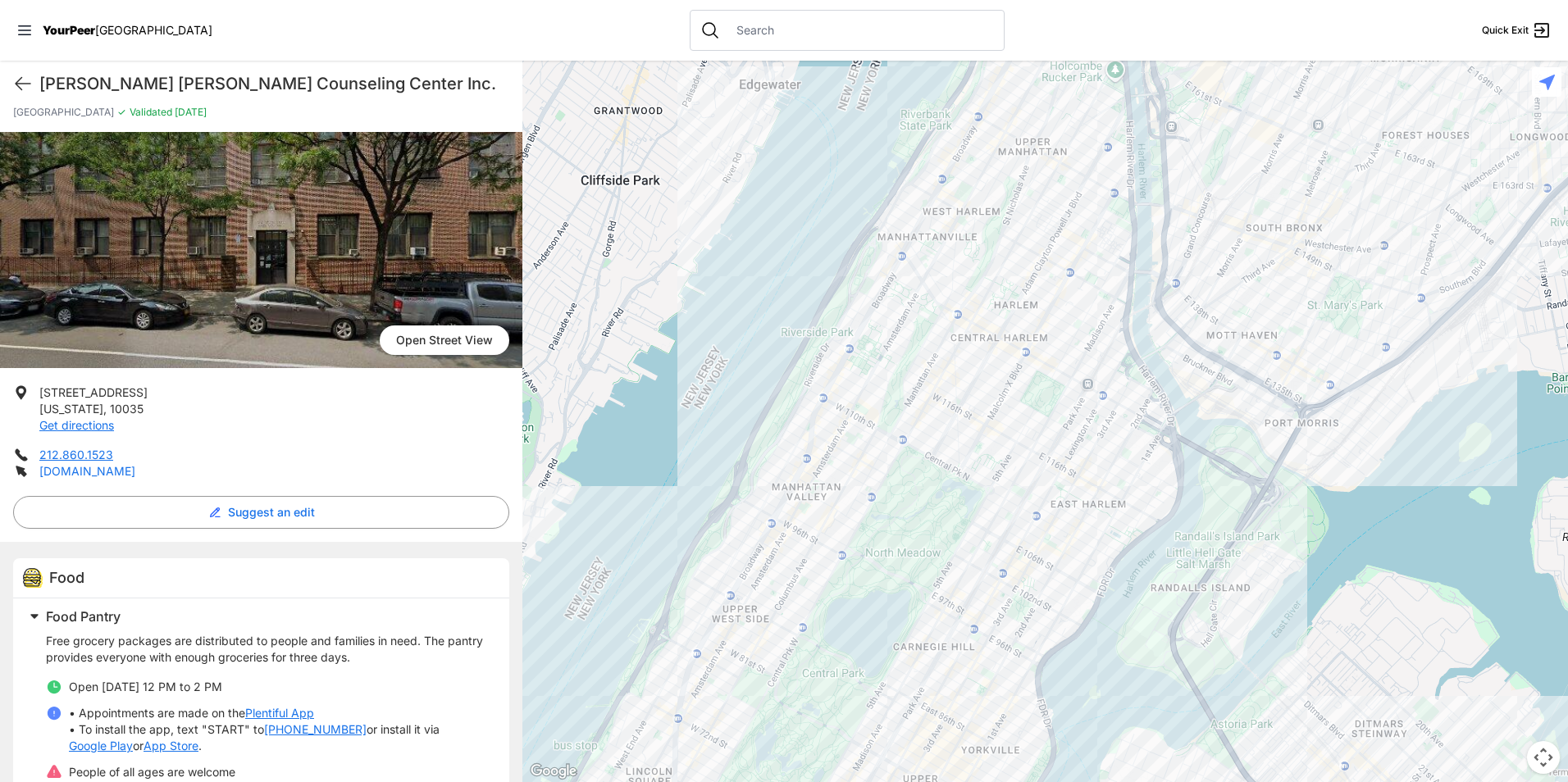
click at [68, 469] on link "[DOMAIN_NAME]" at bounding box center [87, 470] width 96 height 14
click at [17, 83] on icon at bounding box center [23, 83] width 15 height 12
select select "recentlyUpdated"
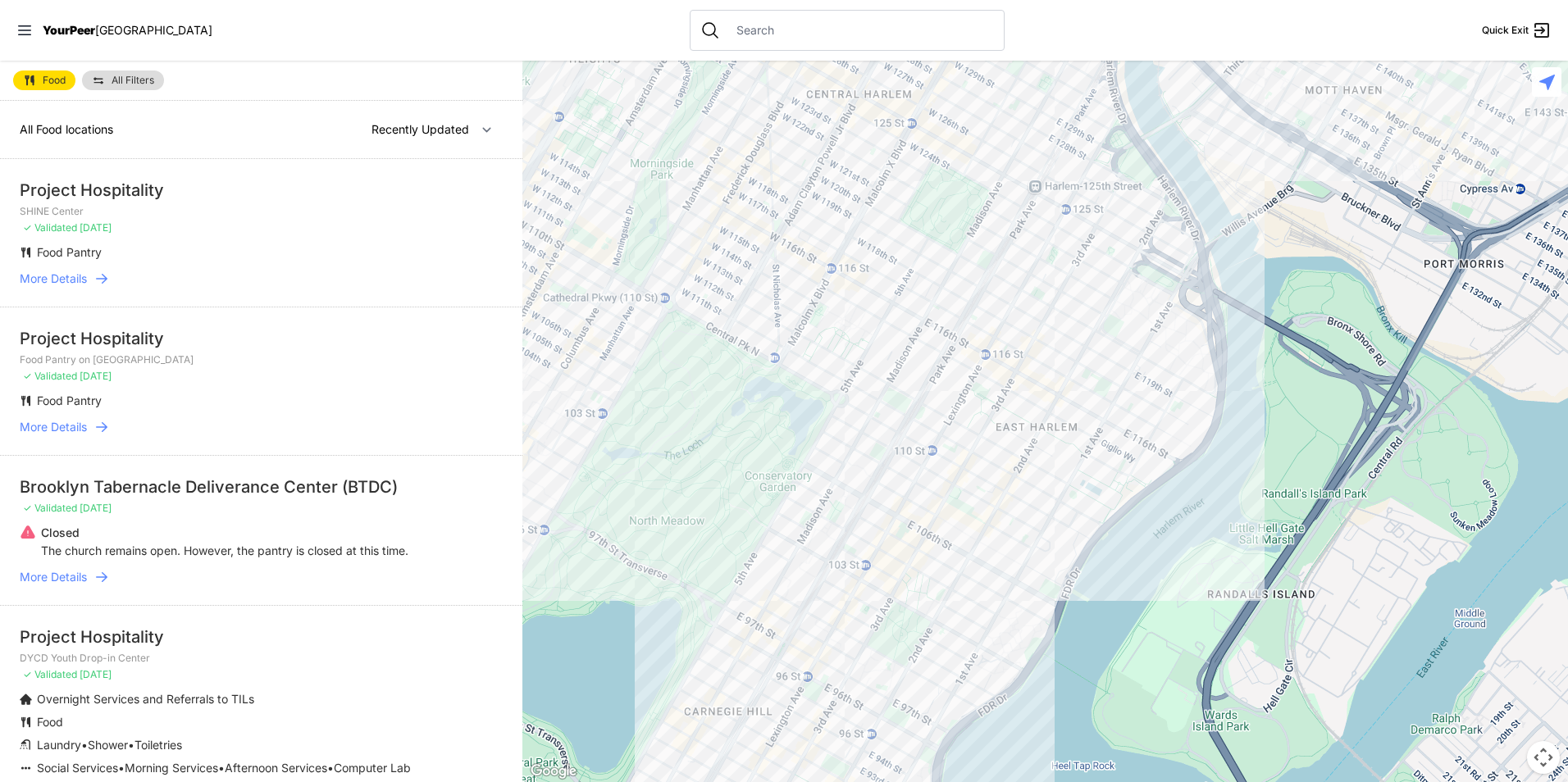
drag, startPoint x: 1286, startPoint y: 373, endPoint x: 724, endPoint y: 743, distance: 672.9
click at [724, 743] on div at bounding box center [1045, 421] width 1045 height 721
click at [1079, 402] on div at bounding box center [1045, 421] width 1045 height 721
click at [1080, 404] on div at bounding box center [1045, 421] width 1045 height 721
click at [1080, 402] on div at bounding box center [1045, 421] width 1045 height 721
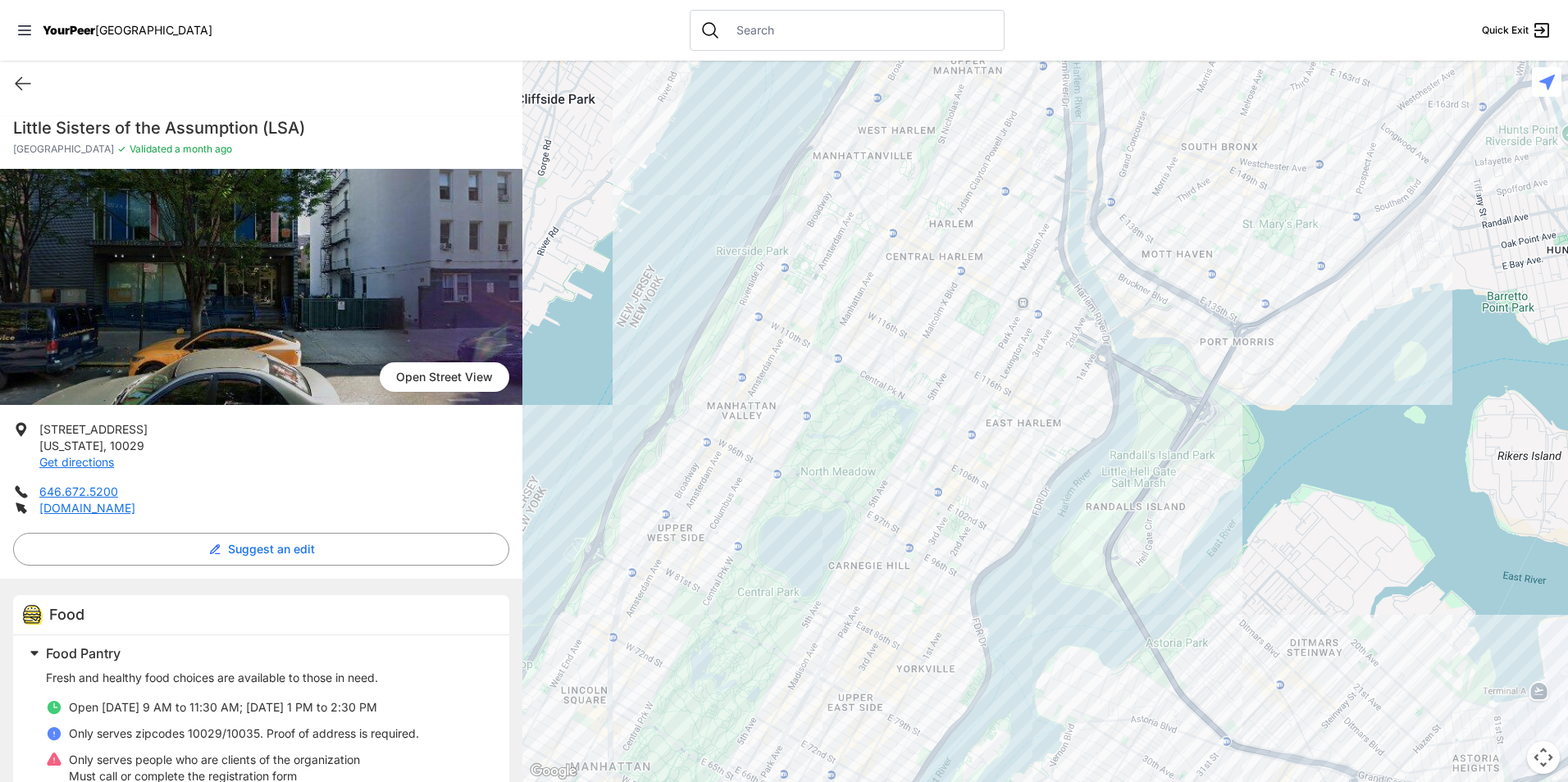
click at [966, 350] on div at bounding box center [1045, 421] width 1045 height 721
click at [970, 352] on div at bounding box center [1045, 421] width 1045 height 721
click at [970, 358] on div at bounding box center [1045, 421] width 1045 height 721
click at [970, 349] on div at bounding box center [1045, 421] width 1045 height 721
click at [955, 355] on div at bounding box center [1045, 421] width 1045 height 721
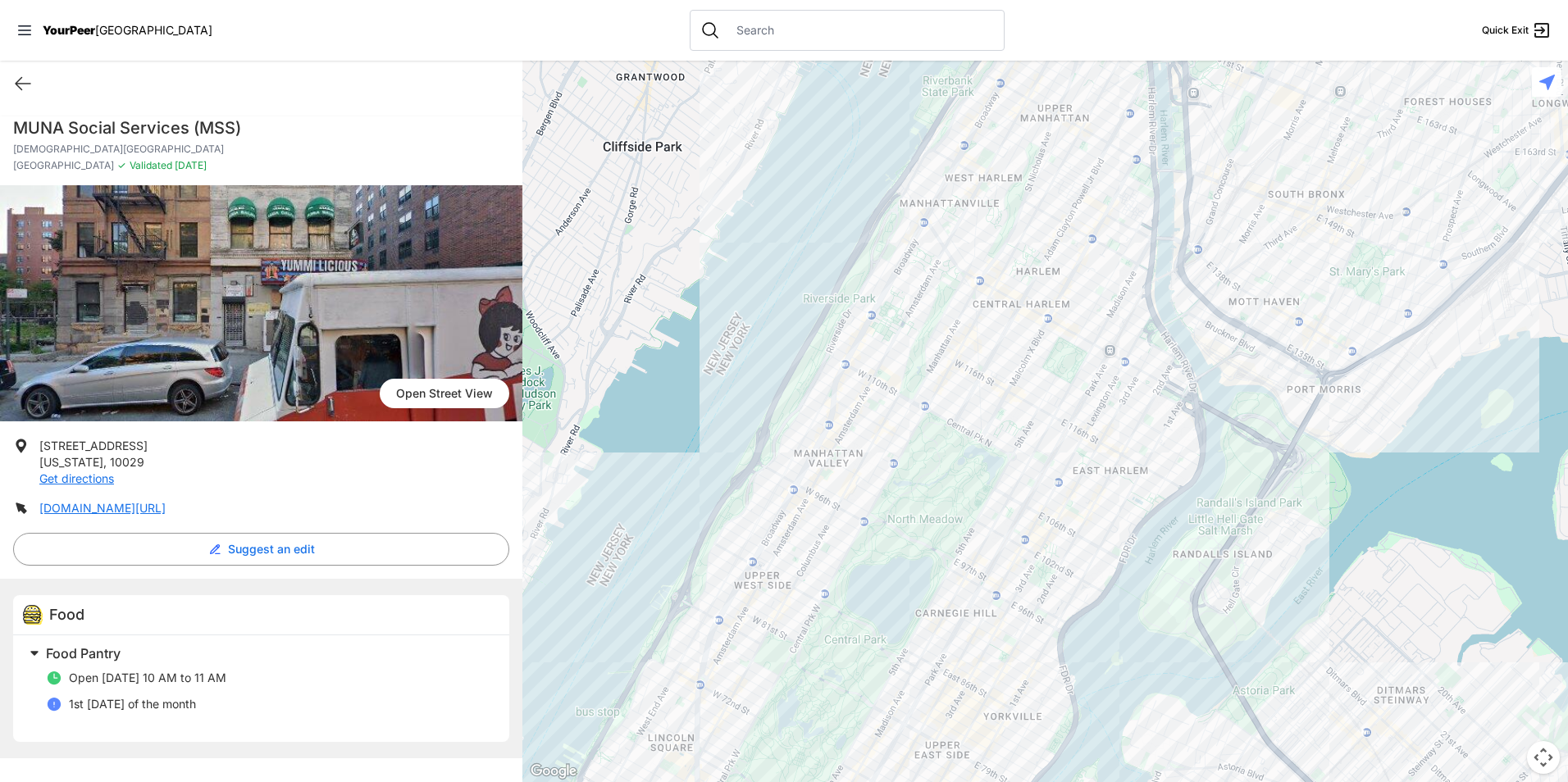
click at [1055, 402] on div at bounding box center [1045, 421] width 1045 height 721
click at [1066, 369] on div at bounding box center [1045, 421] width 1045 height 721
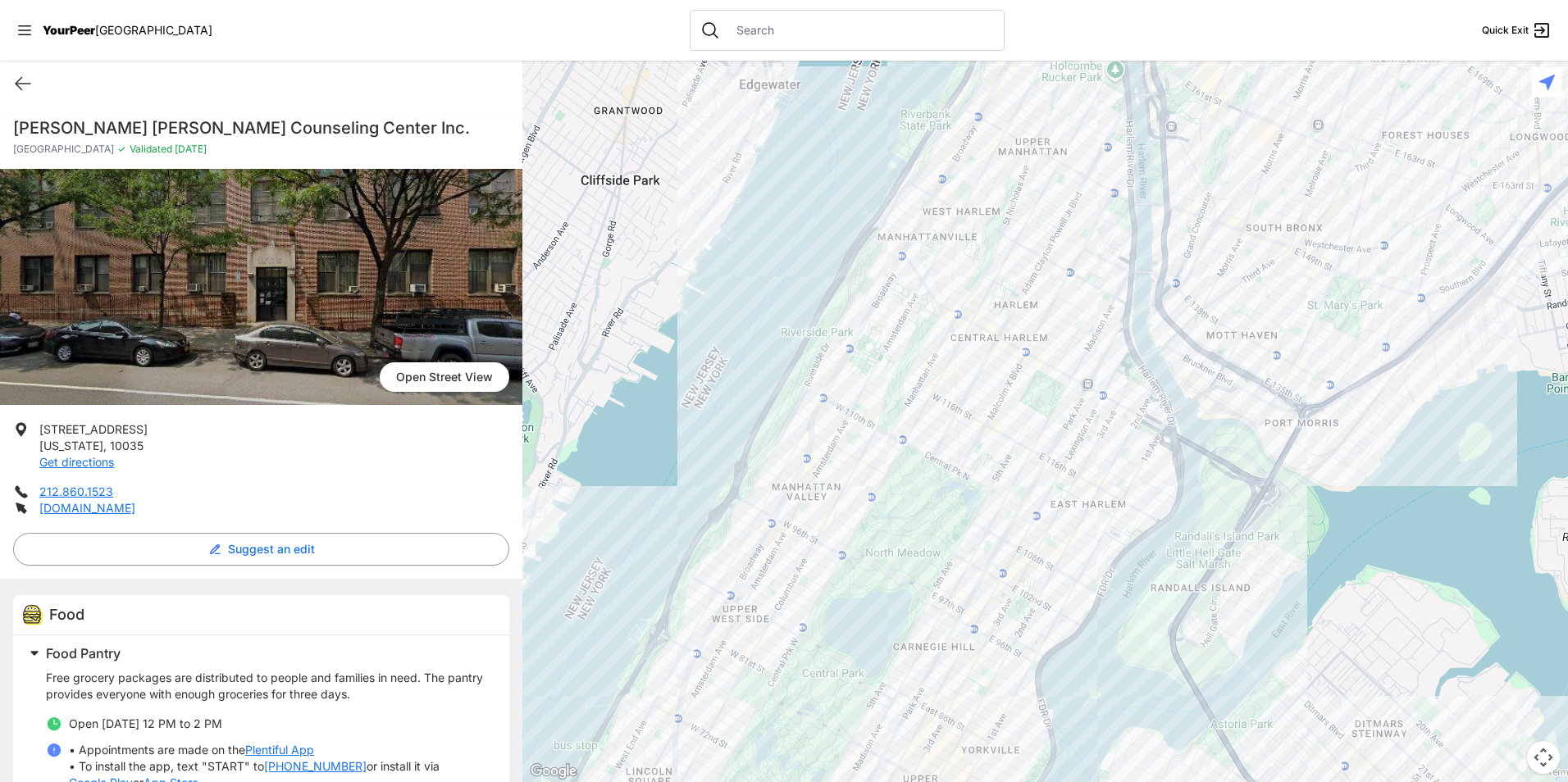
click at [1041, 348] on div at bounding box center [1045, 421] width 1045 height 721
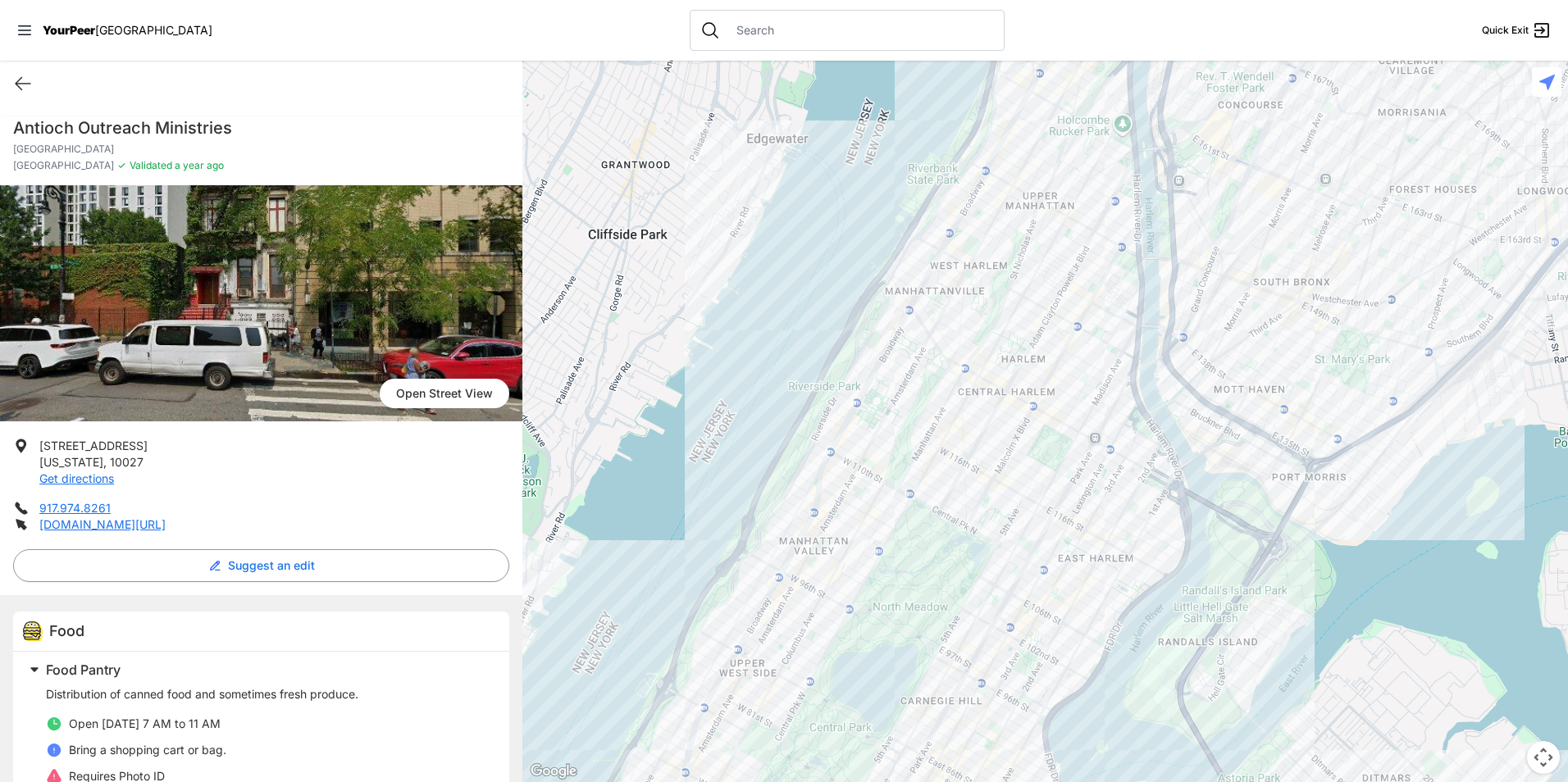
click at [1074, 403] on div at bounding box center [1045, 421] width 1045 height 721
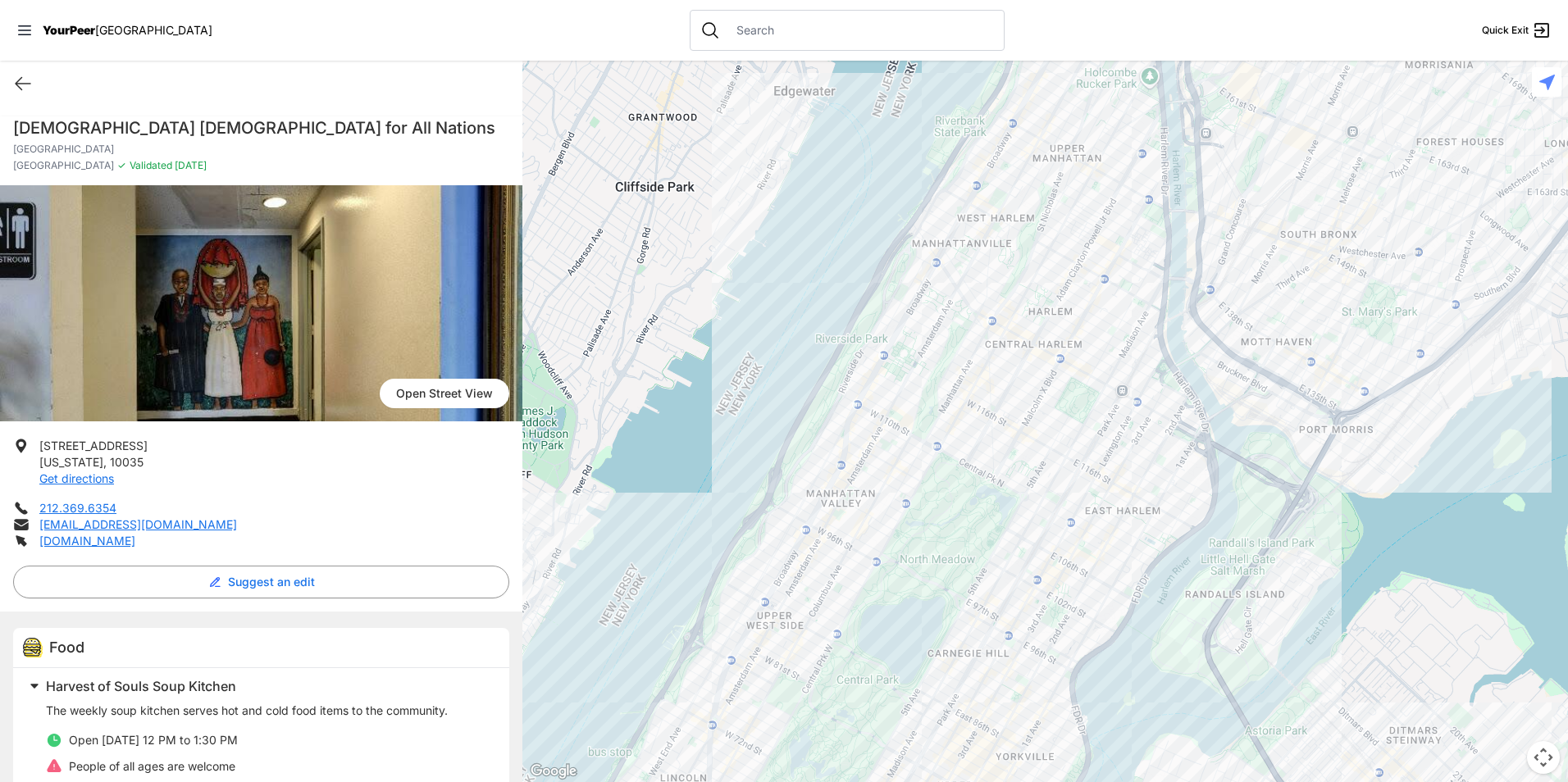
drag, startPoint x: 1069, startPoint y: 377, endPoint x: 1121, endPoint y: 330, distance: 70.1
click at [1121, 330] on div at bounding box center [1045, 421] width 1045 height 721
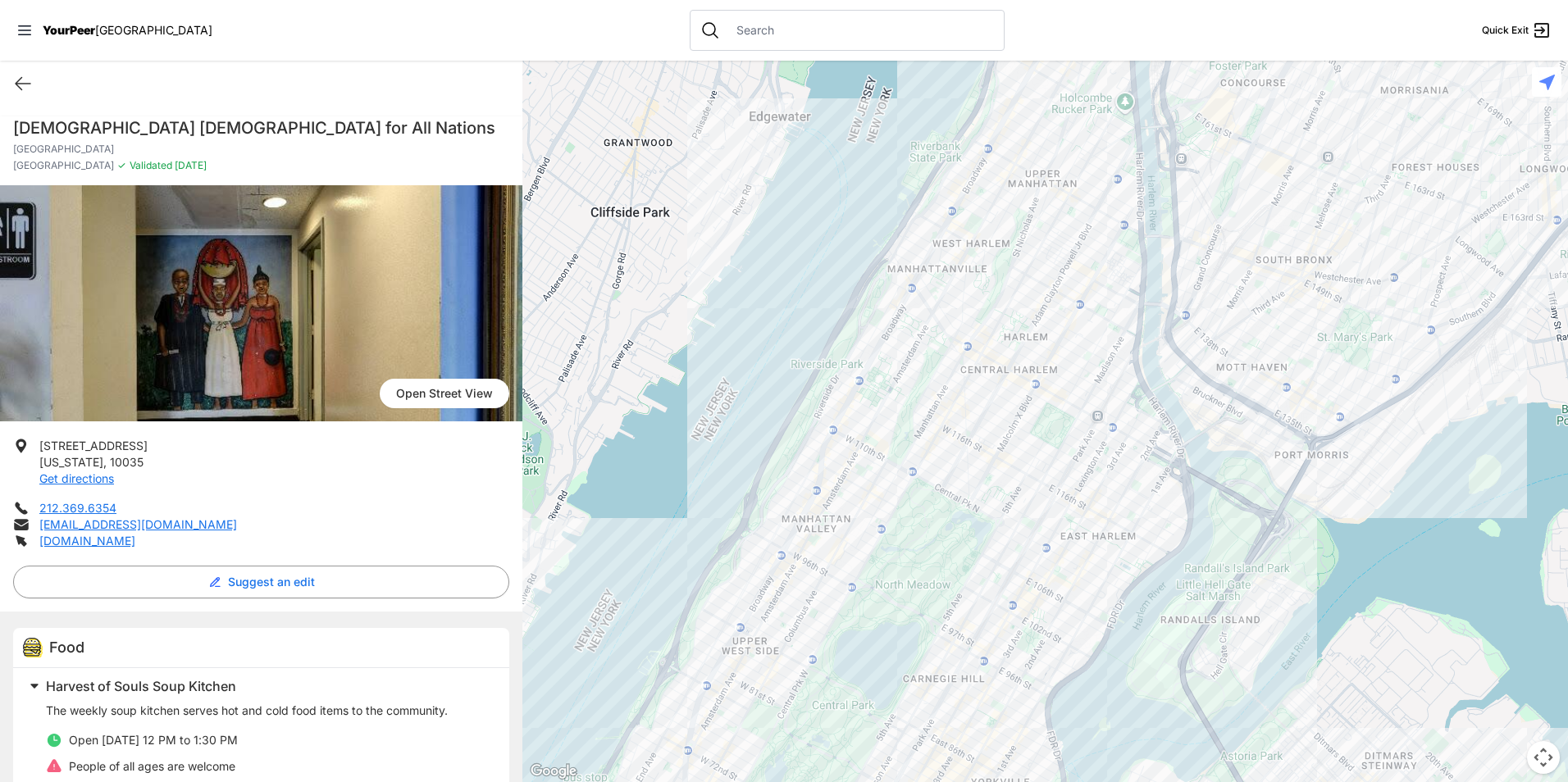
drag, startPoint x: 1121, startPoint y: 317, endPoint x: 1095, endPoint y: 345, distance: 38.2
click at [1095, 345] on div at bounding box center [1045, 421] width 1045 height 721
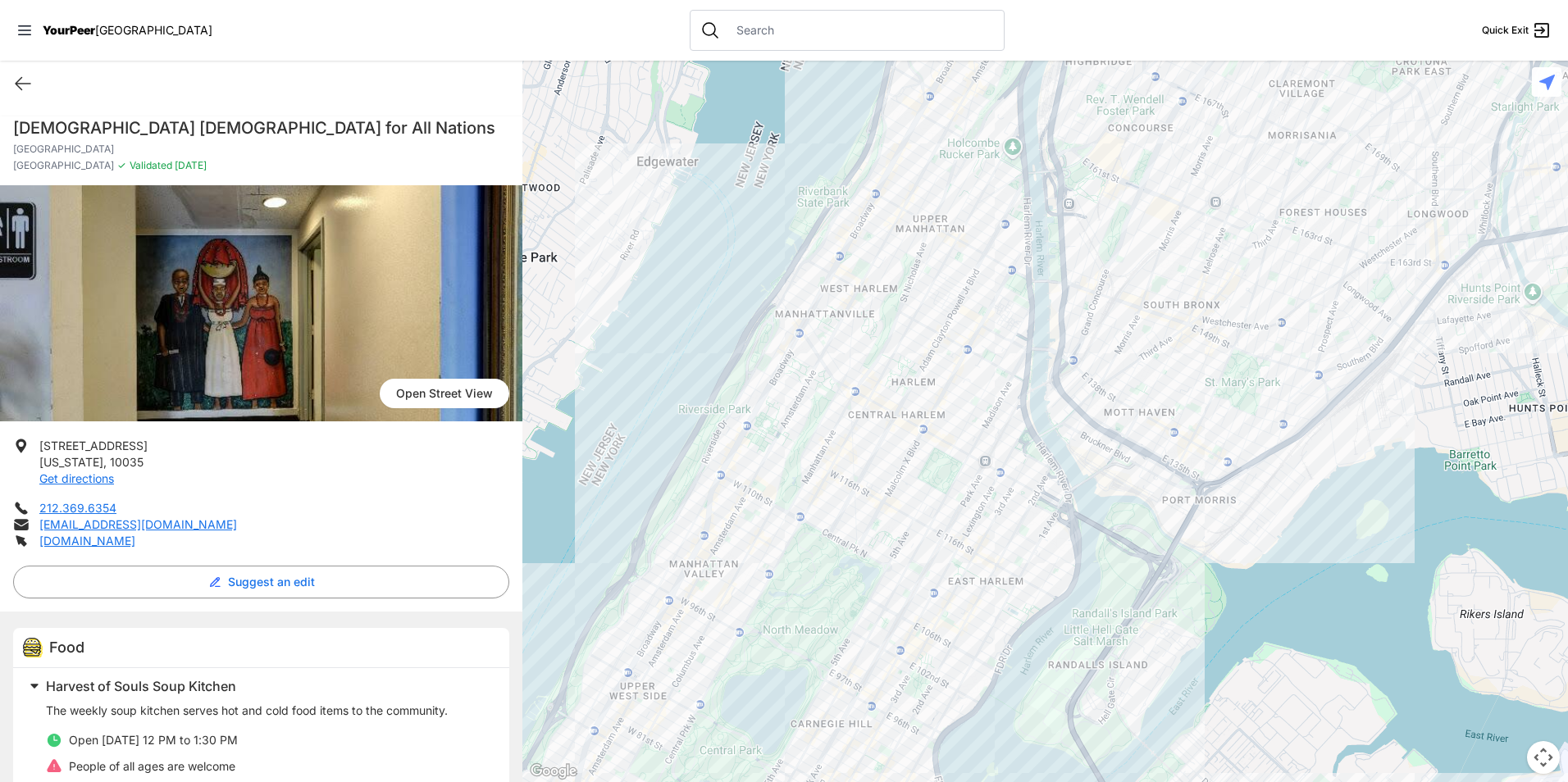
drag, startPoint x: 1098, startPoint y: 364, endPoint x: 960, endPoint y: 417, distance: 147.8
click at [962, 419] on div at bounding box center [1045, 421] width 1045 height 721
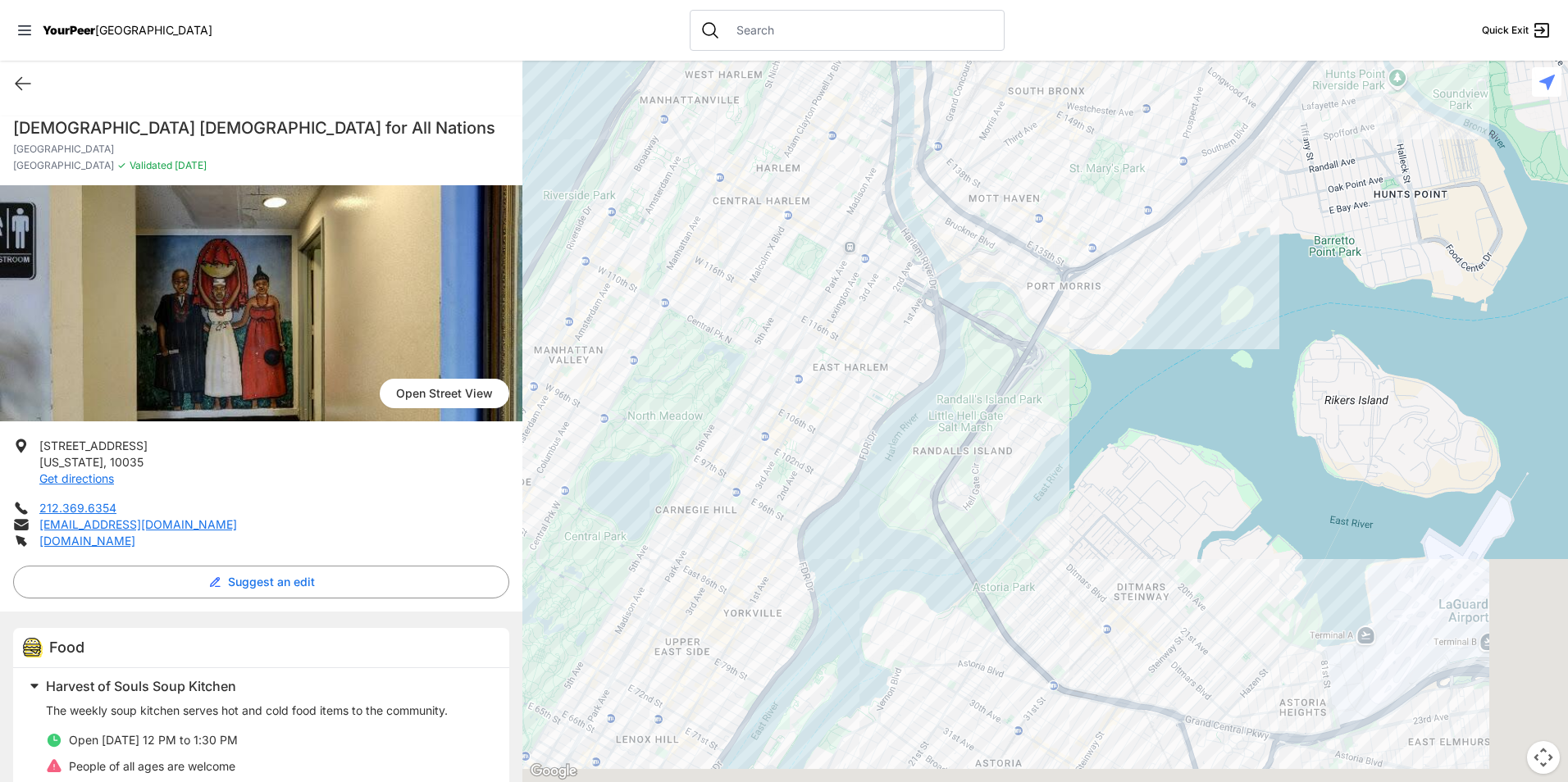
drag, startPoint x: 1268, startPoint y: 617, endPoint x: 1112, endPoint y: 323, distance: 332.8
click at [1113, 325] on div at bounding box center [1045, 421] width 1045 height 721
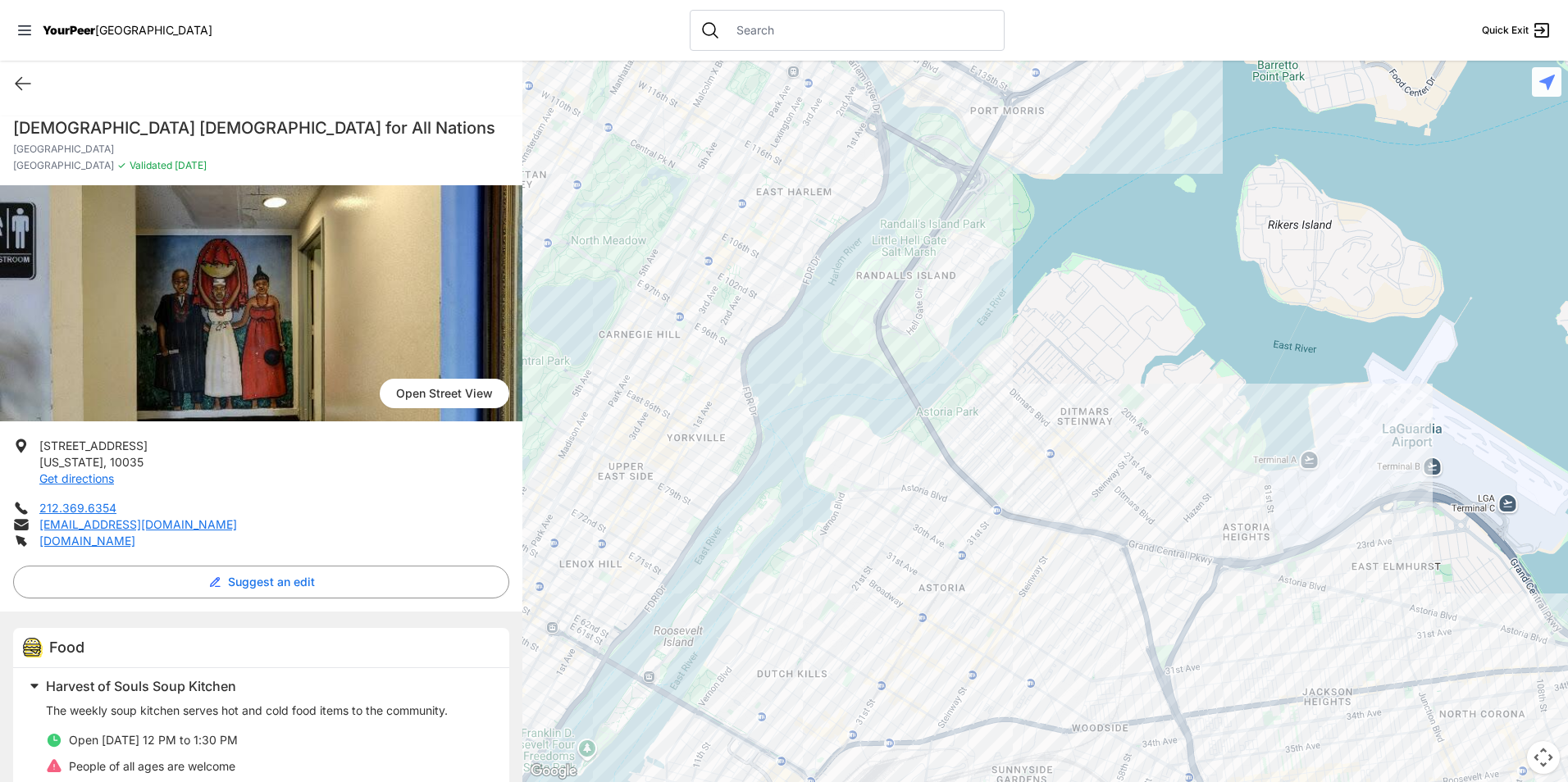
drag, startPoint x: 1165, startPoint y: 593, endPoint x: 1160, endPoint y: 286, distance: 307.0
click at [1162, 287] on div at bounding box center [1045, 421] width 1045 height 721
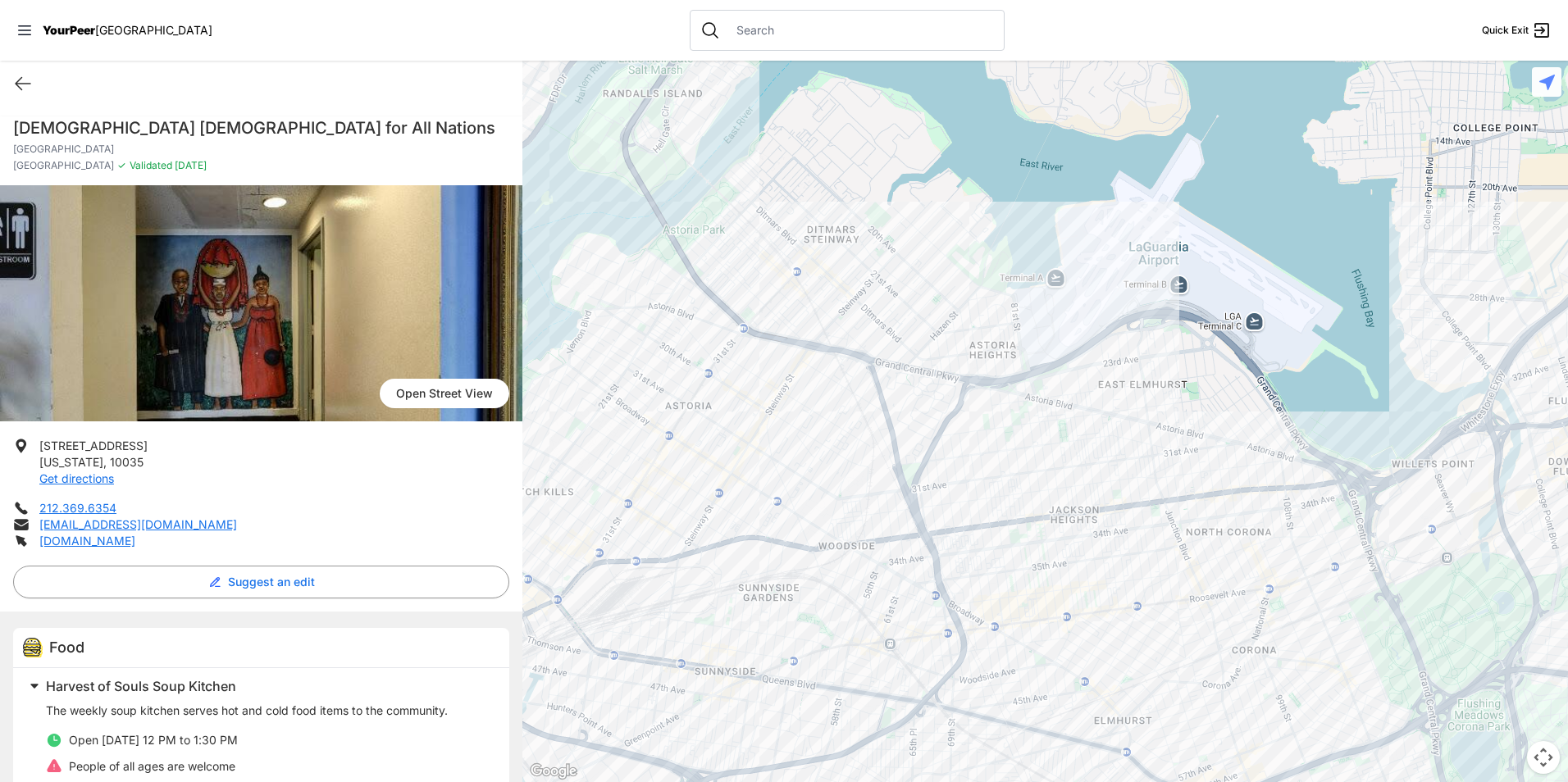
drag, startPoint x: 1393, startPoint y: 453, endPoint x: 1143, endPoint y: 483, distance: 251.8
click at [1143, 483] on div at bounding box center [1045, 421] width 1045 height 721
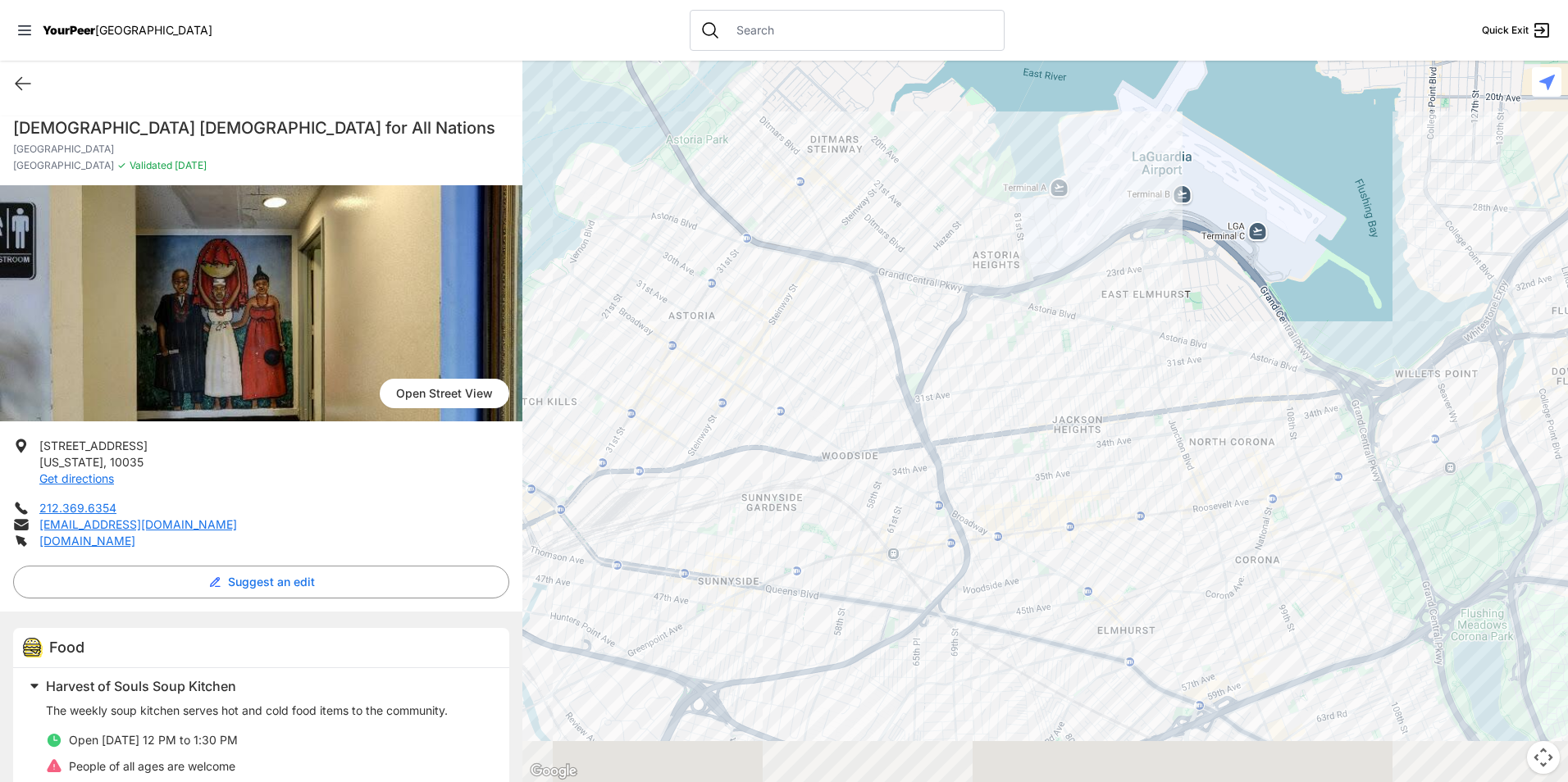
drag, startPoint x: 1176, startPoint y: 567, endPoint x: 1180, endPoint y: 479, distance: 88.1
click at [1180, 479] on div at bounding box center [1045, 421] width 1045 height 721
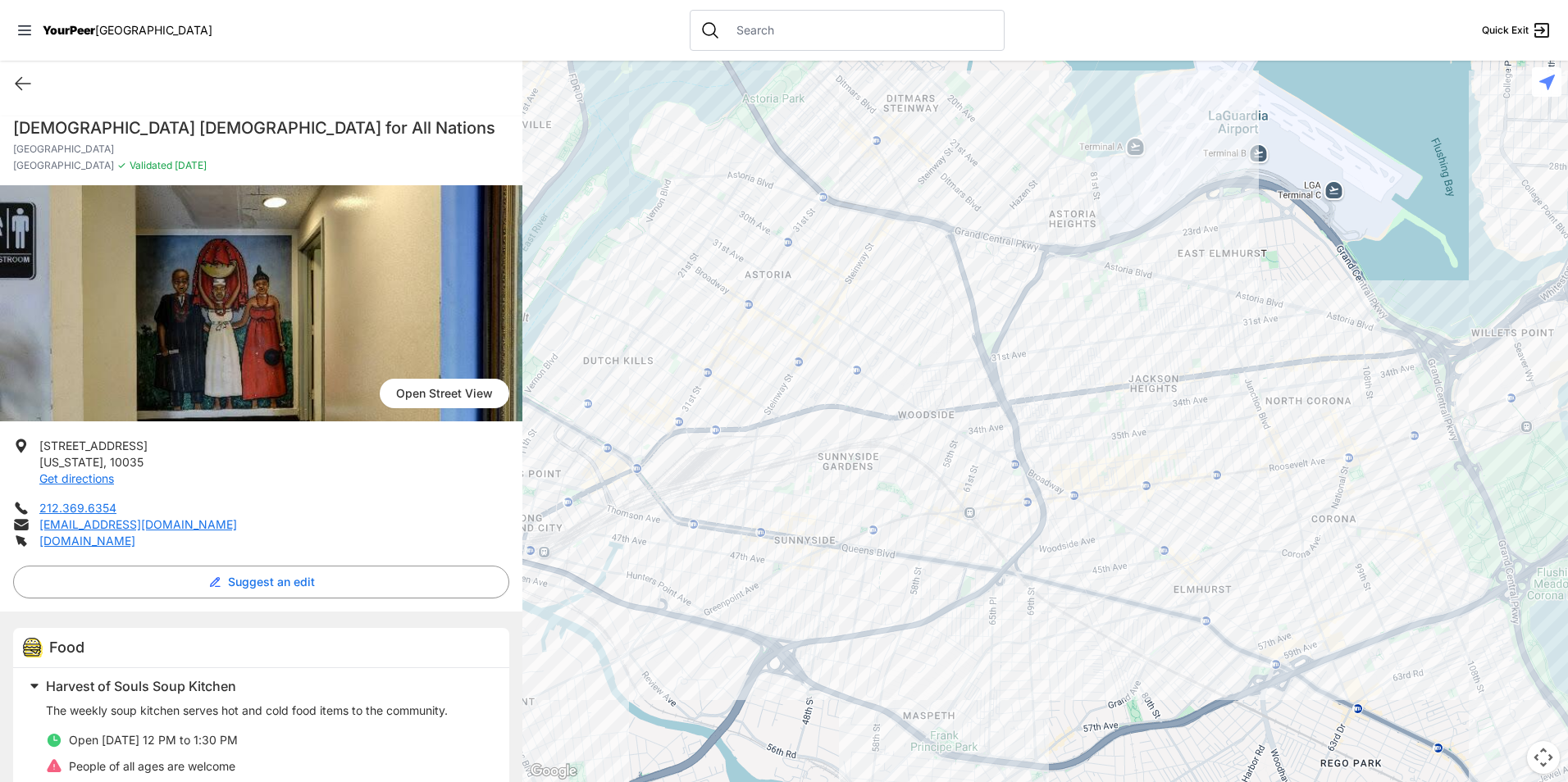
drag, startPoint x: 839, startPoint y: 404, endPoint x: 952, endPoint y: 335, distance: 132.4
click at [952, 335] on div at bounding box center [1045, 421] width 1045 height 721
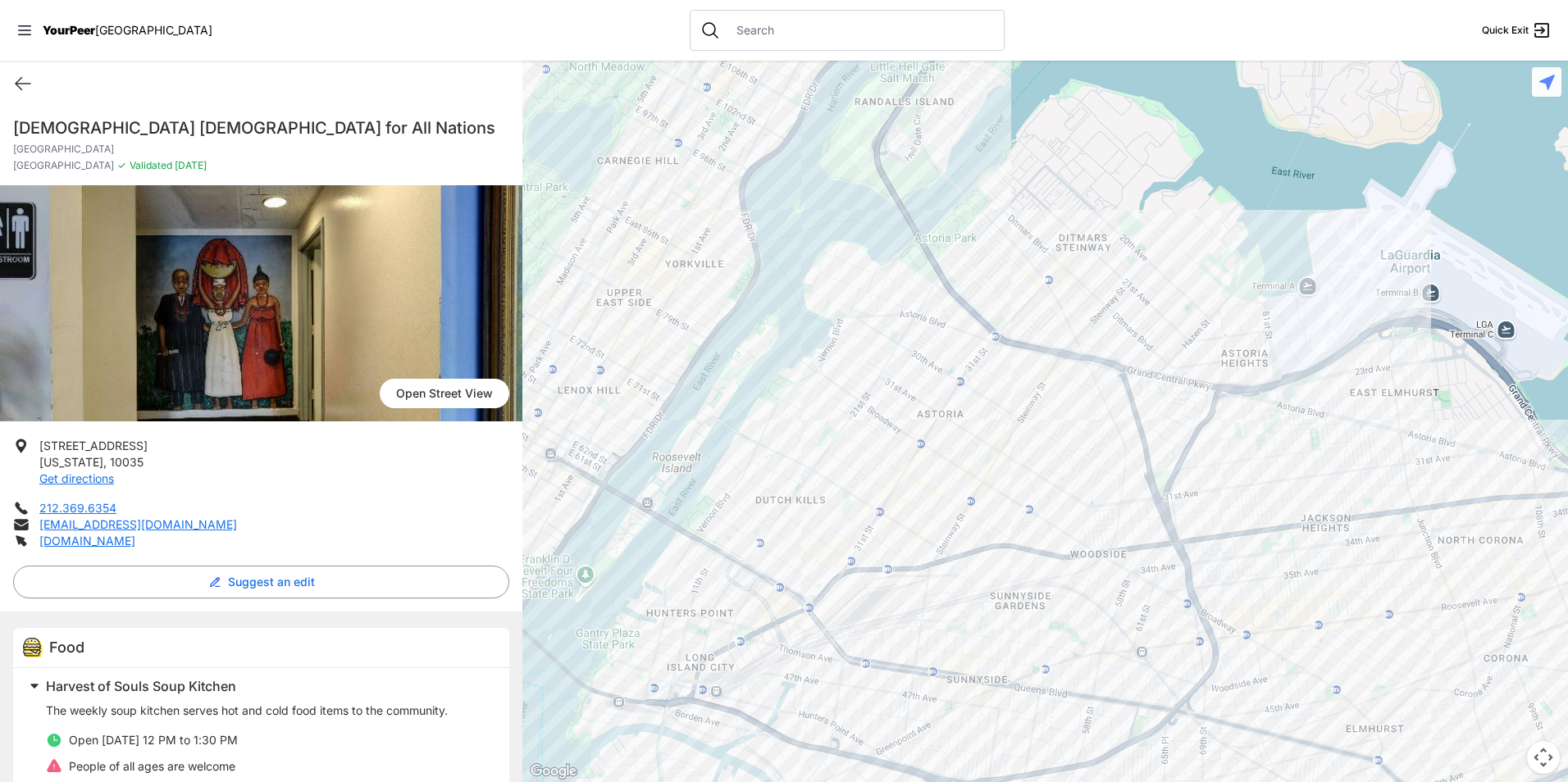
drag, startPoint x: 936, startPoint y: 344, endPoint x: 1073, endPoint y: 512, distance: 216.8
click at [1073, 512] on div at bounding box center [1045, 421] width 1045 height 721
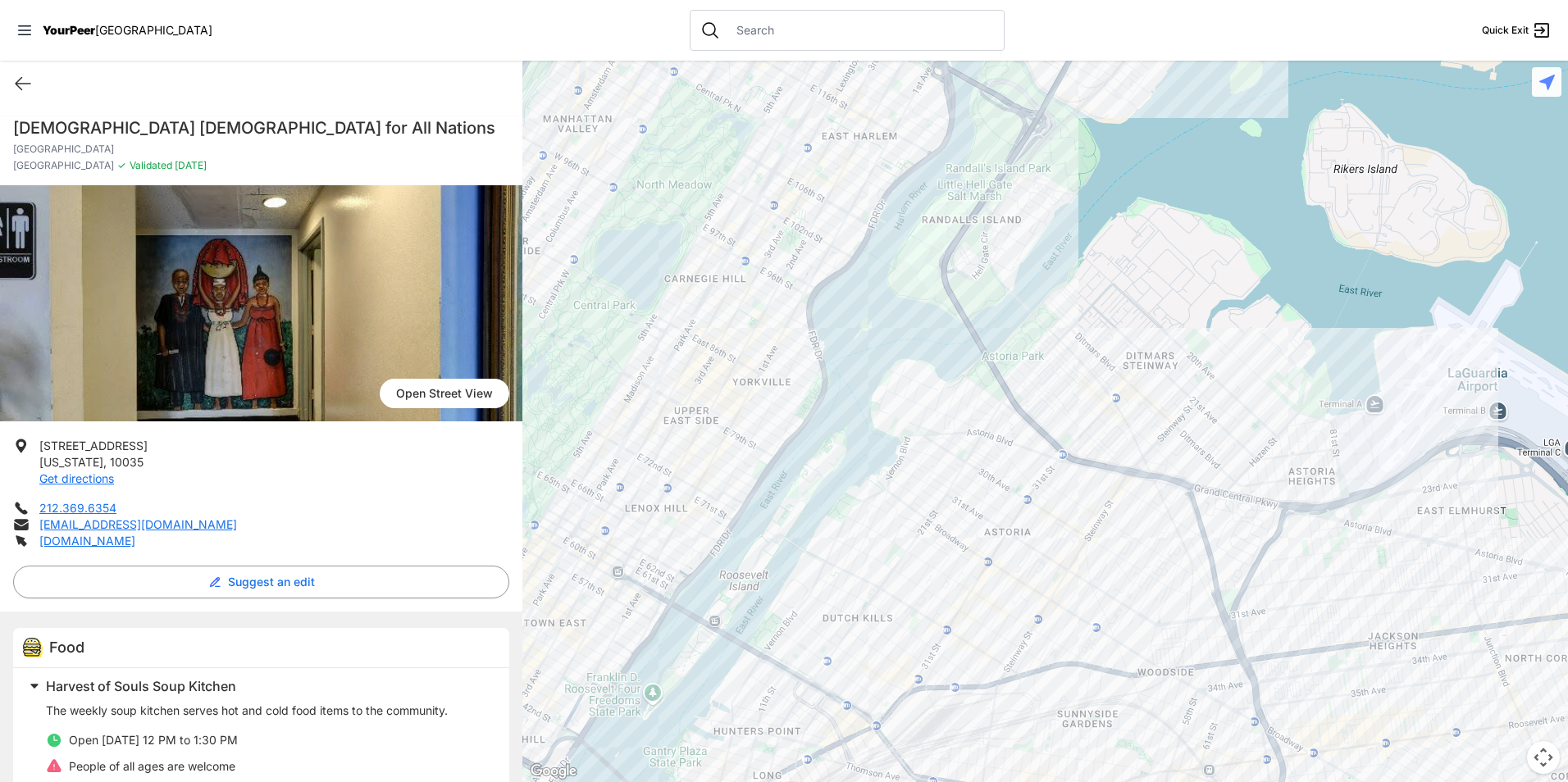
drag, startPoint x: 950, startPoint y: 431, endPoint x: 1043, endPoint y: 613, distance: 204.4
click at [1043, 613] on div at bounding box center [1045, 421] width 1045 height 721
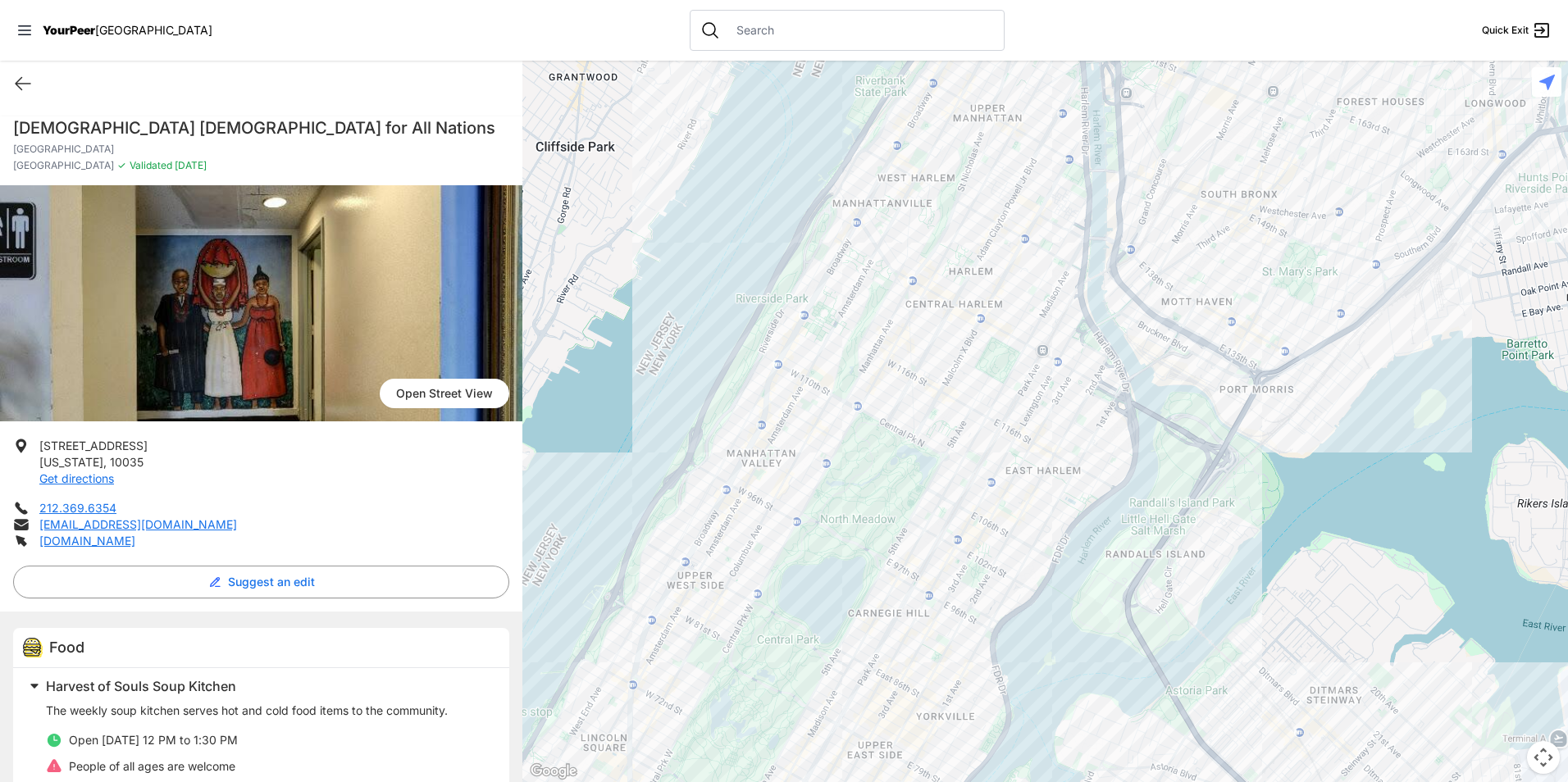
drag, startPoint x: 991, startPoint y: 454, endPoint x: 1148, endPoint y: 742, distance: 328.0
click at [1148, 742] on div at bounding box center [1045, 421] width 1045 height 721
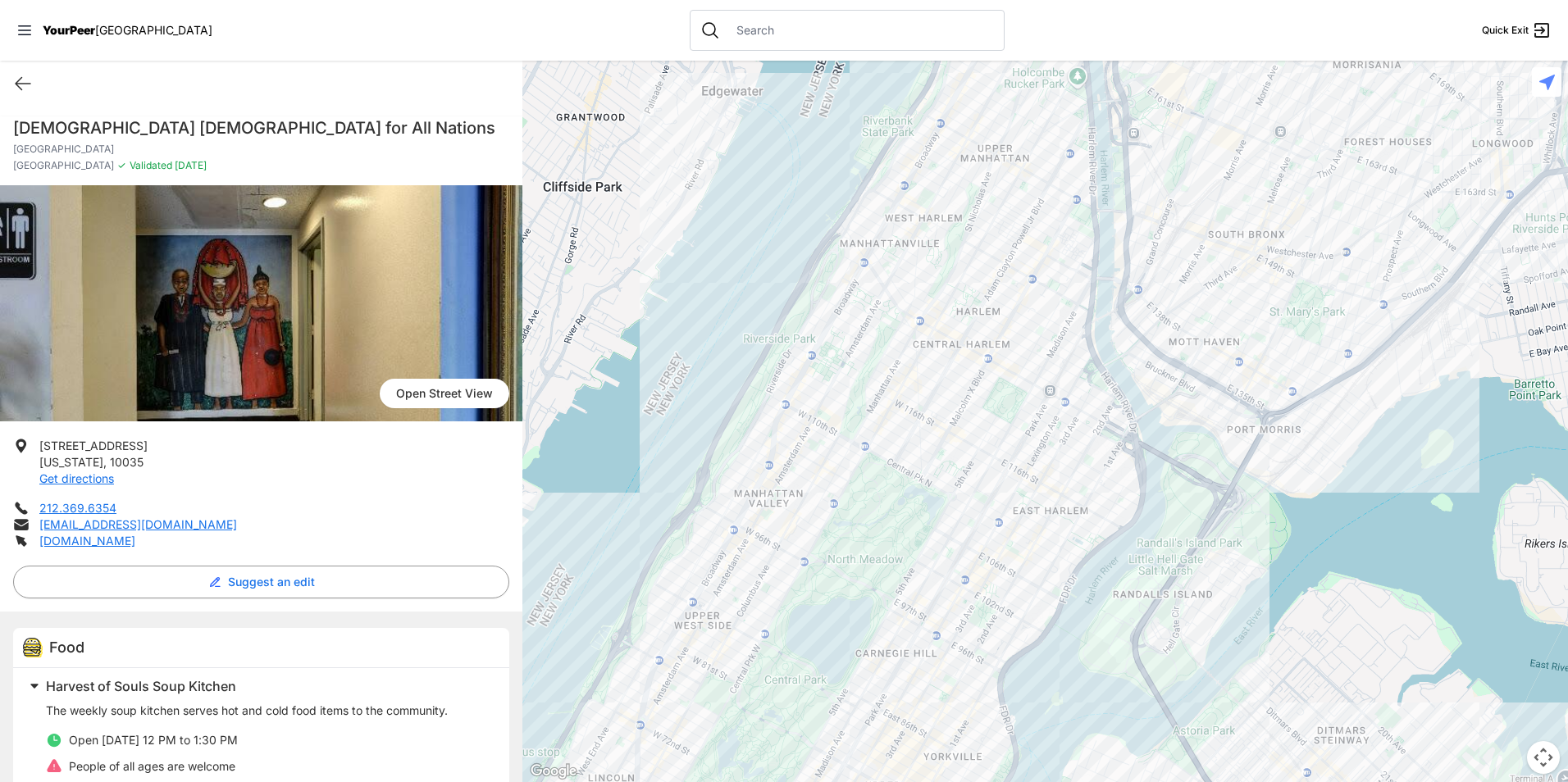
click at [979, 310] on div at bounding box center [1045, 421] width 1045 height 721
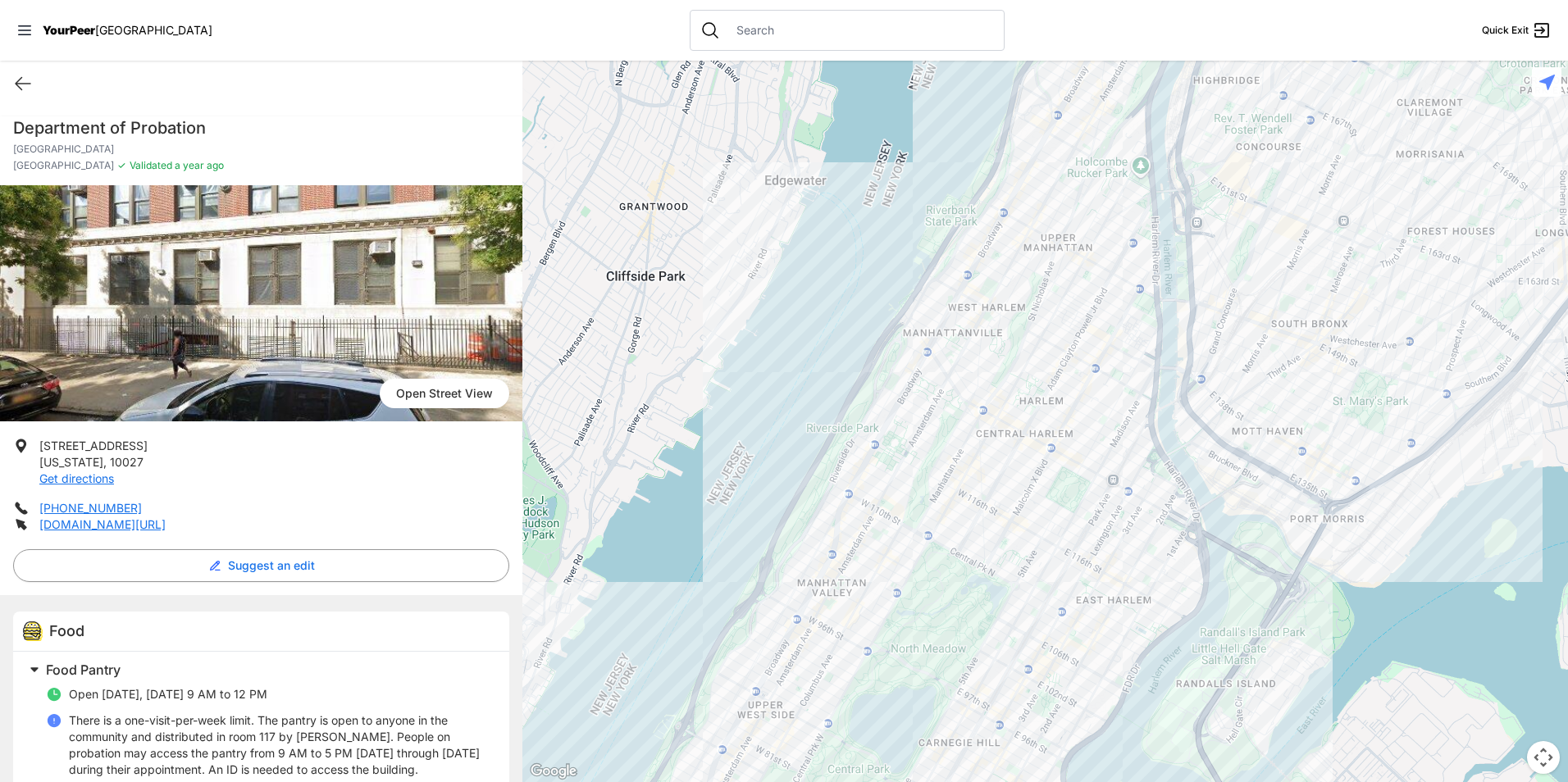
click at [1091, 383] on div at bounding box center [1045, 421] width 1045 height 721
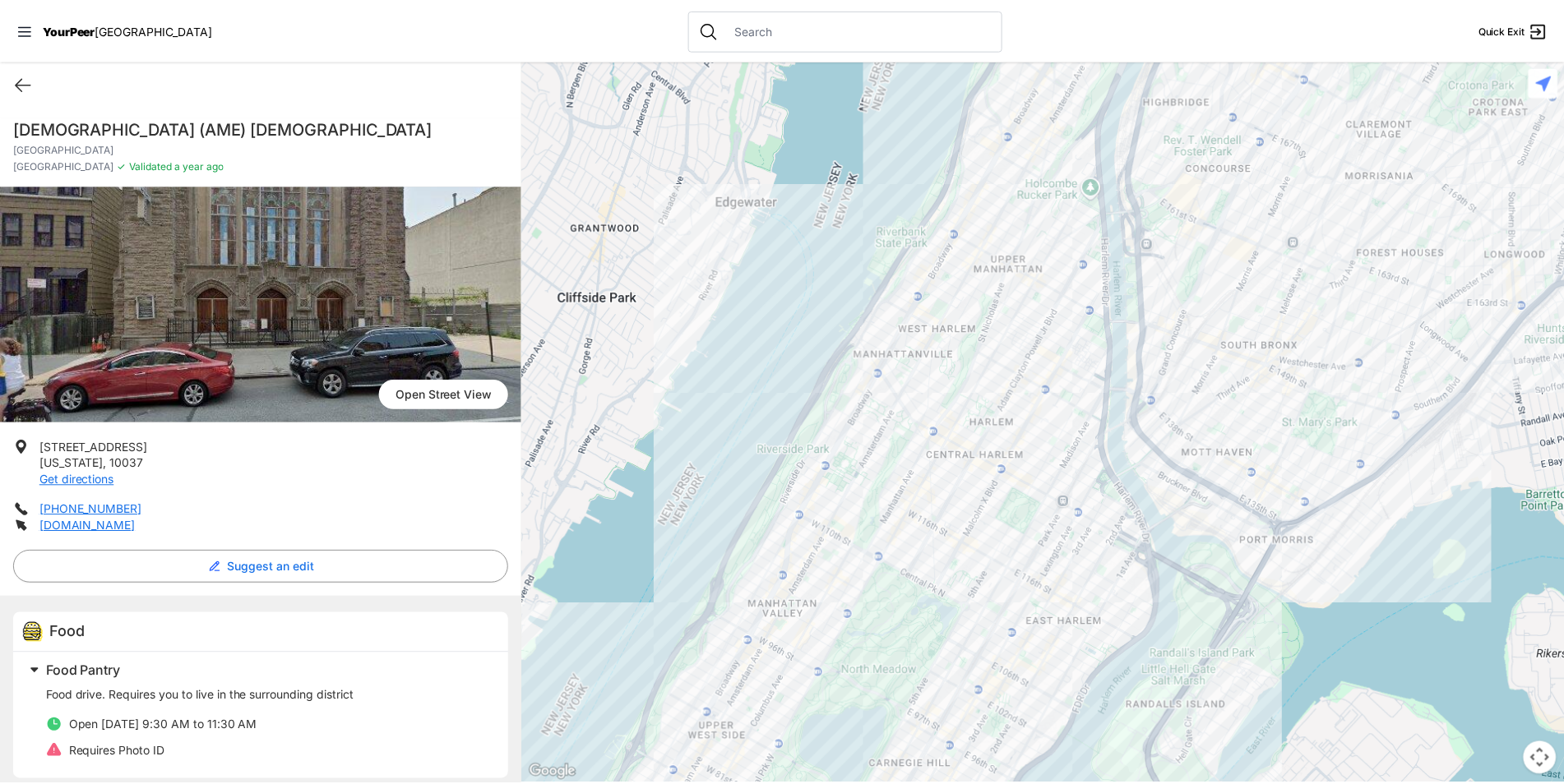
scroll to position [12, 0]
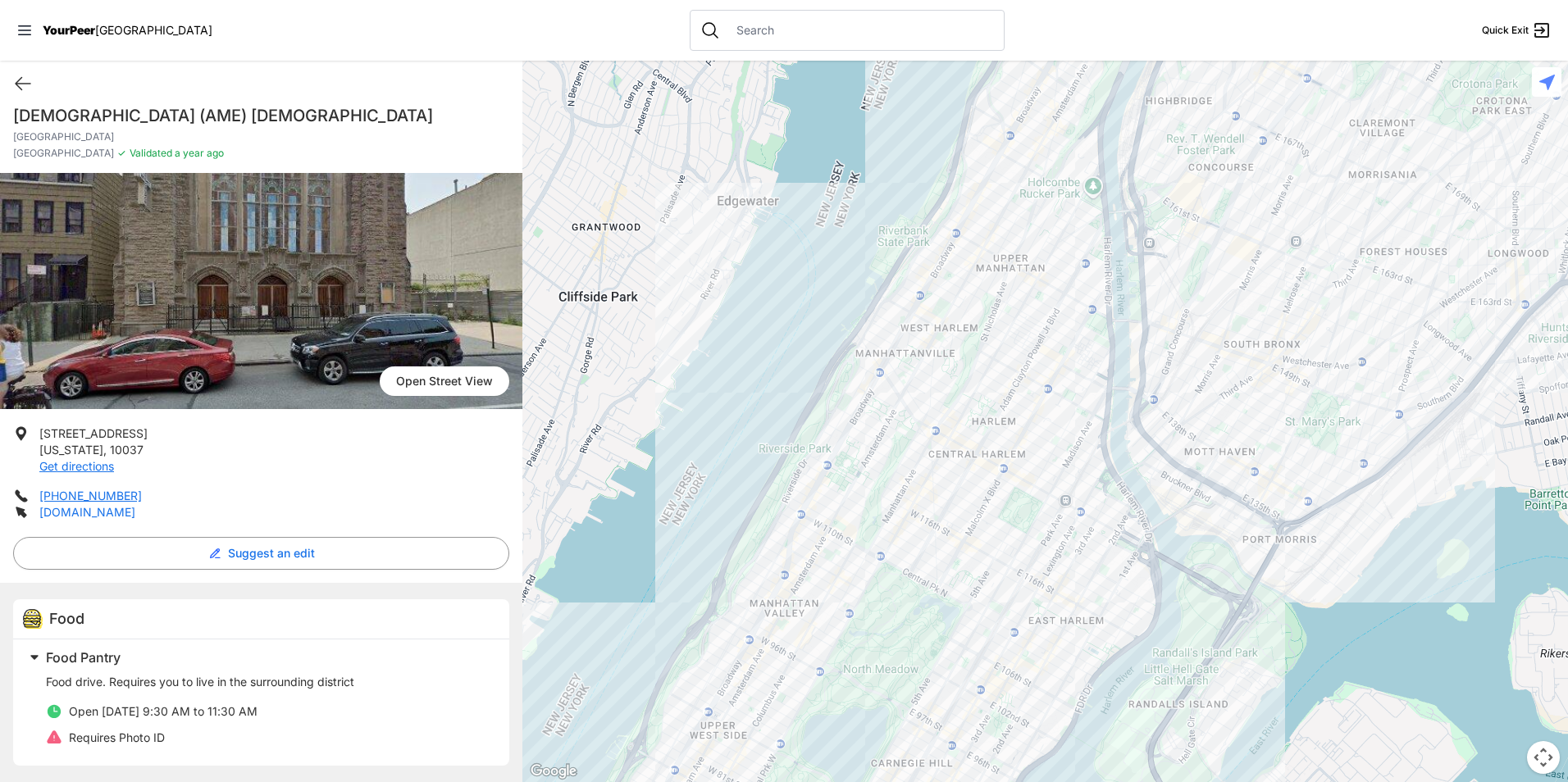
click at [83, 512] on link "[DOMAIN_NAME]" at bounding box center [87, 512] width 96 height 14
click at [31, 84] on icon at bounding box center [22, 83] width 19 height 19
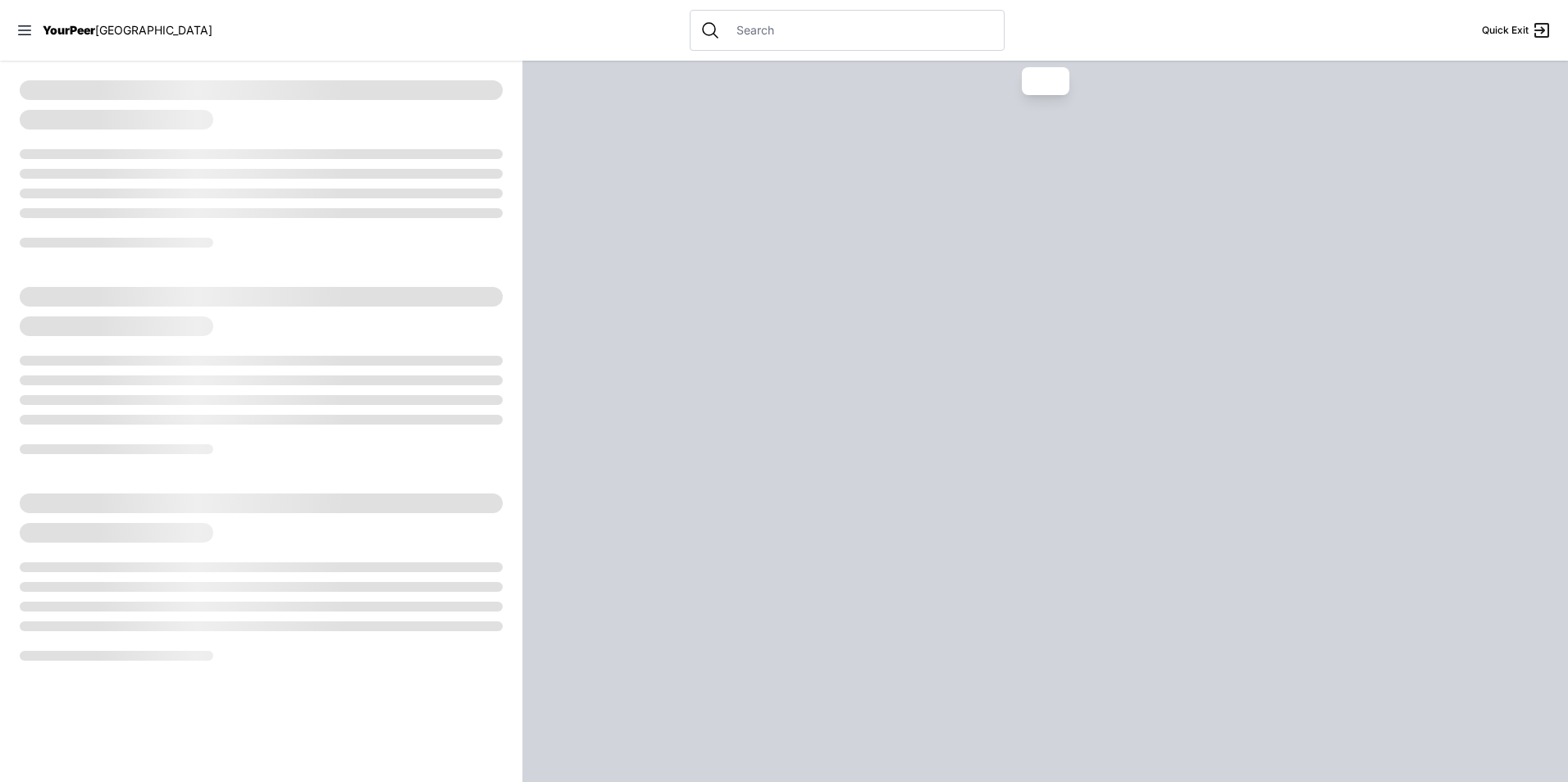
select select "recentlyUpdated"
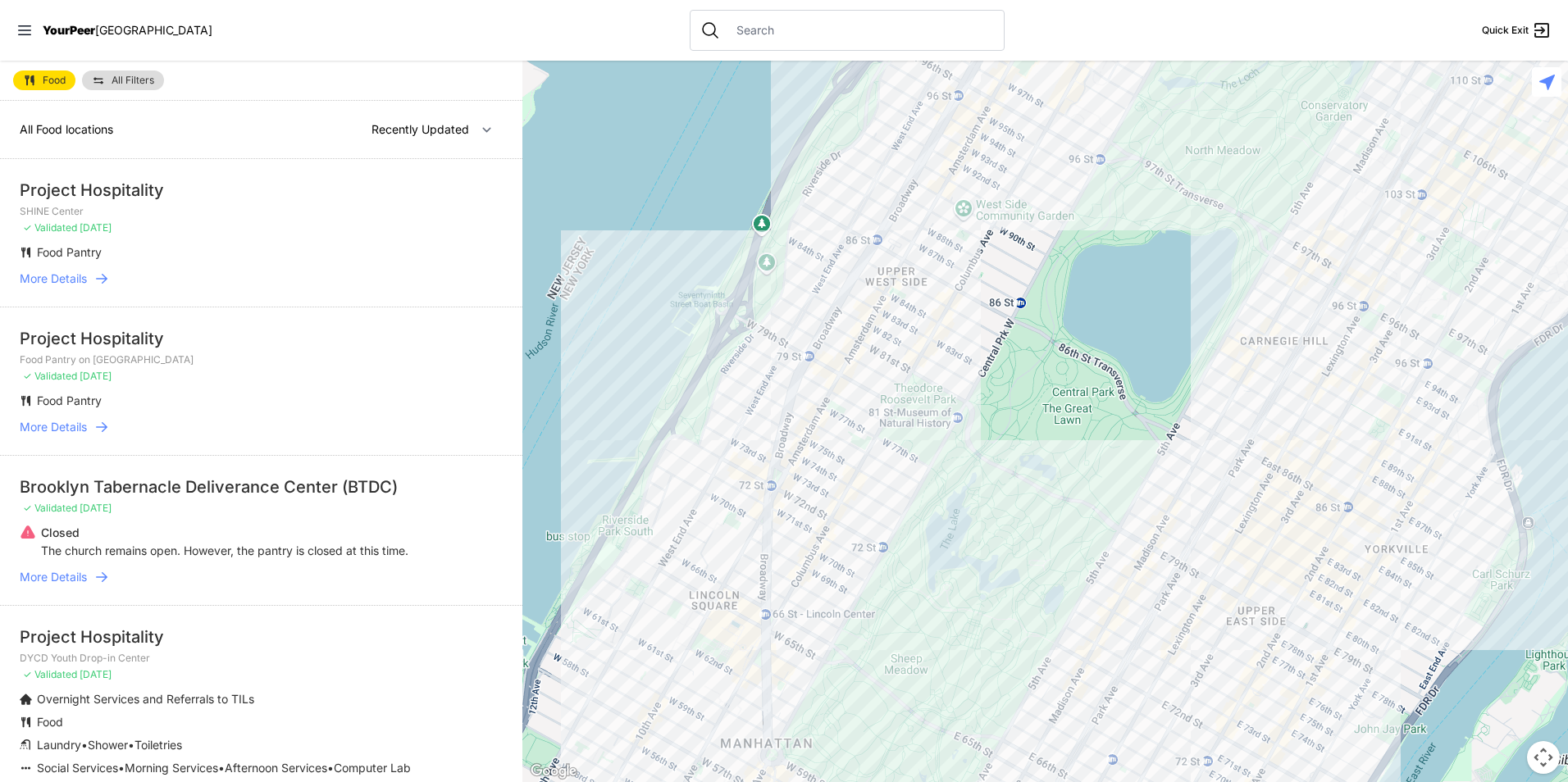
click at [29, 30] on icon at bounding box center [25, 30] width 17 height 17
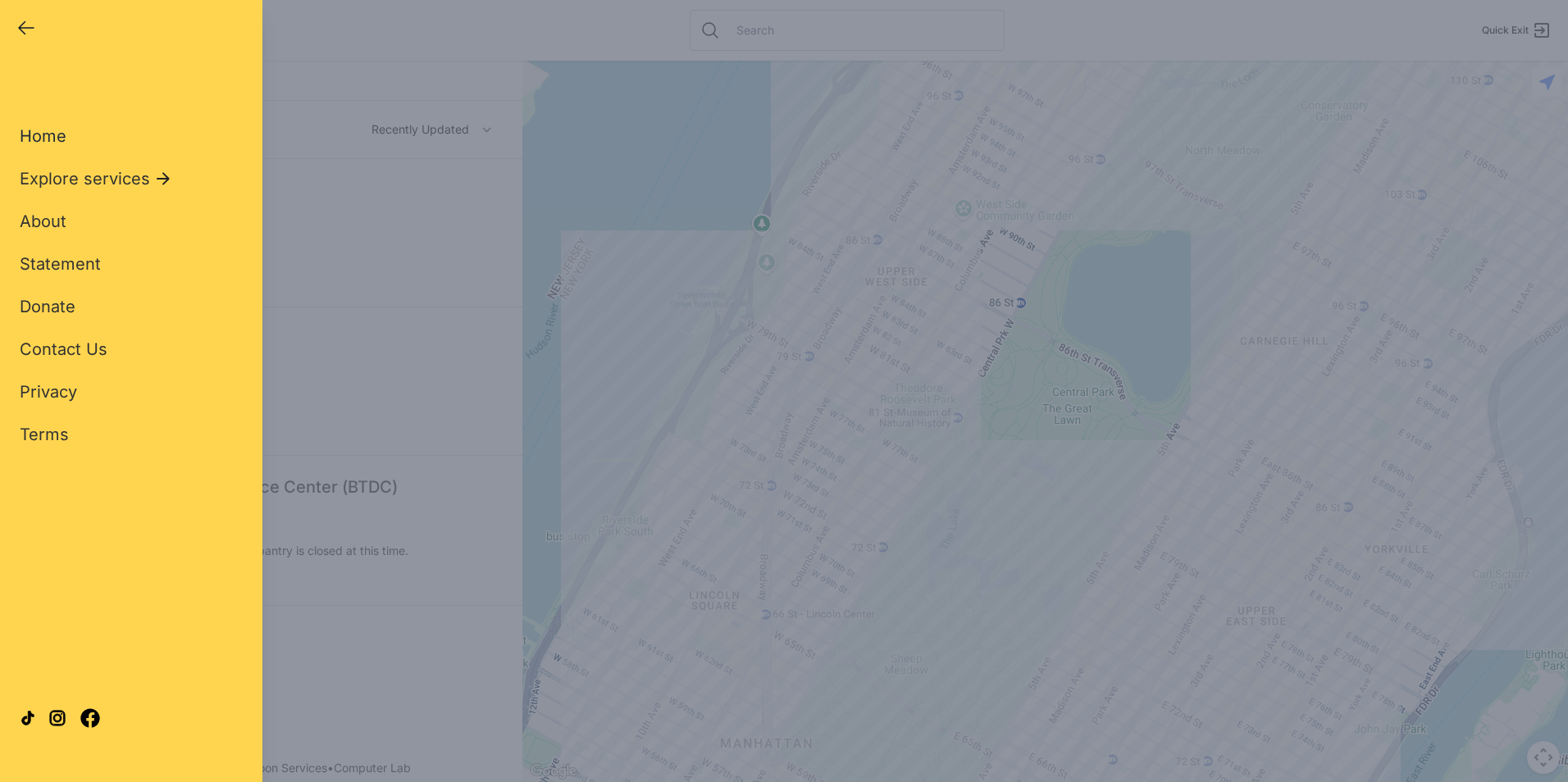
click at [56, 137] on span "Home" at bounding box center [42, 136] width 47 height 19
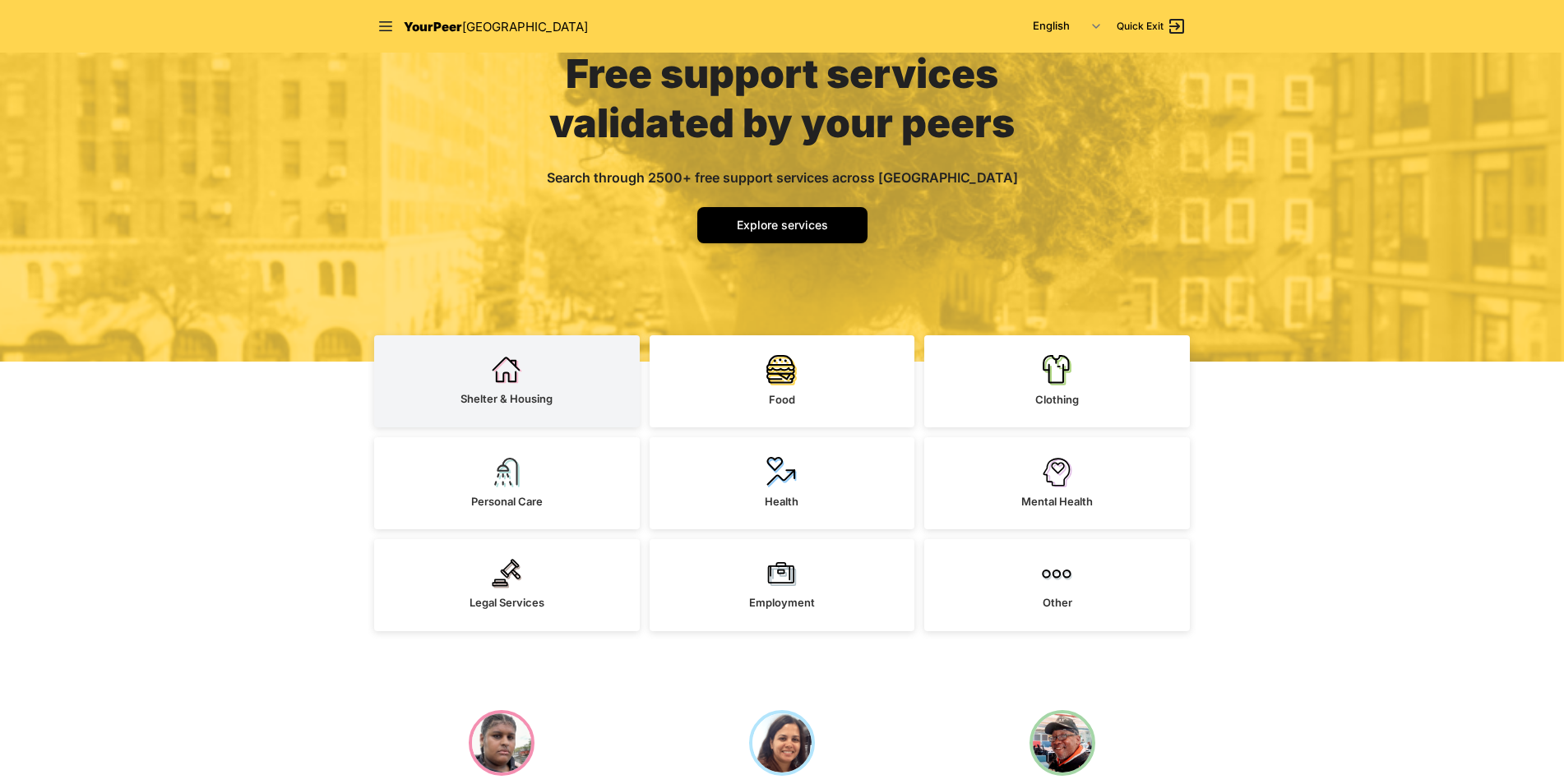
scroll to position [165, 0]
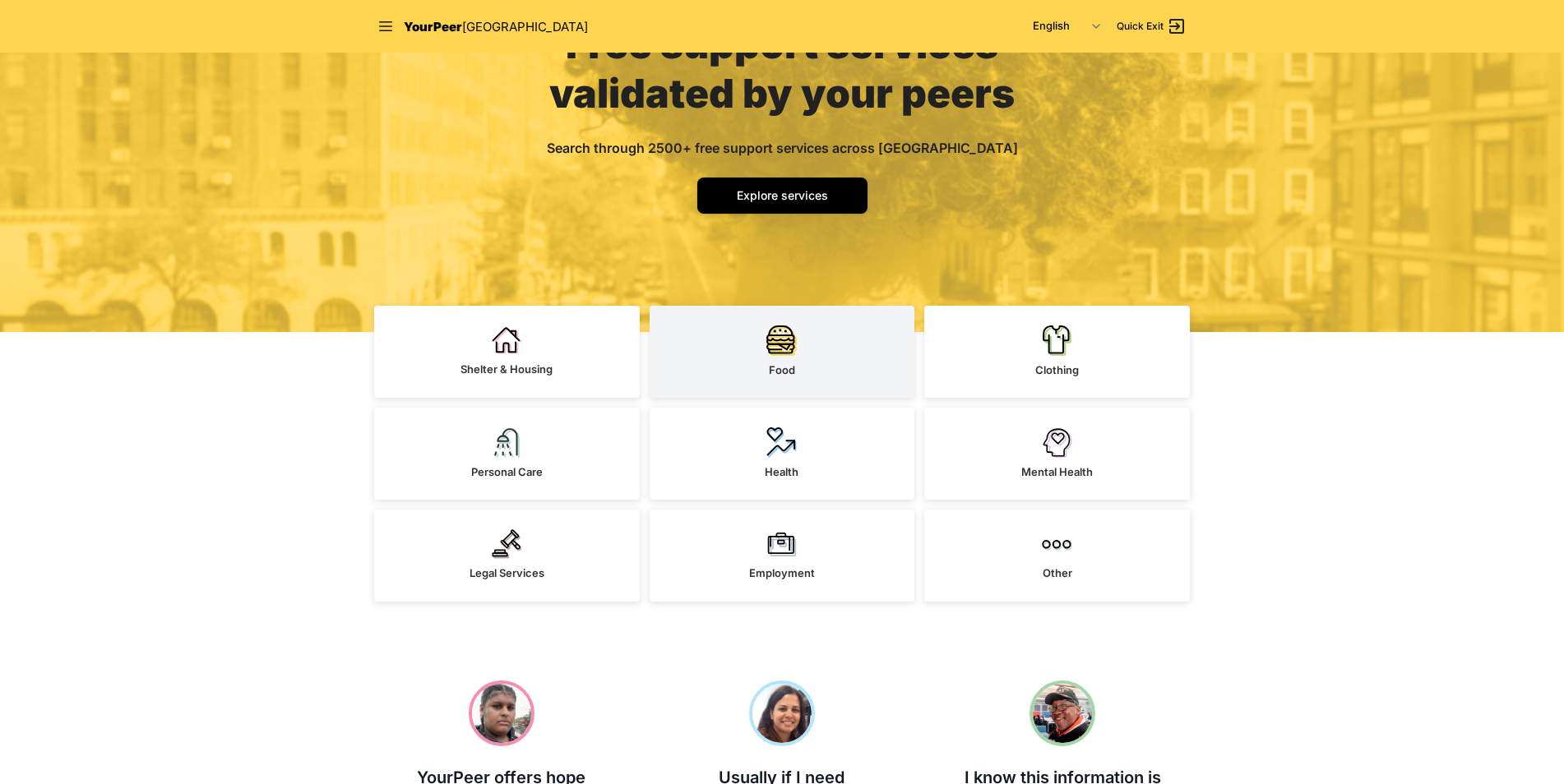
click at [778, 369] on span "Food" at bounding box center [782, 369] width 27 height 13
select select "recentlyUpdated"
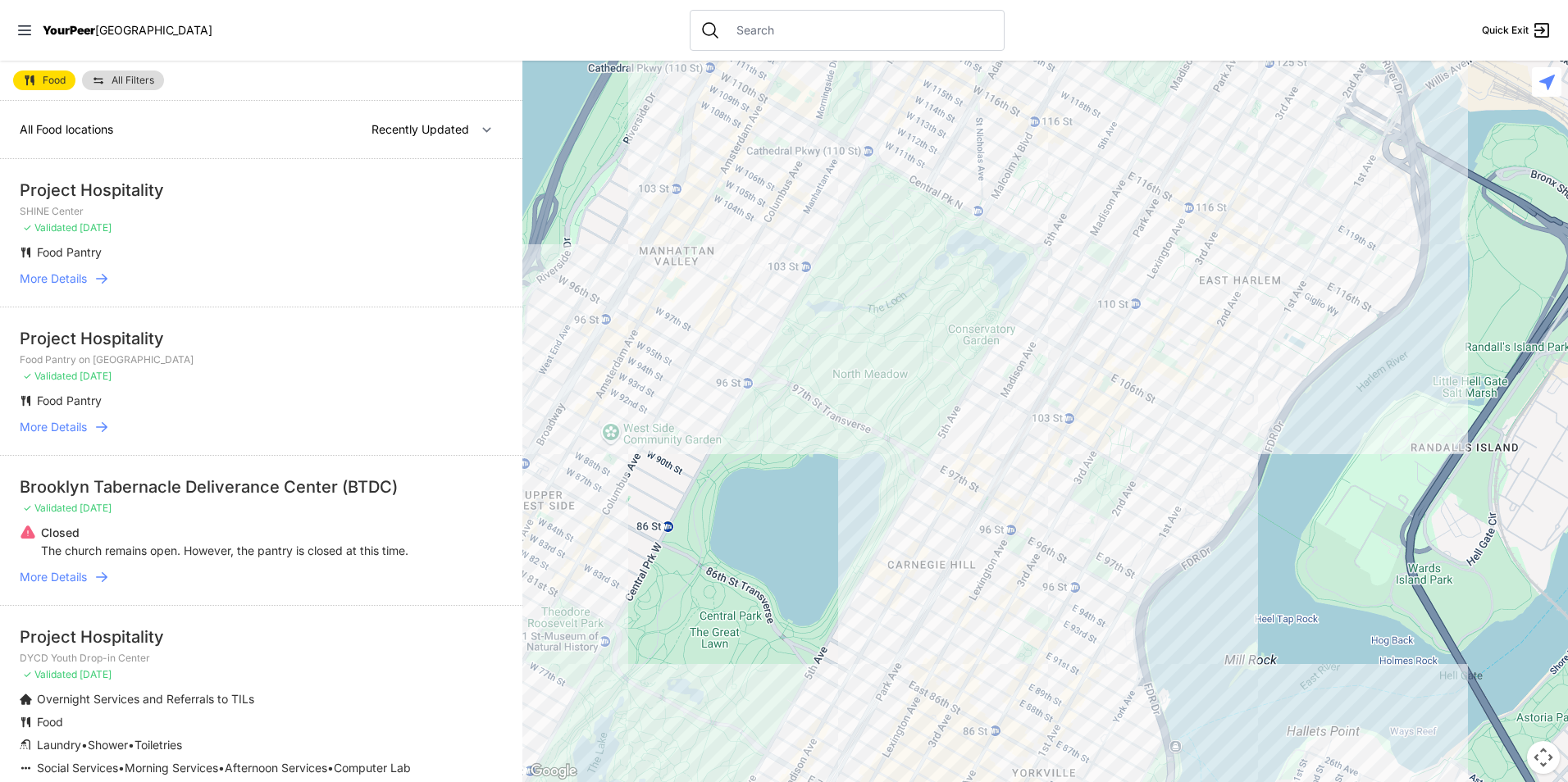
drag, startPoint x: 1154, startPoint y: 363, endPoint x: 802, endPoint y: 581, distance: 414.0
click at [799, 589] on div at bounding box center [1045, 421] width 1045 height 721
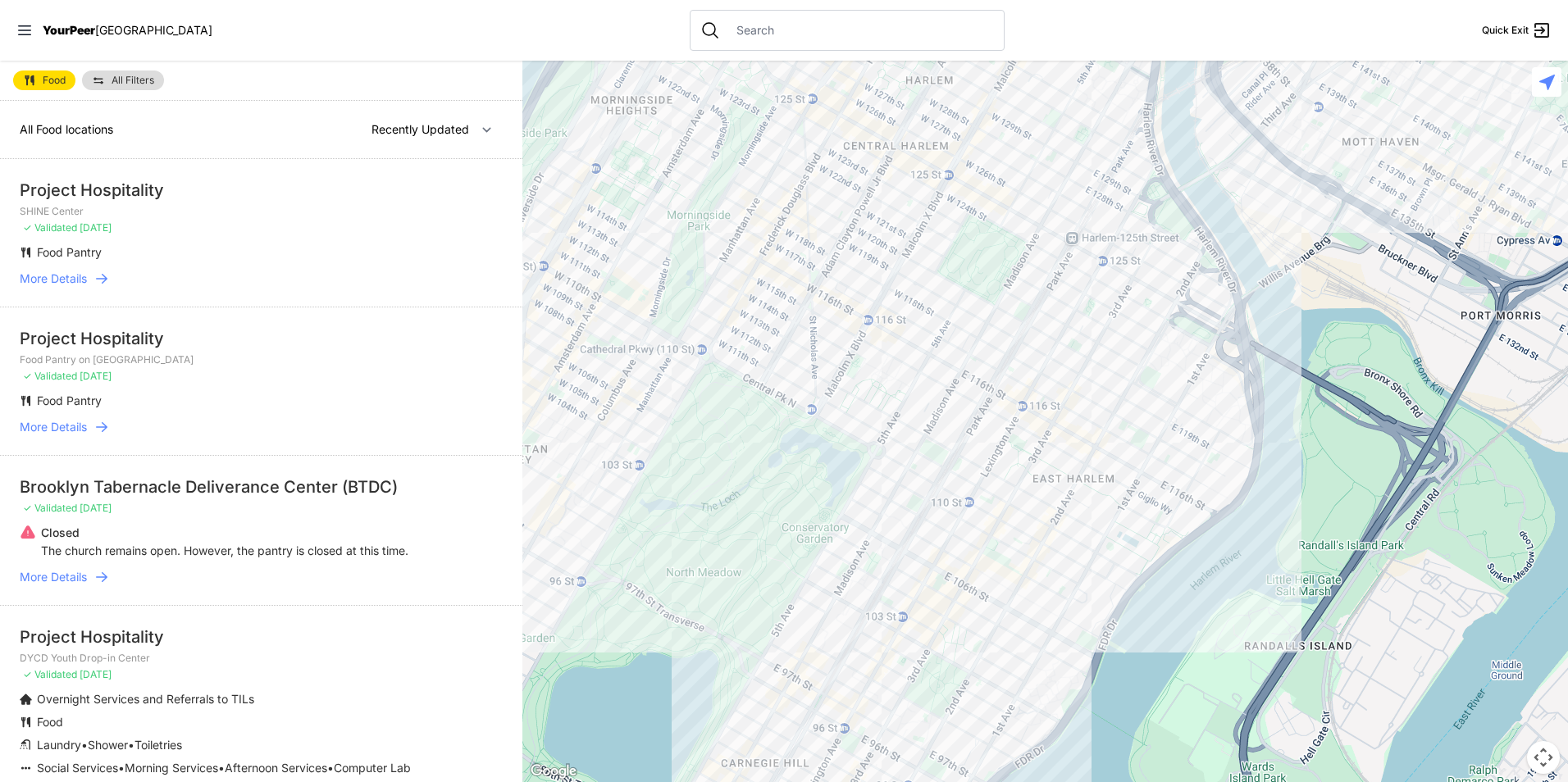
drag, startPoint x: 1051, startPoint y: 384, endPoint x: 895, endPoint y: 579, distance: 249.7
click at [895, 579] on div at bounding box center [1045, 421] width 1045 height 721
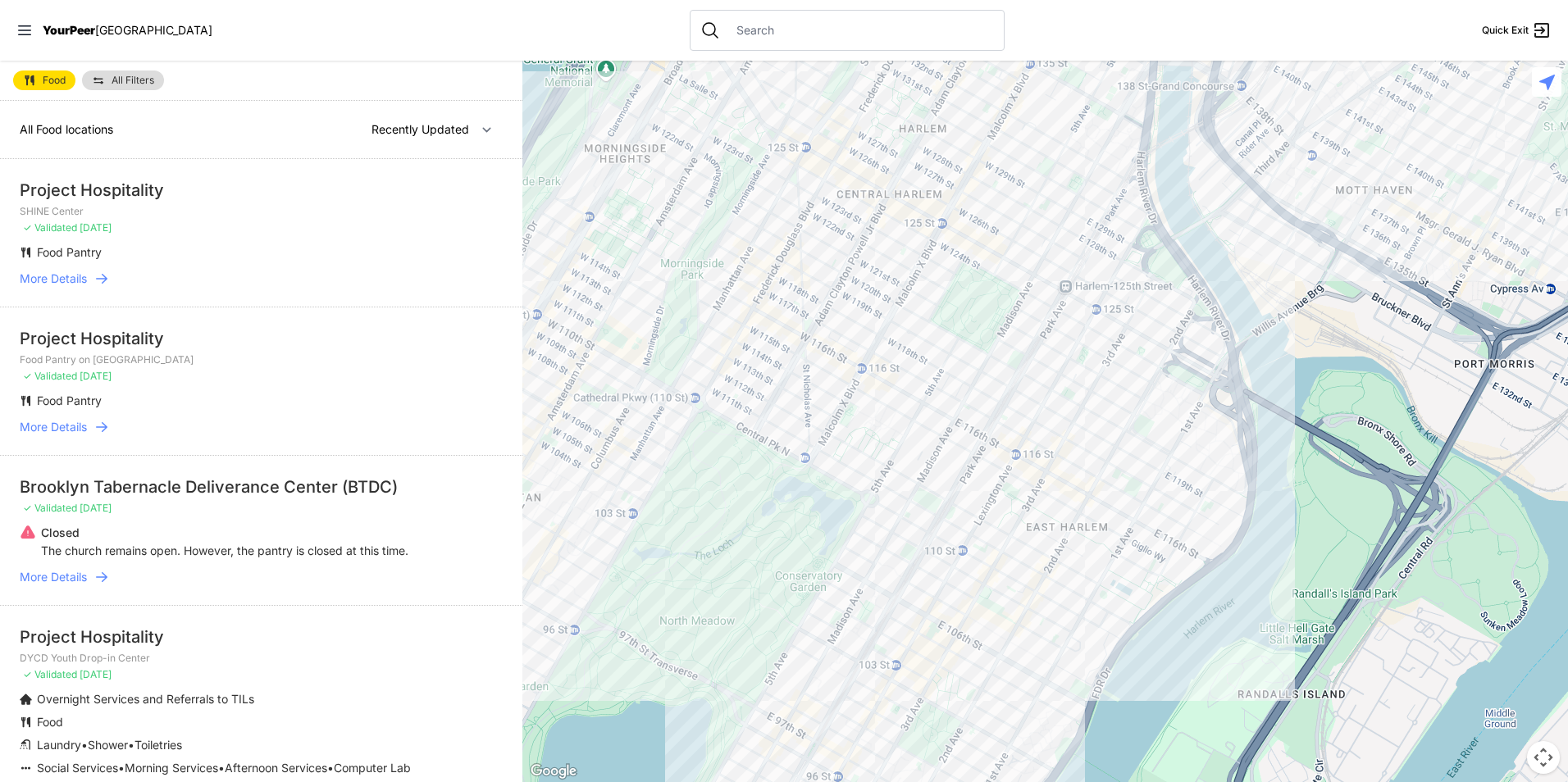
drag, startPoint x: 1019, startPoint y: 512, endPoint x: 1028, endPoint y: 534, distance: 23.8
click at [1028, 534] on div at bounding box center [1045, 421] width 1045 height 721
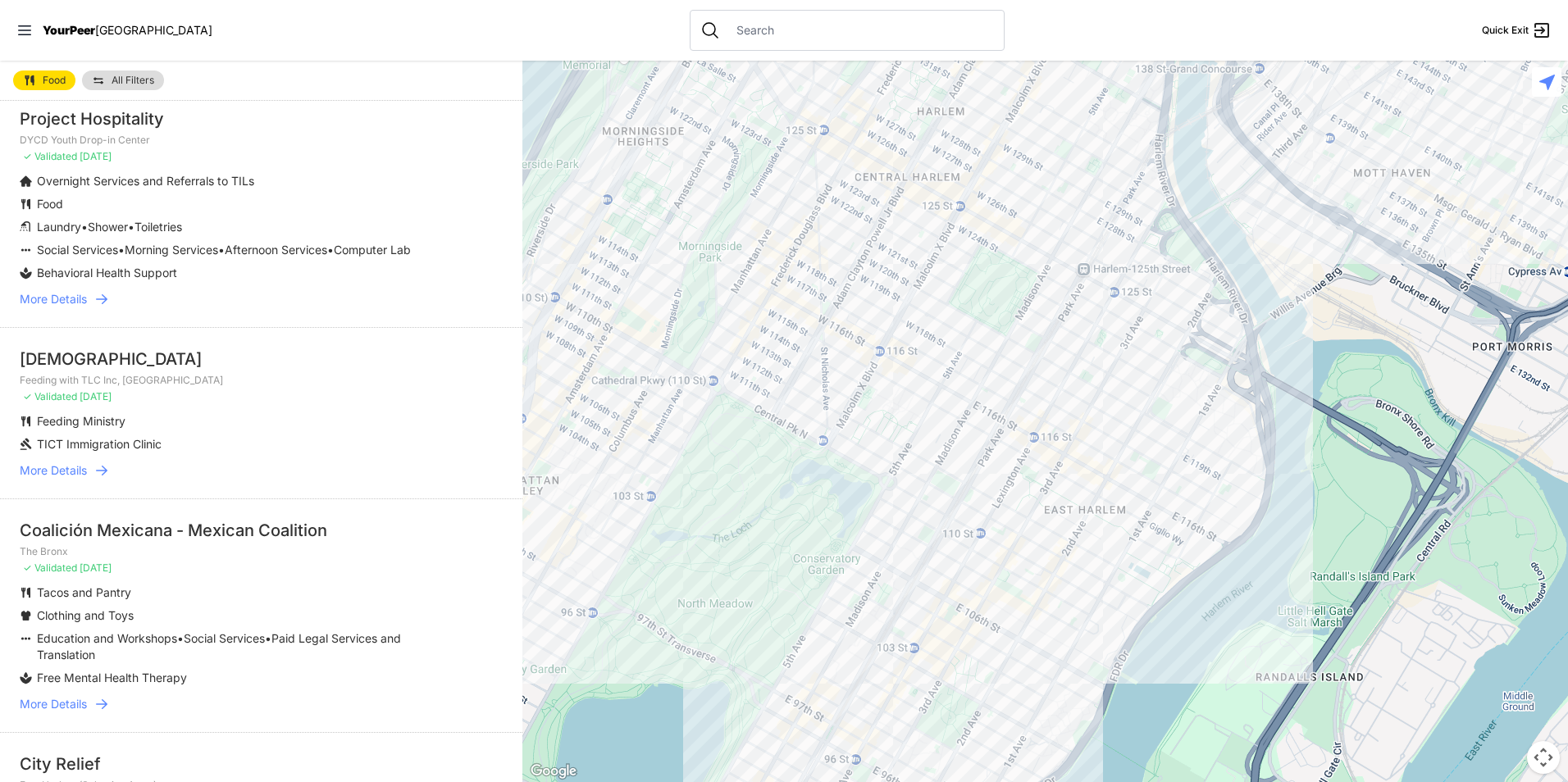
scroll to position [574, 0]
